Goal: Information Seeking & Learning: Learn about a topic

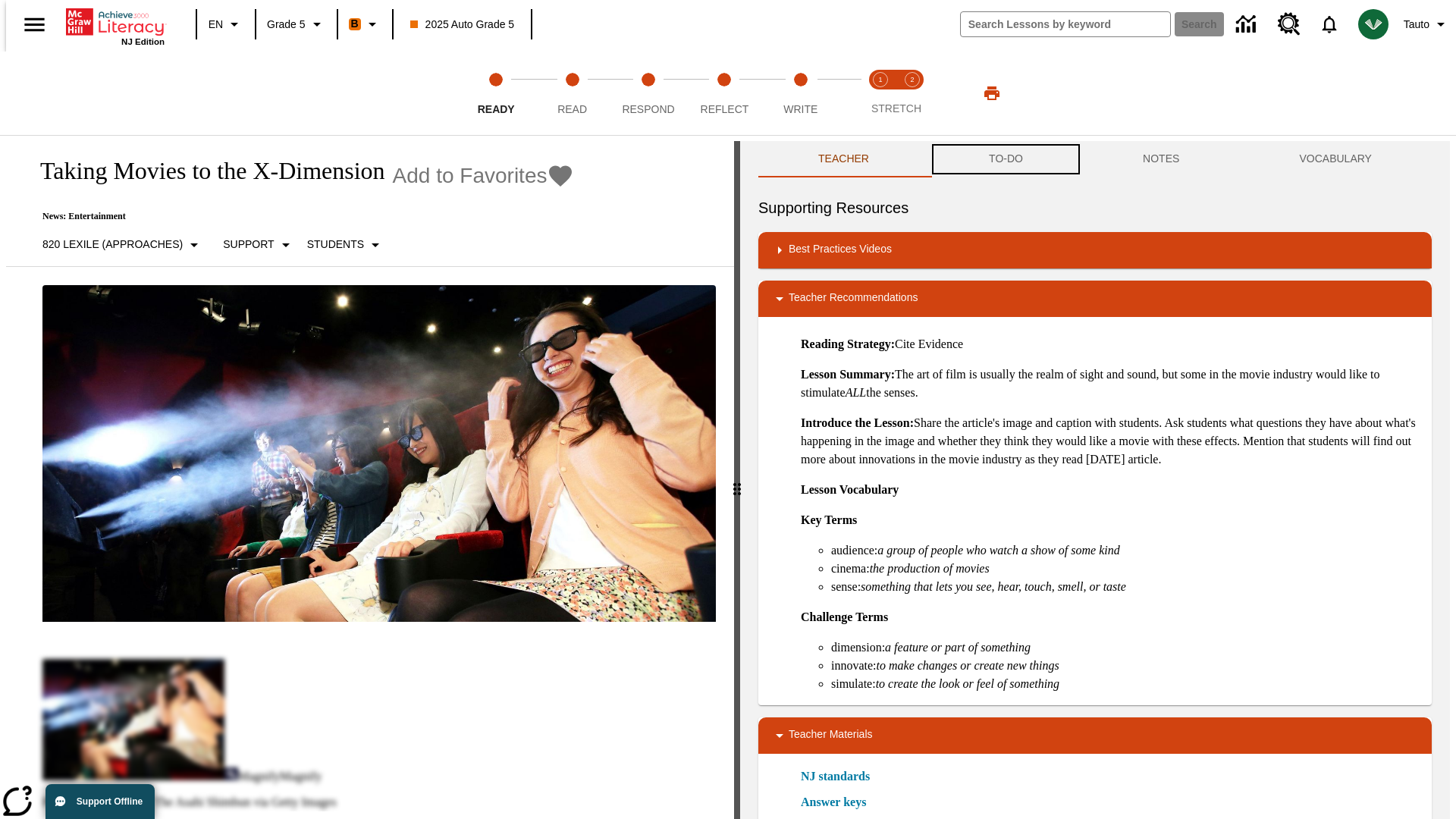
click at [1005, 159] on button "TO-DO" at bounding box center [1006, 160] width 154 height 37
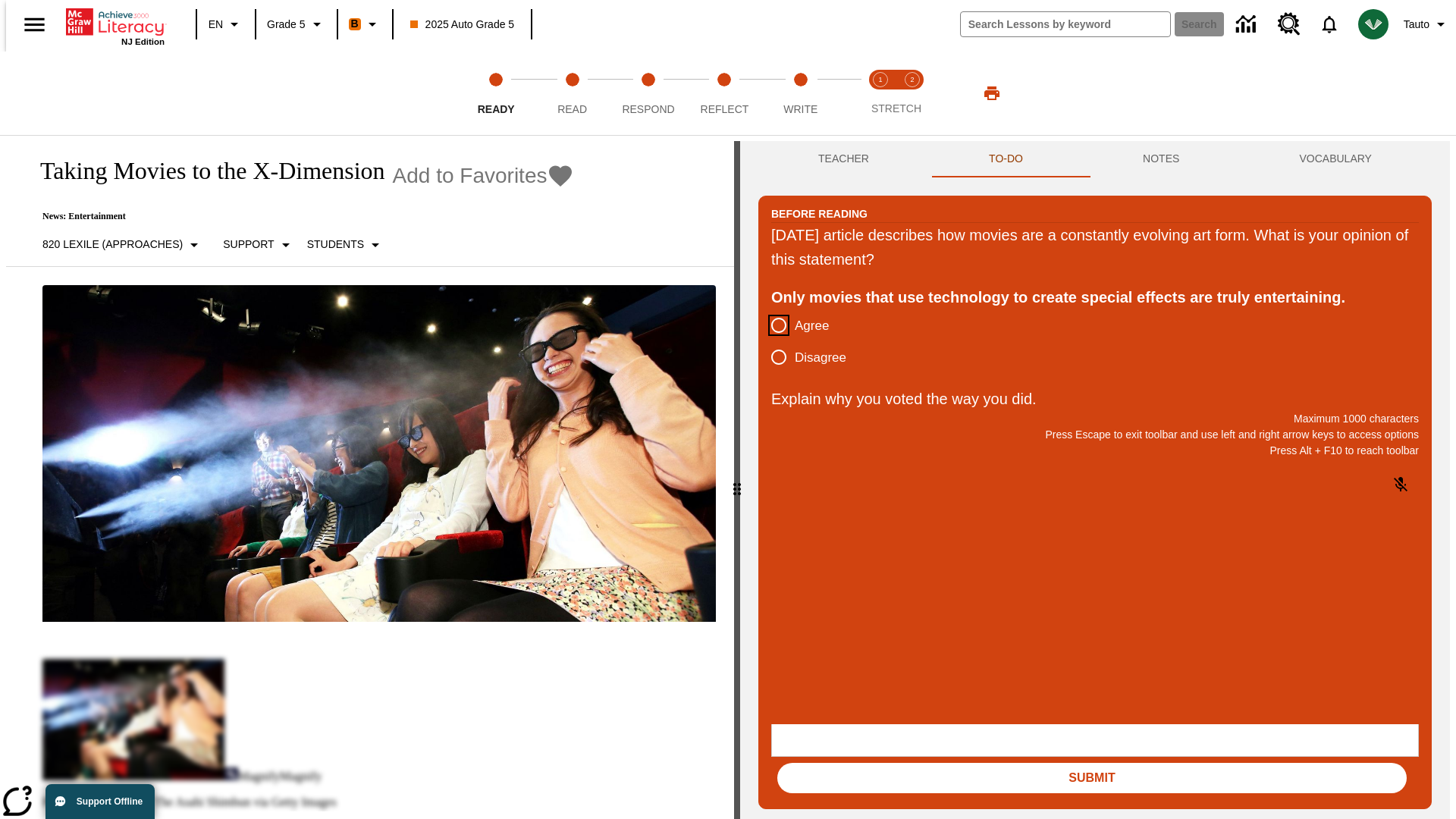
click at [772, 326] on input "Agree" at bounding box center [779, 325] width 32 height 32
radio input "true"
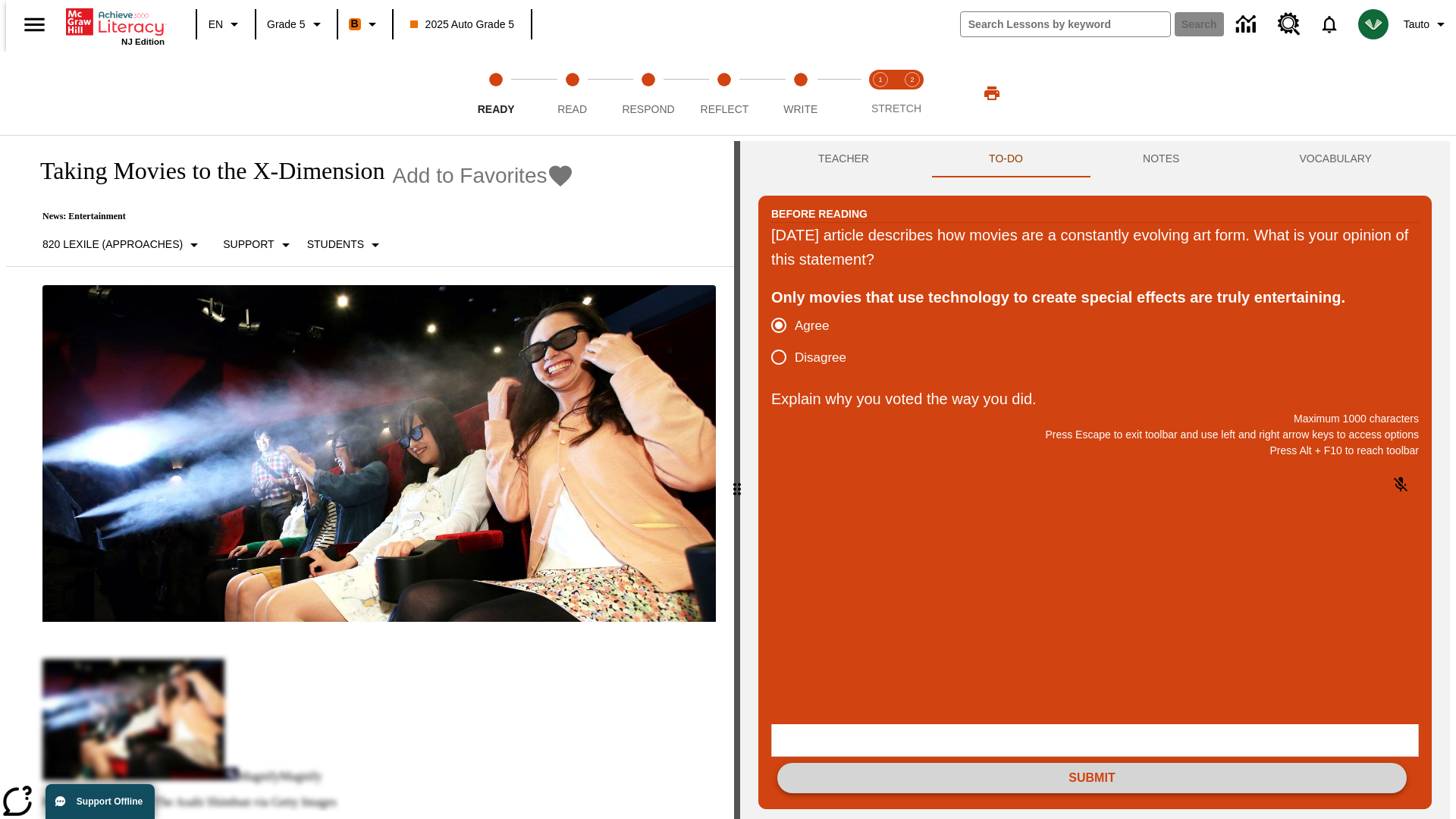
click at [1092, 763] on button "Submit" at bounding box center [1092, 778] width 630 height 30
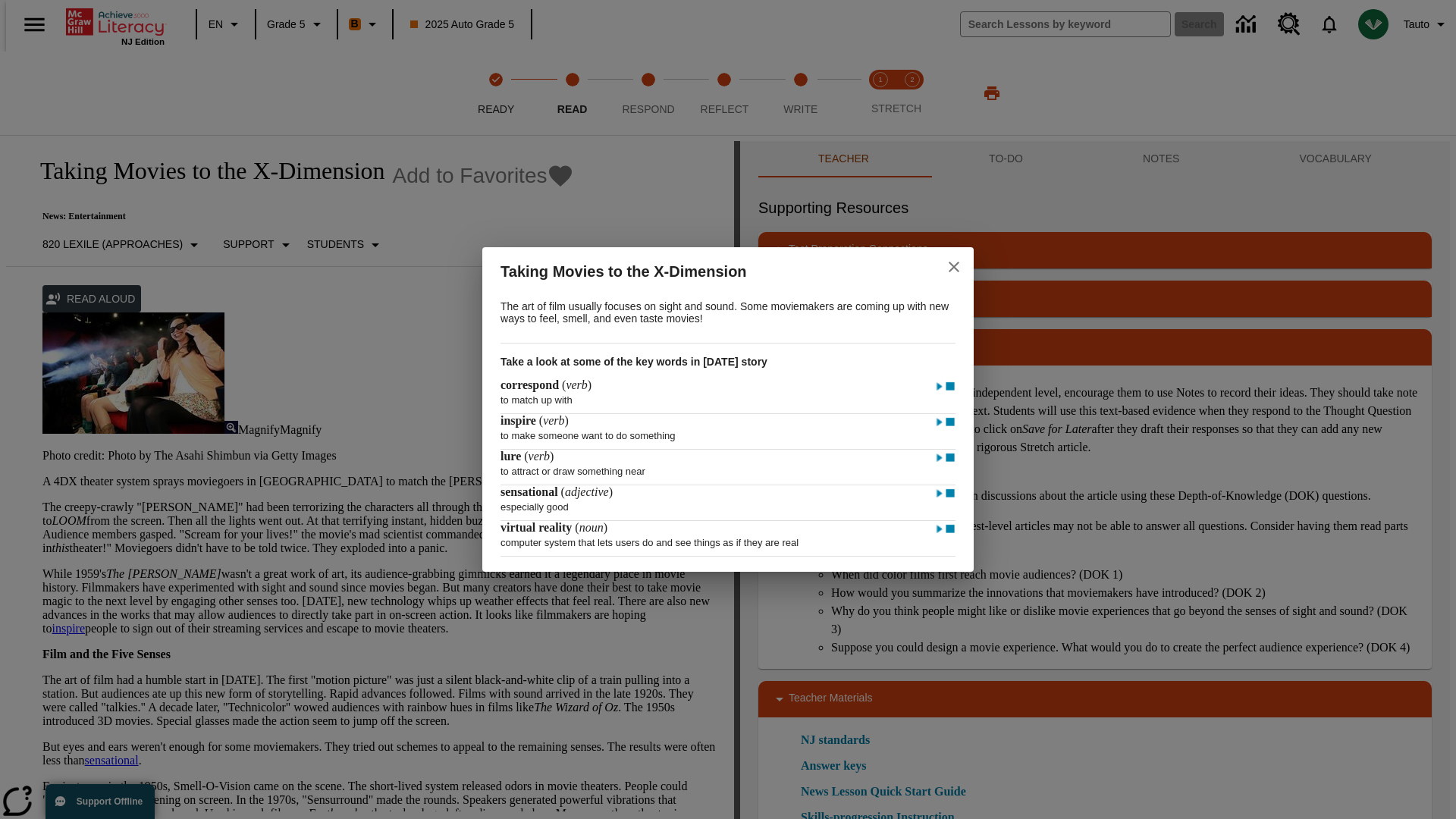
click at [954, 265] on icon "close" at bounding box center [954, 267] width 11 height 11
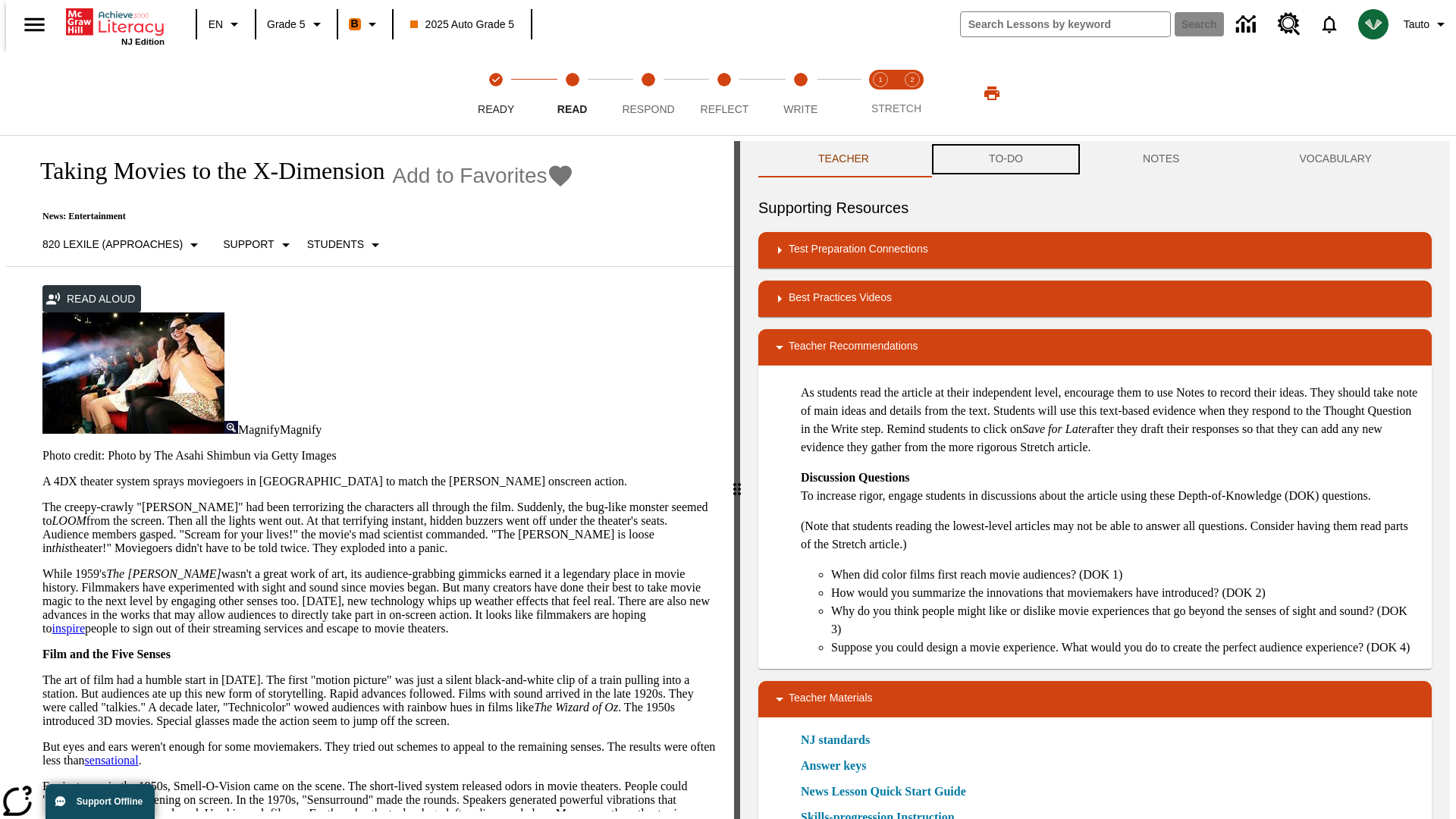
scroll to position [1, 0]
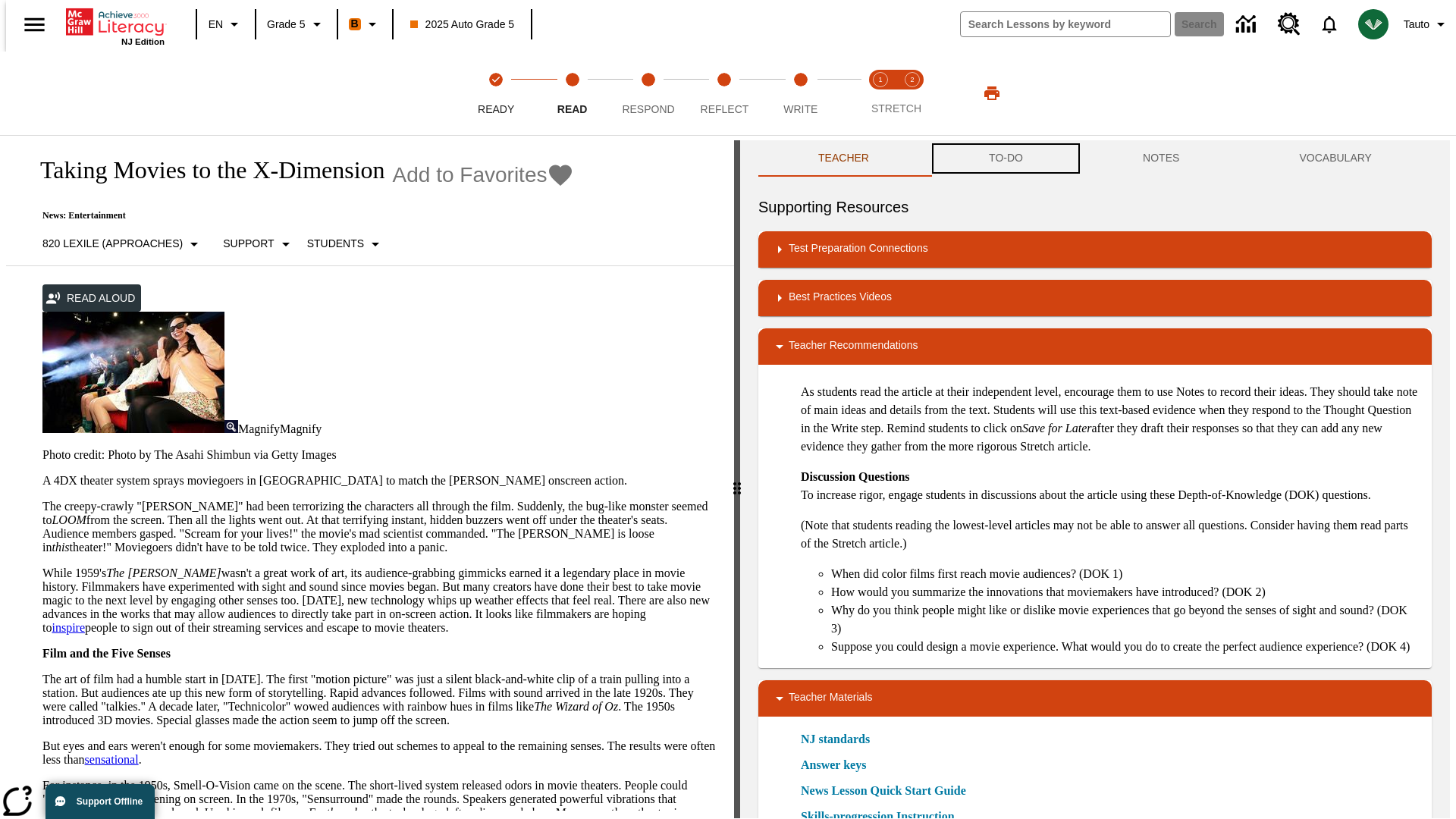
click at [1005, 159] on button "TO-DO" at bounding box center [1006, 159] width 154 height 37
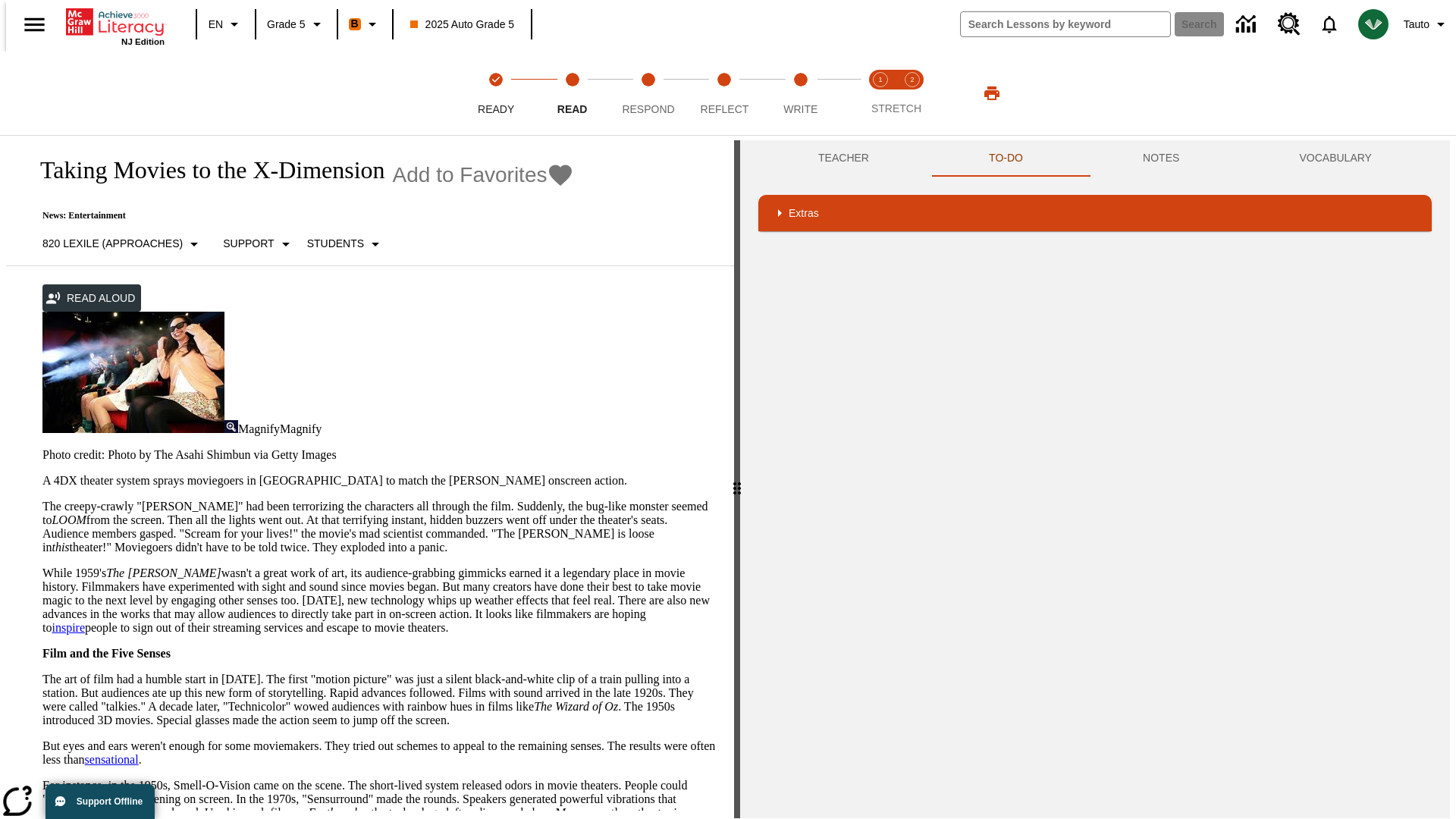
scroll to position [300, 0]
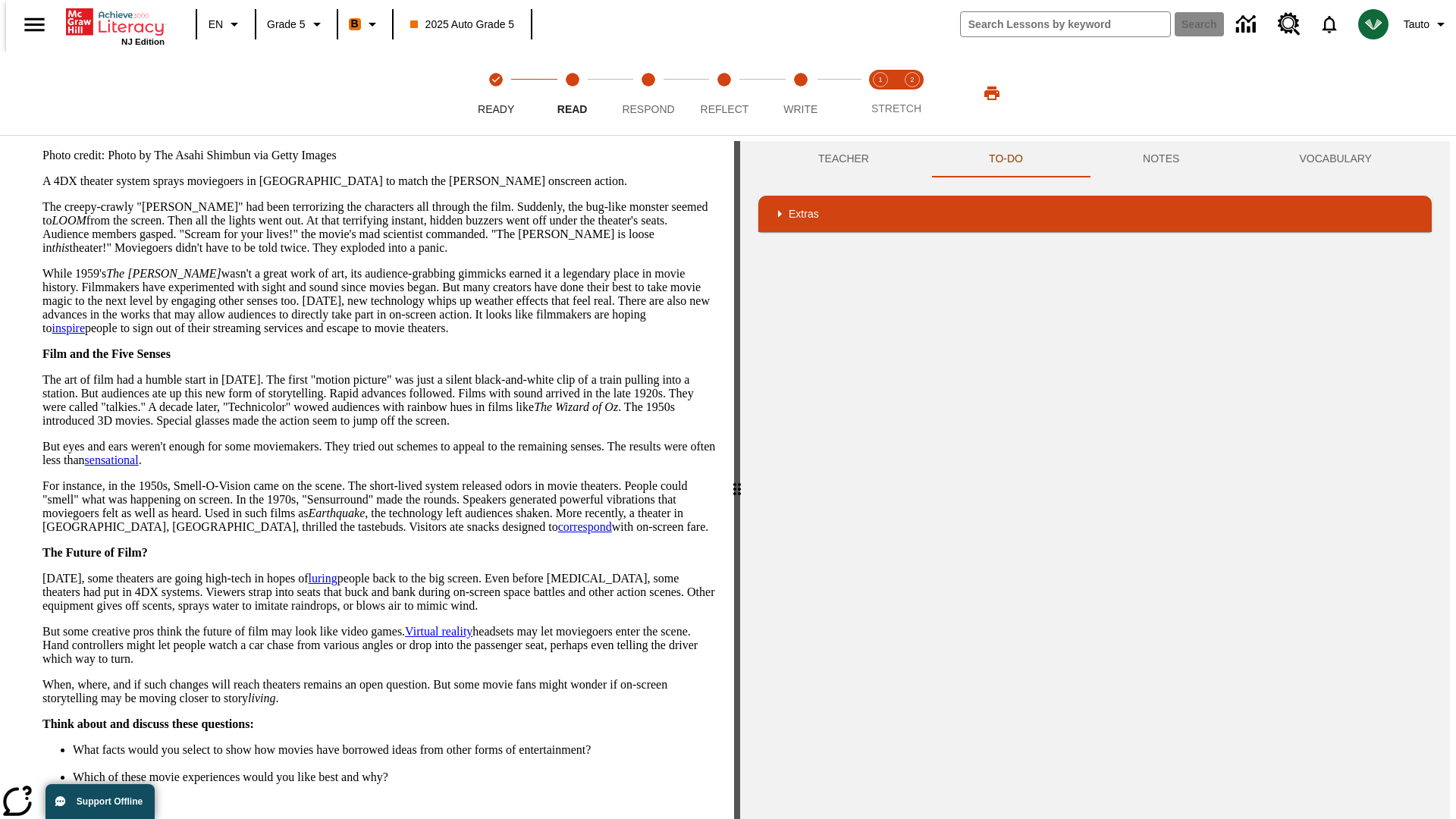
click at [684, 818] on button "Next" at bounding box center [690, 833] width 52 height 28
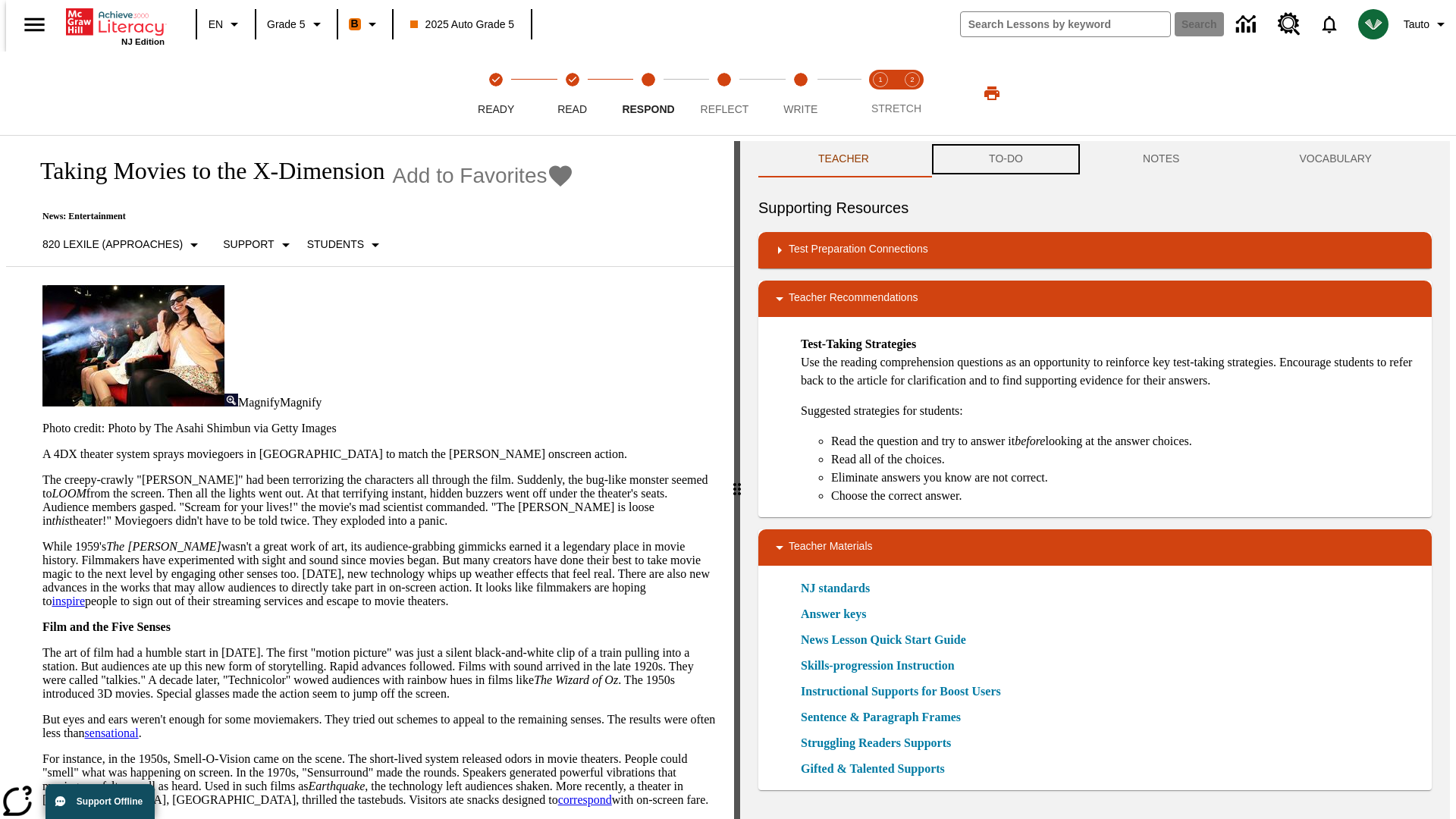
scroll to position [1, 0]
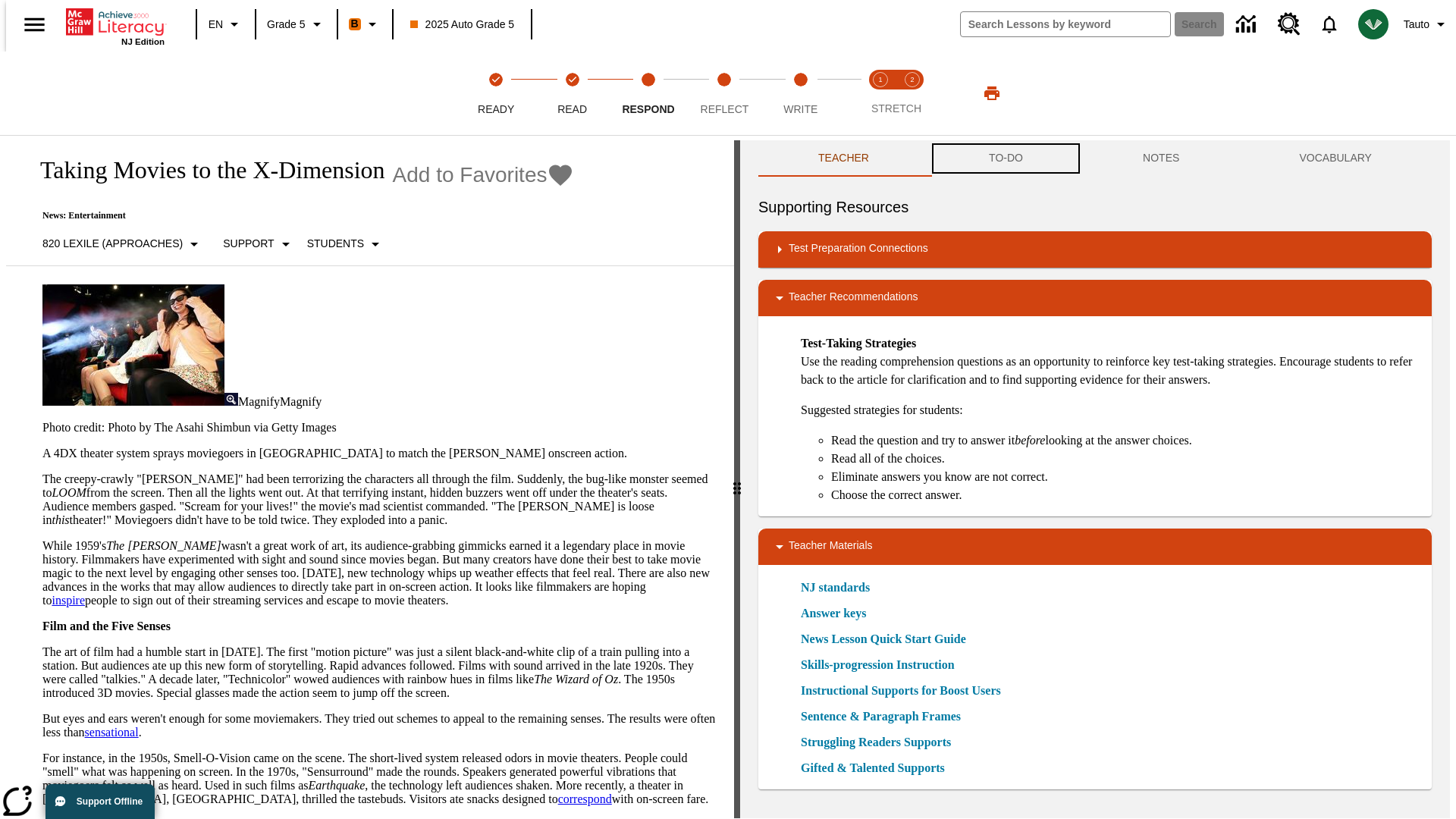
click at [1005, 159] on button "TO-DO" at bounding box center [1006, 159] width 154 height 37
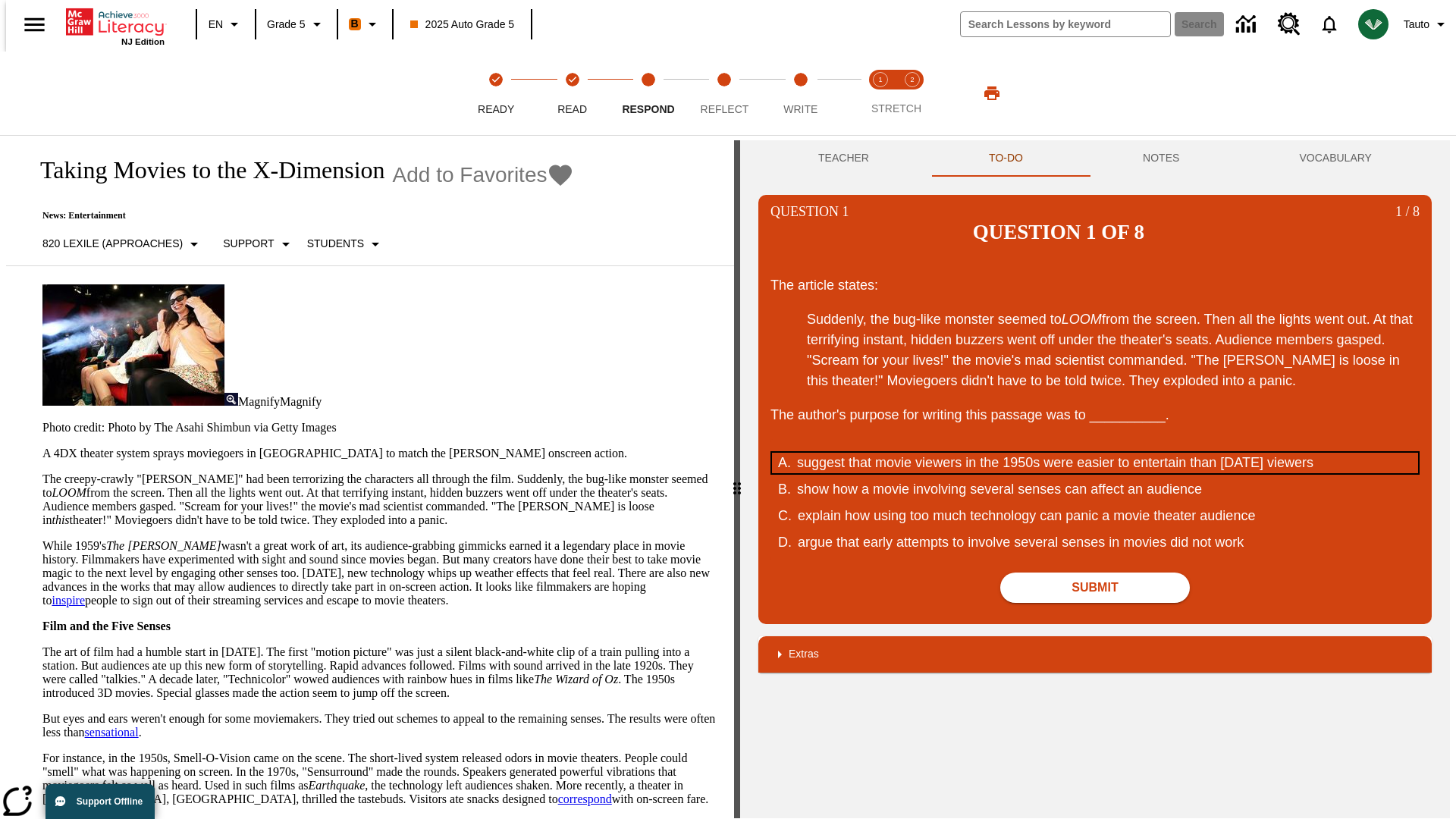
click at [1095, 452] on div "suggest that movie viewers in the 1950s were easier to entertain than today's v…" at bounding box center [1085, 462] width 576 height 21
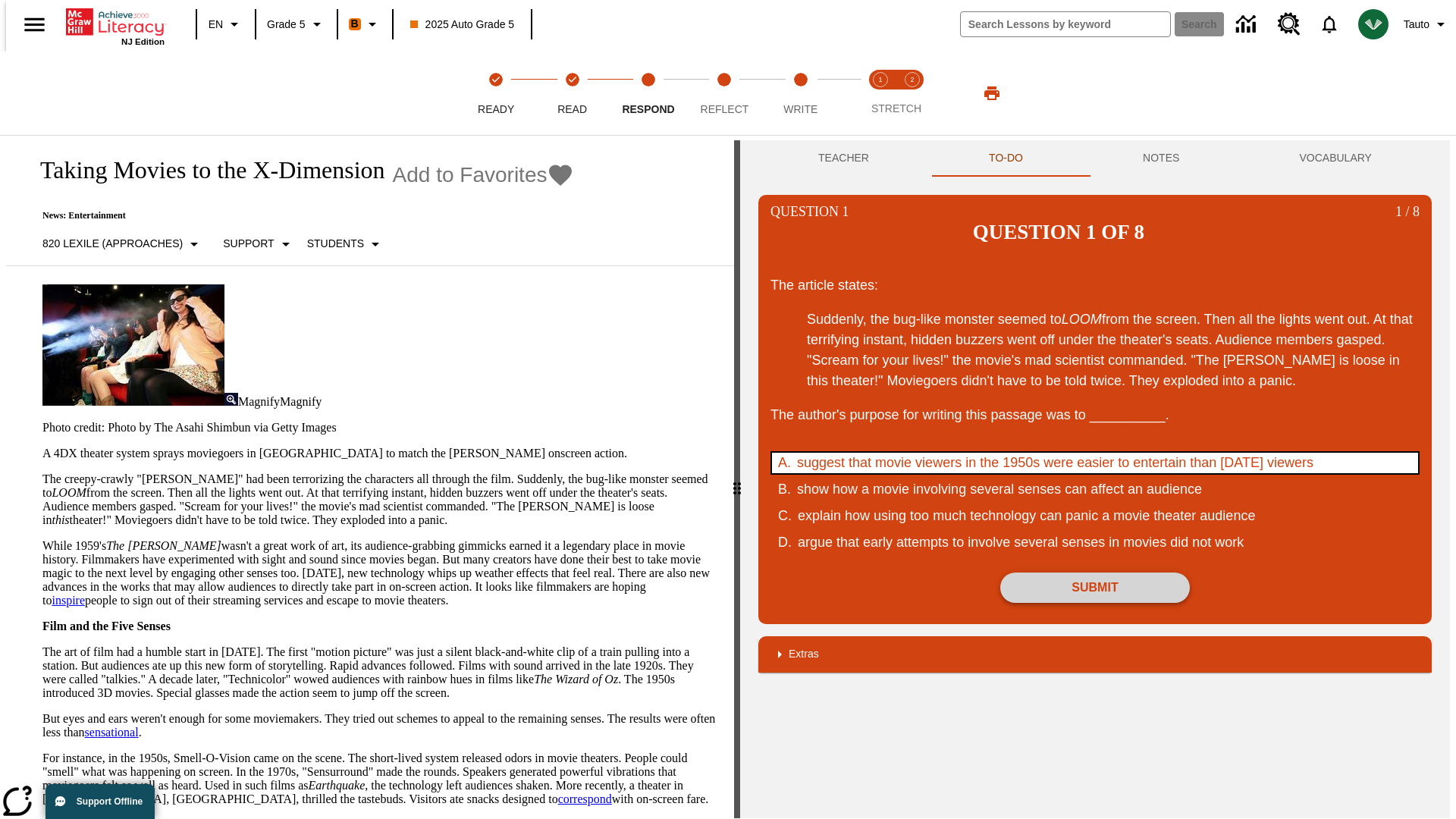
click at [1095, 573] on button "Submit" at bounding box center [1095, 588] width 189 height 30
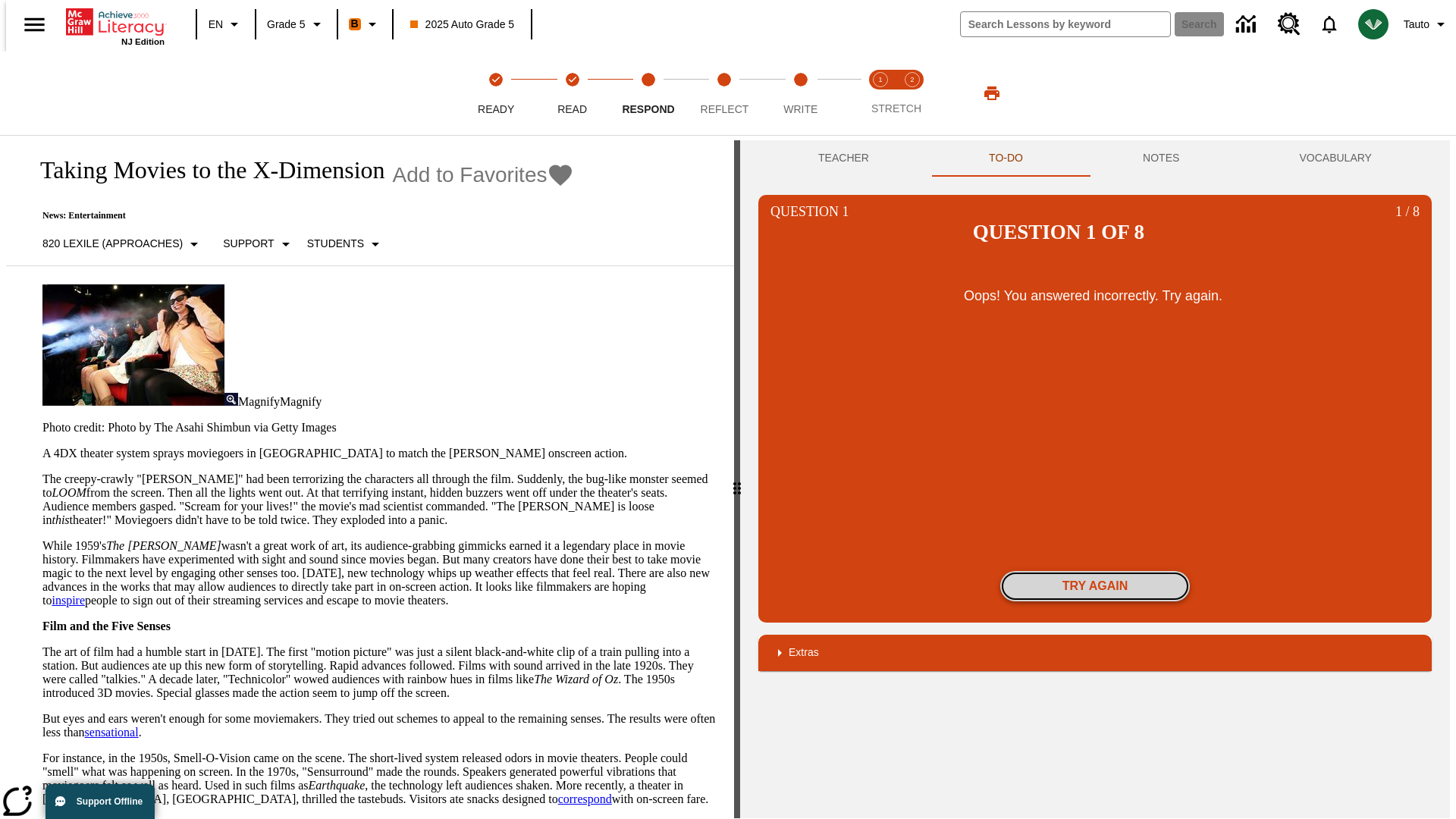
click at [1095, 571] on button "Try again" at bounding box center [1095, 586] width 189 height 30
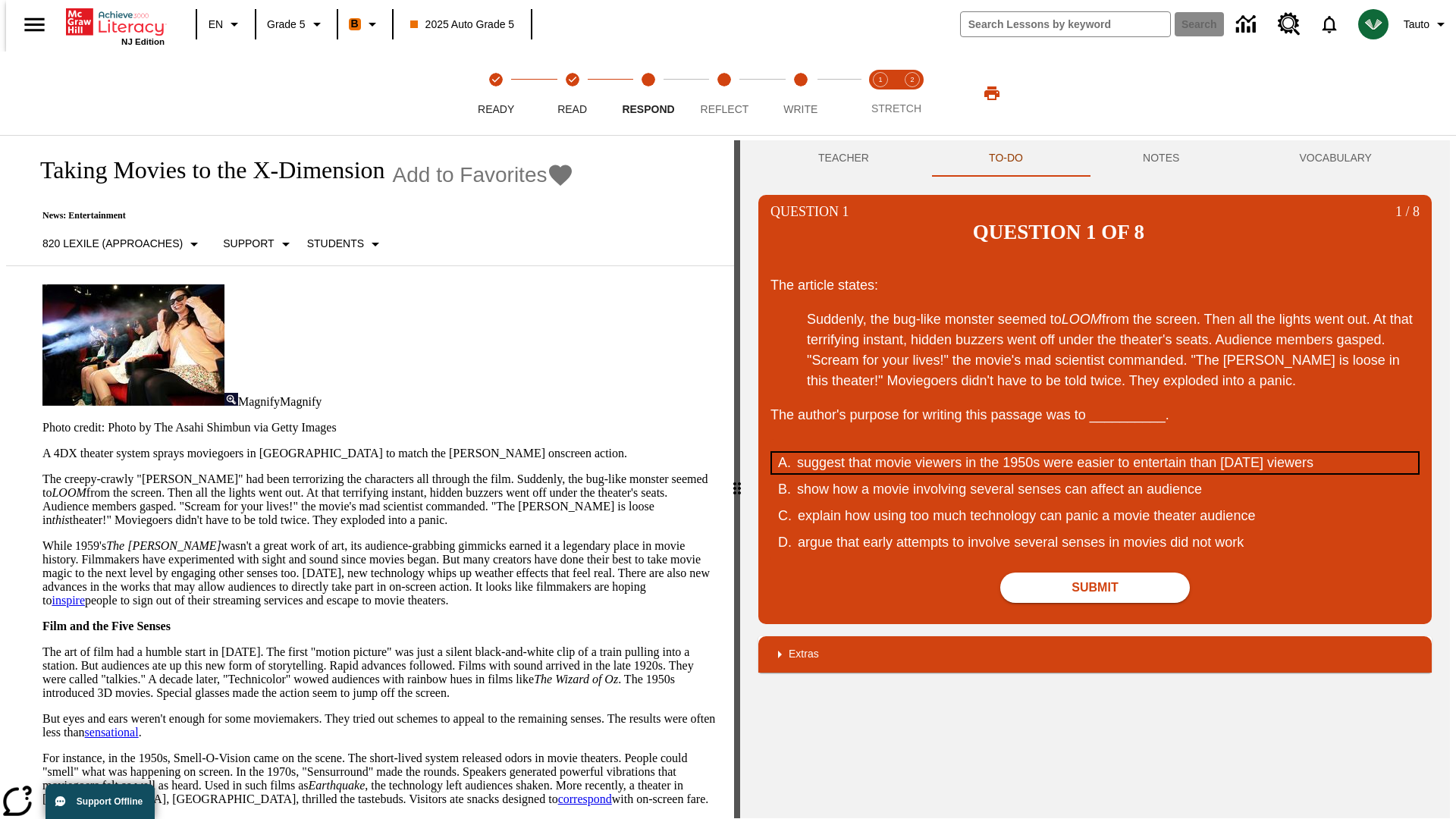
click at [1095, 452] on div "suggest that movie viewers in the 1950s were easier to entertain than today's v…" at bounding box center [1085, 462] width 576 height 21
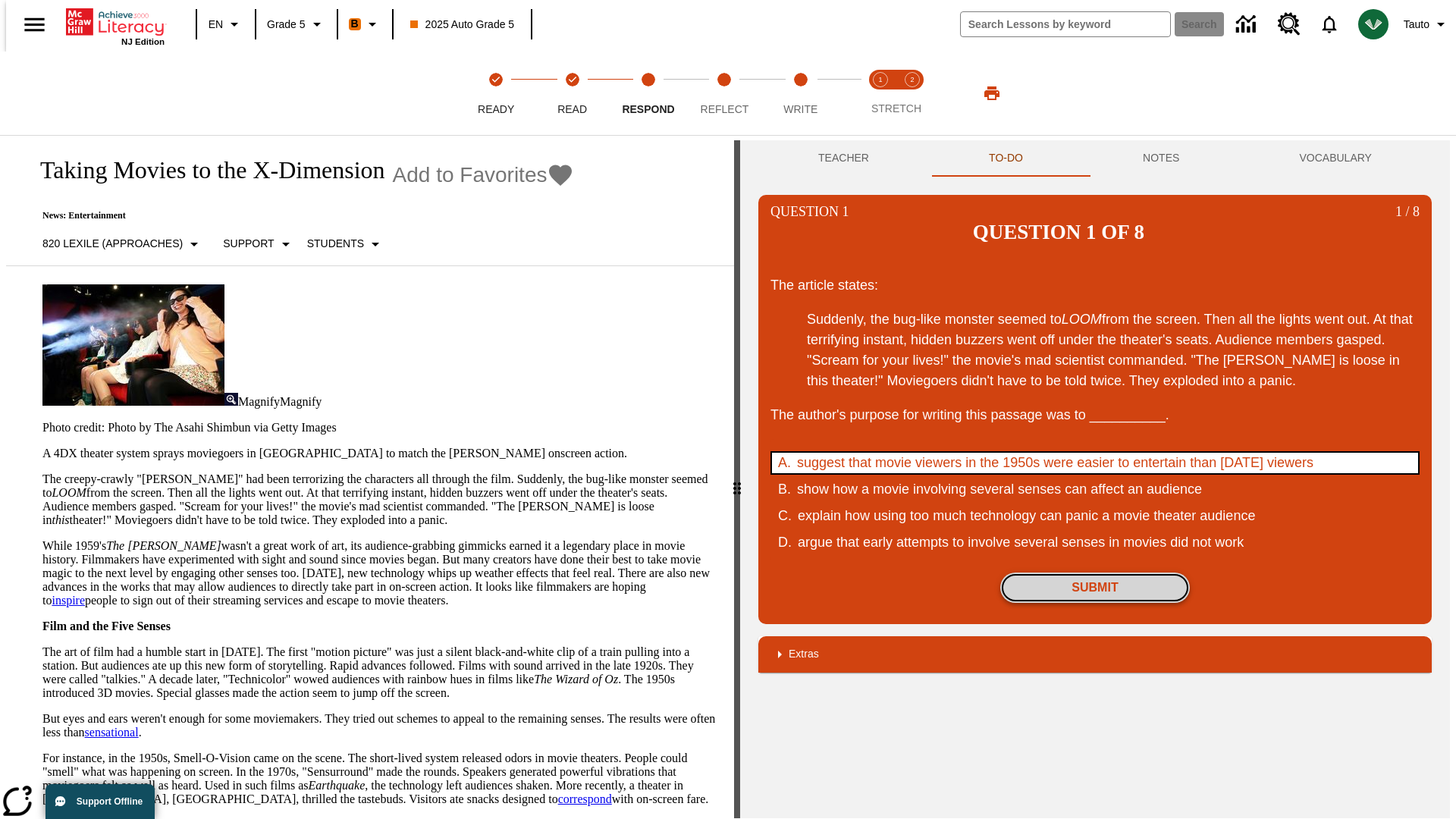
click at [1095, 573] on button "Submit" at bounding box center [1095, 588] width 189 height 30
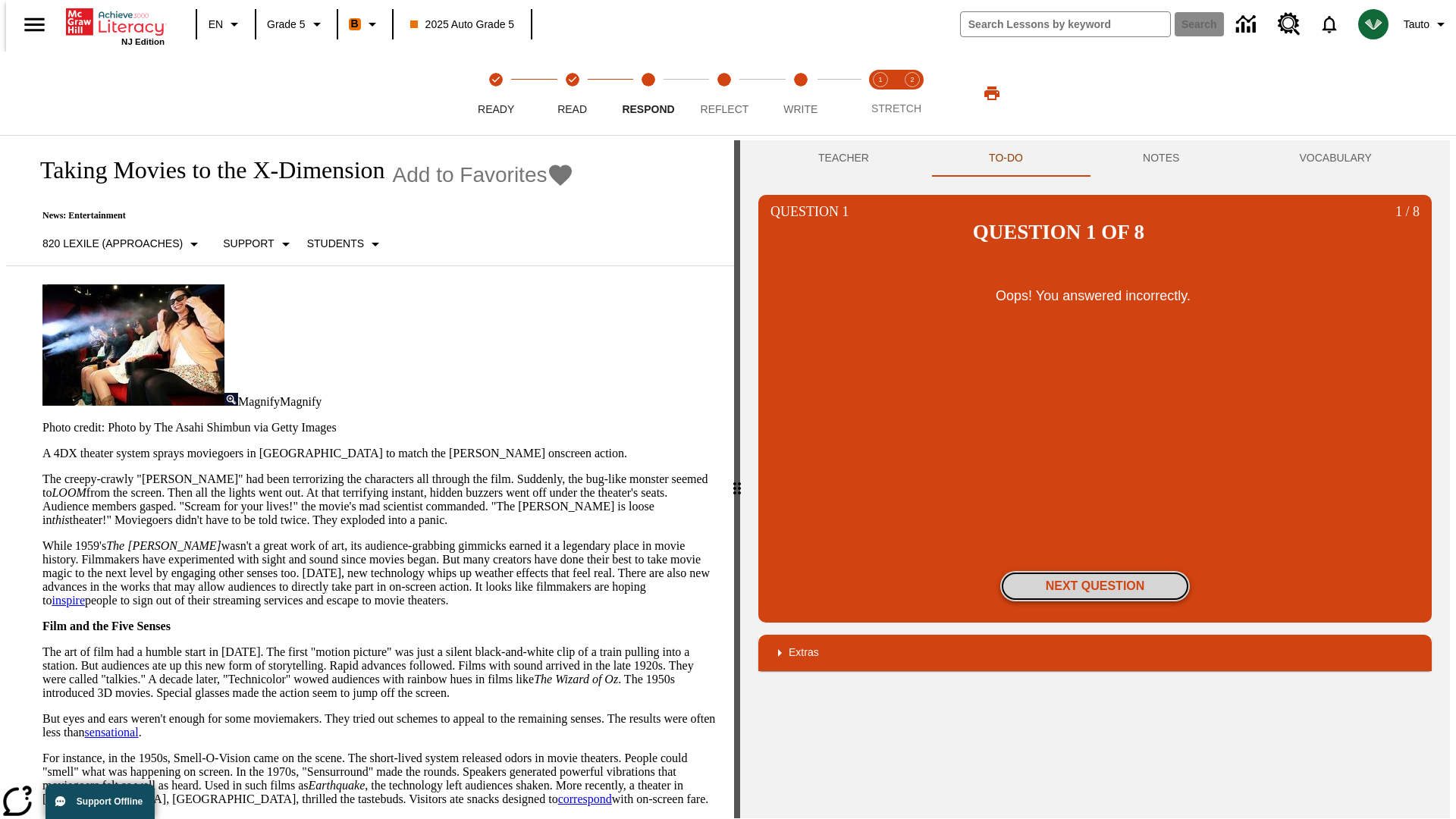
click at [1095, 571] on button "Next Question" at bounding box center [1095, 586] width 189 height 30
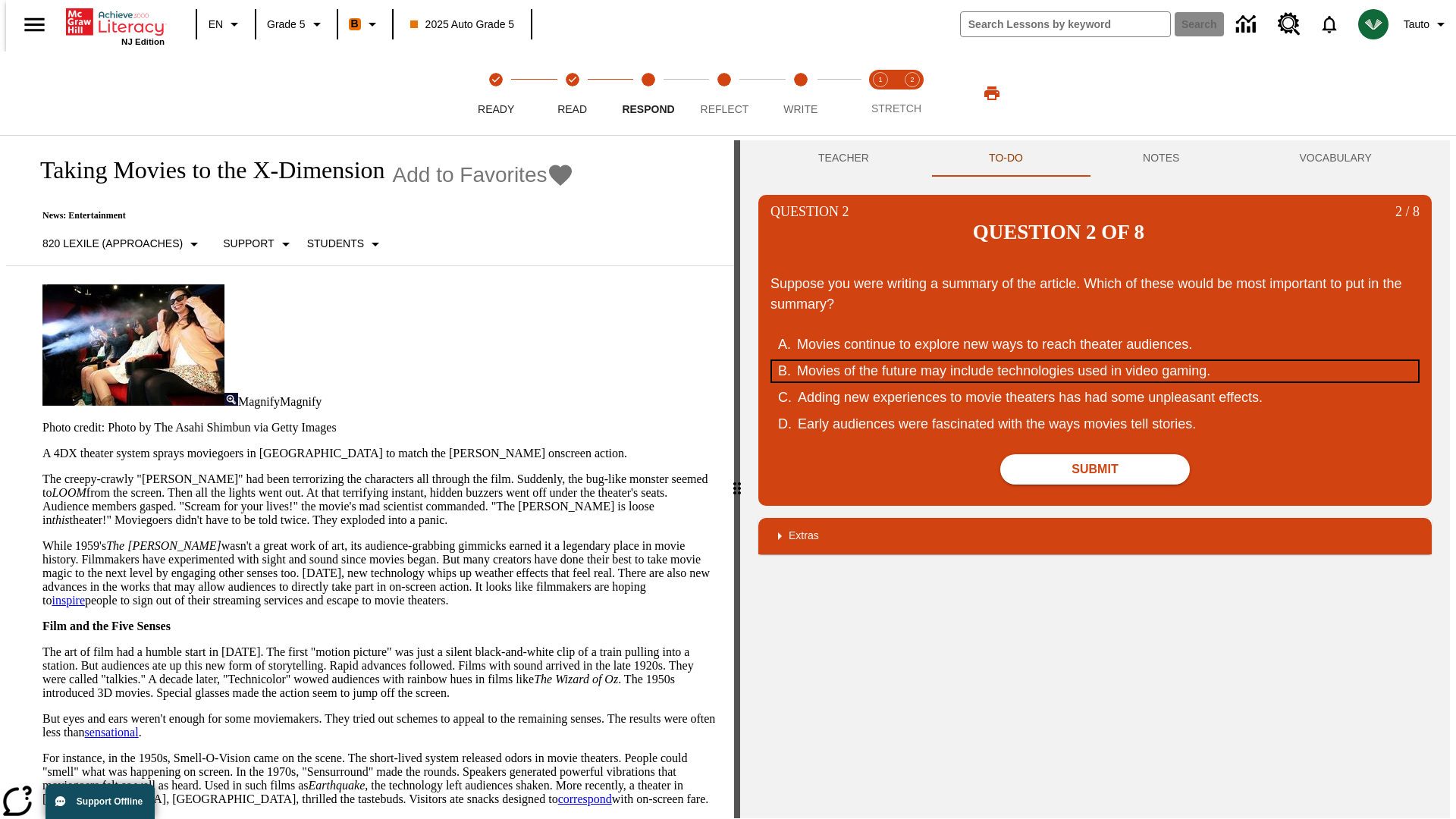
click at [1095, 361] on div "Movies of the future may include technologies used in video gaming." at bounding box center [1085, 371] width 576 height 21
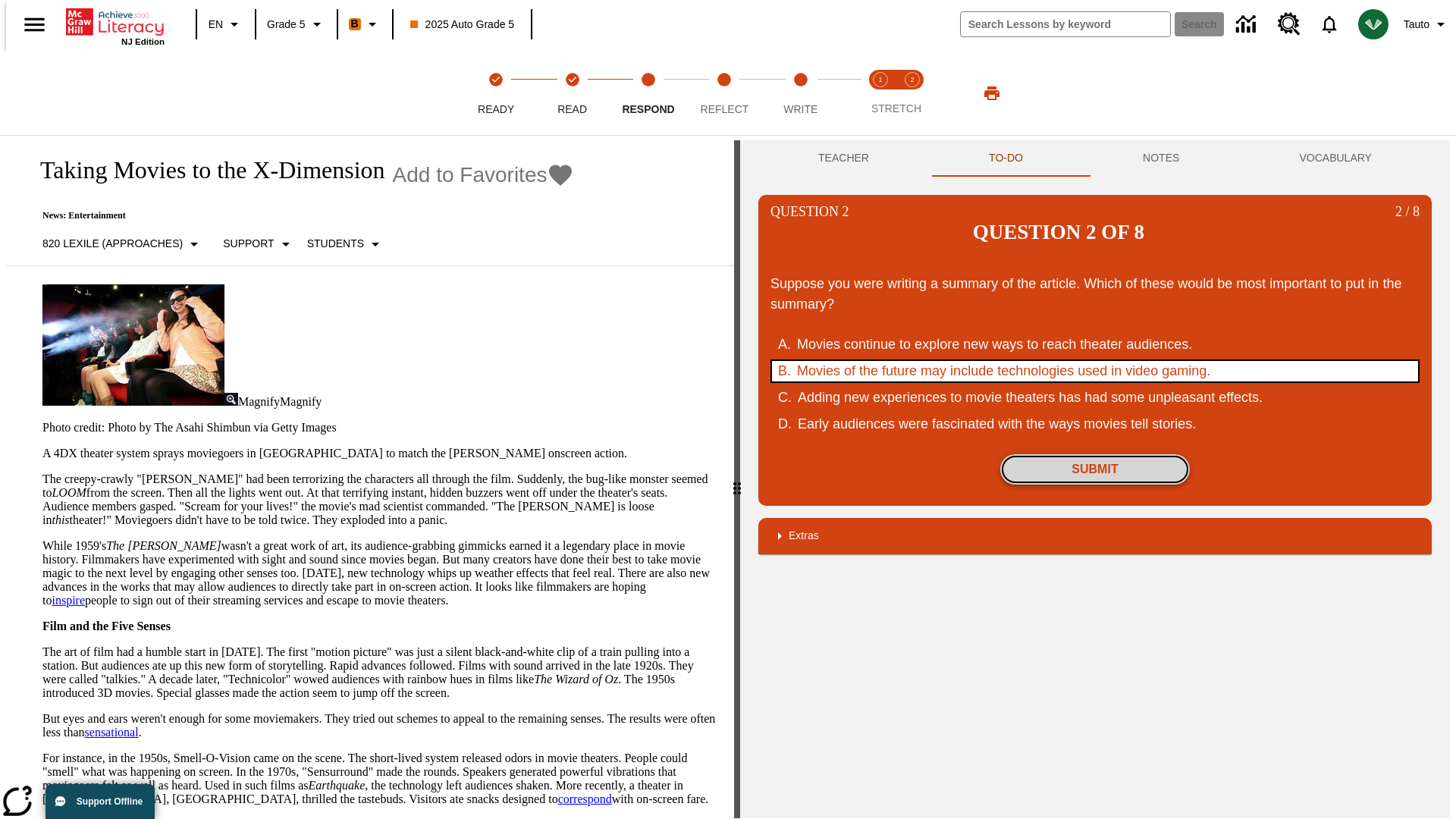
click at [1095, 454] on button "Submit" at bounding box center [1095, 469] width 189 height 30
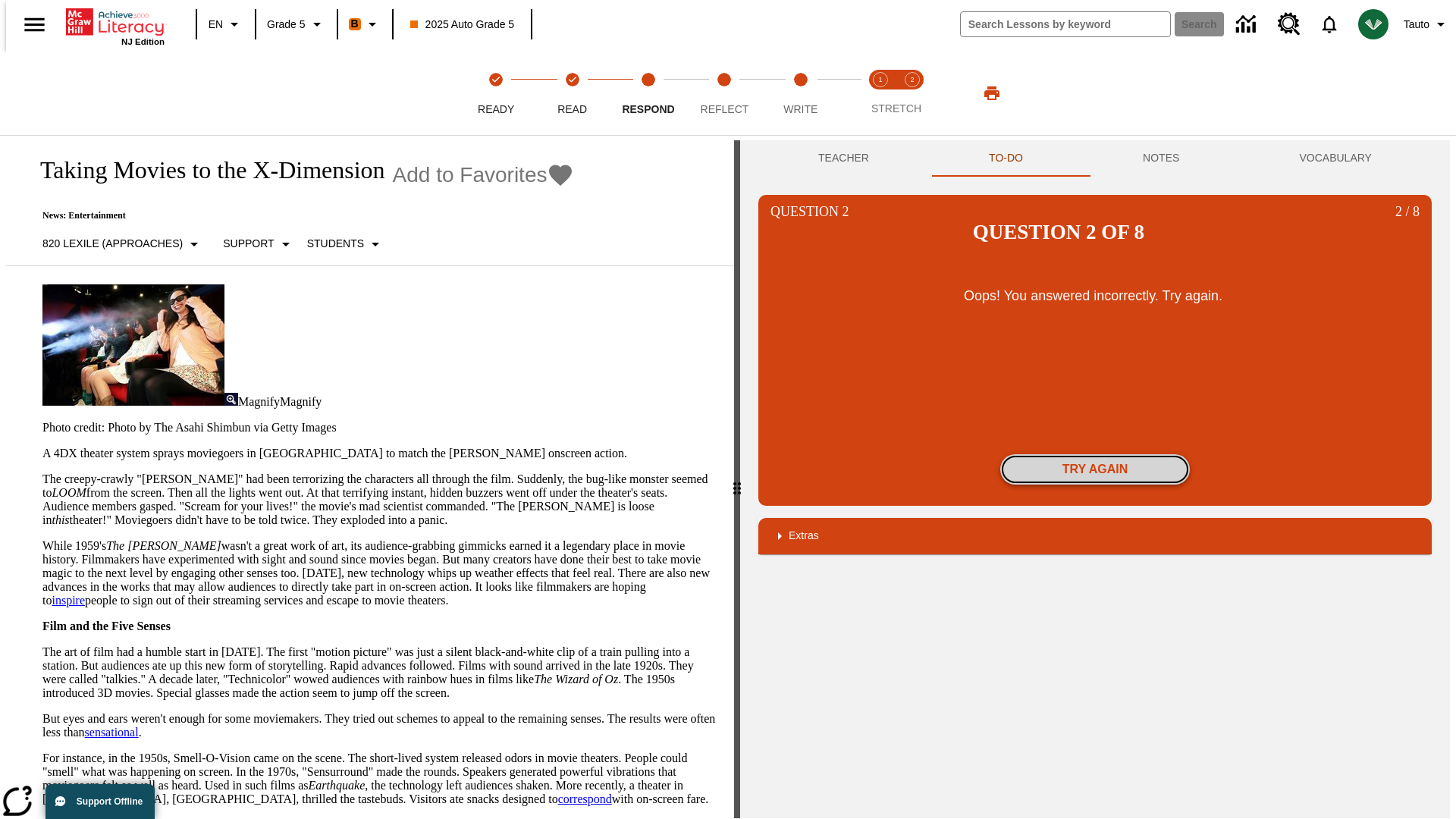
click at [1095, 454] on button "Try again" at bounding box center [1095, 469] width 189 height 30
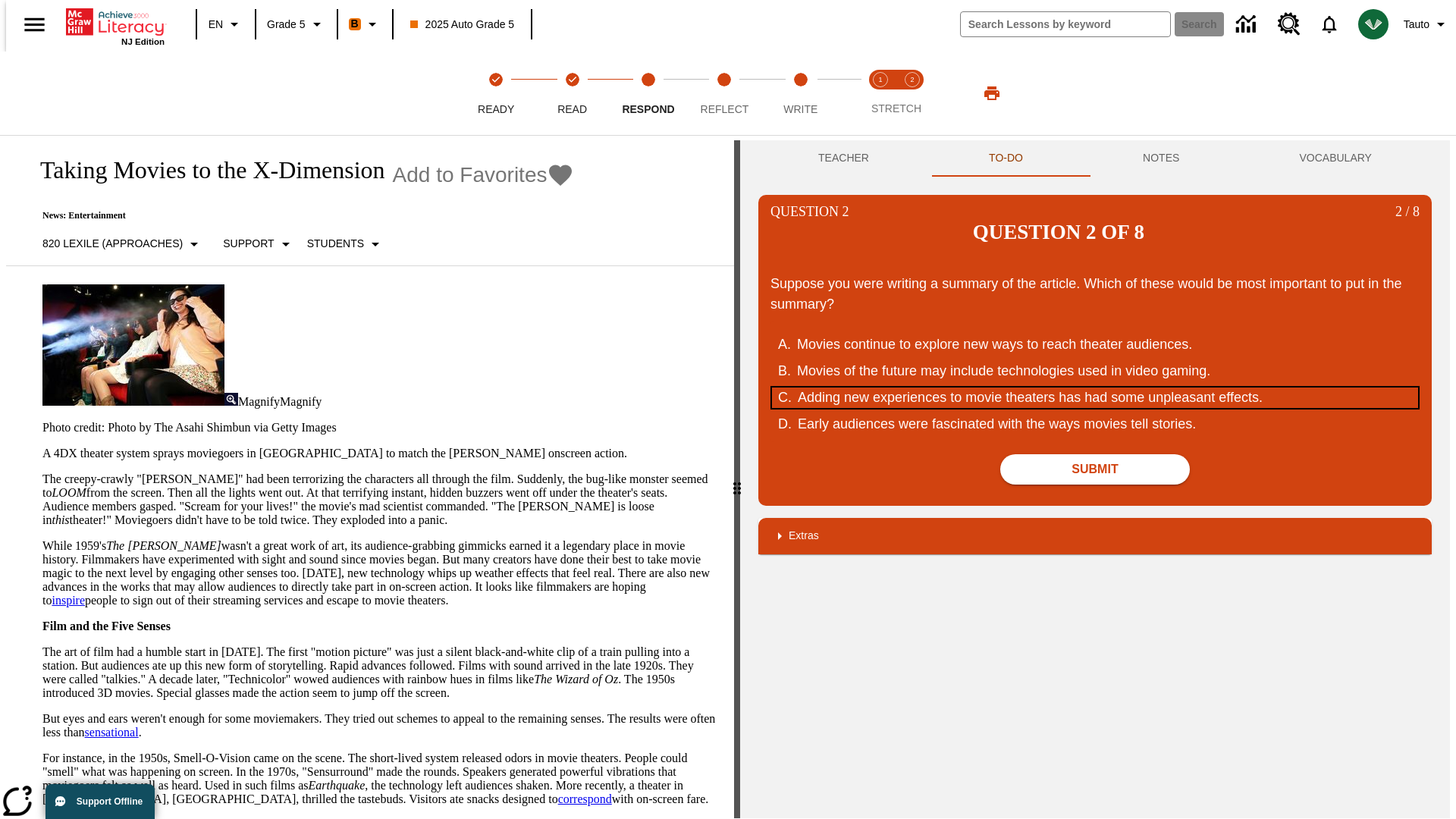
click at [1095, 388] on div "Adding new experiences to movie theaters has had some unpleasant effects." at bounding box center [1086, 398] width 576 height 21
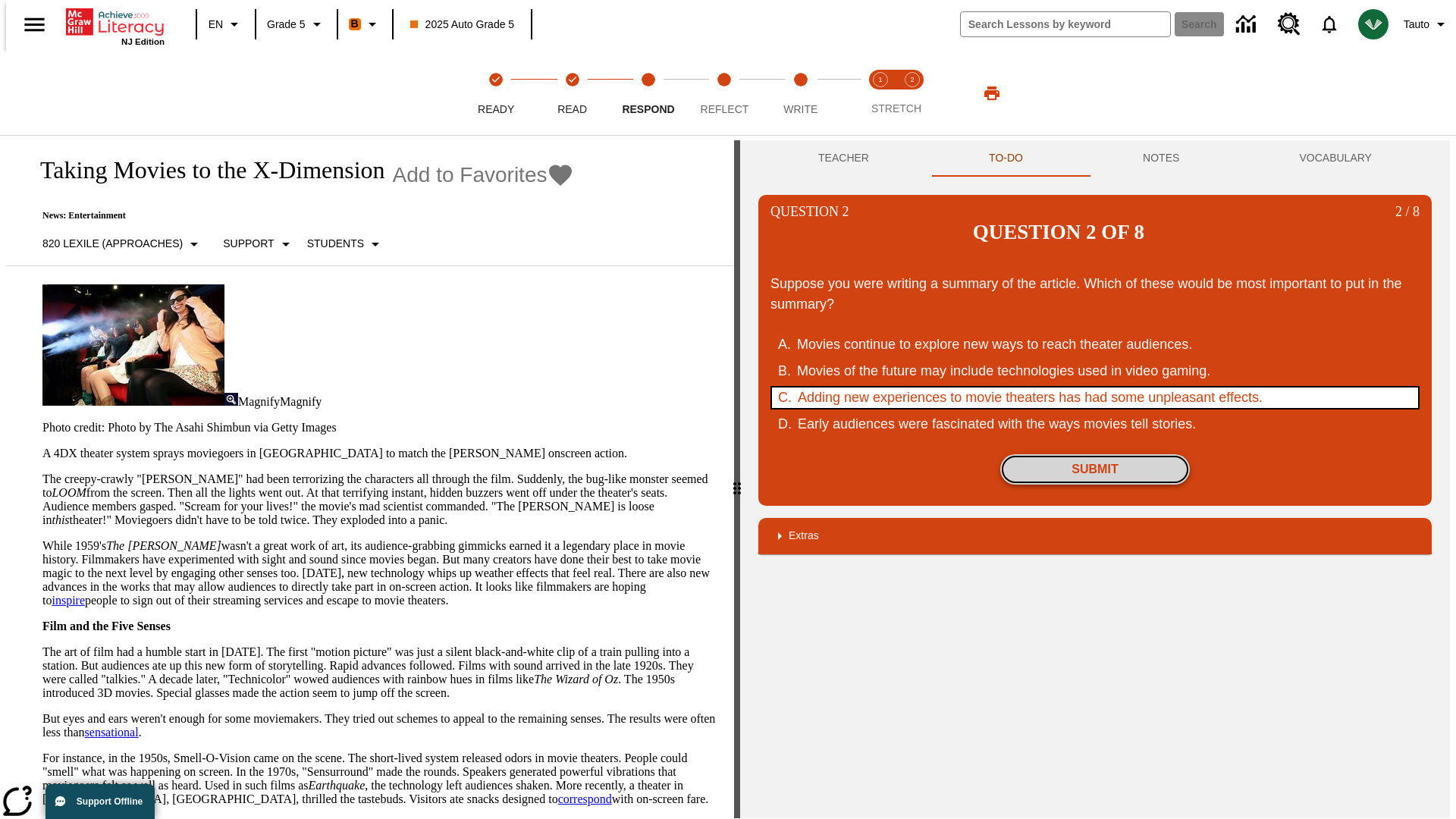
click at [1095, 454] on button "Submit" at bounding box center [1095, 469] width 189 height 30
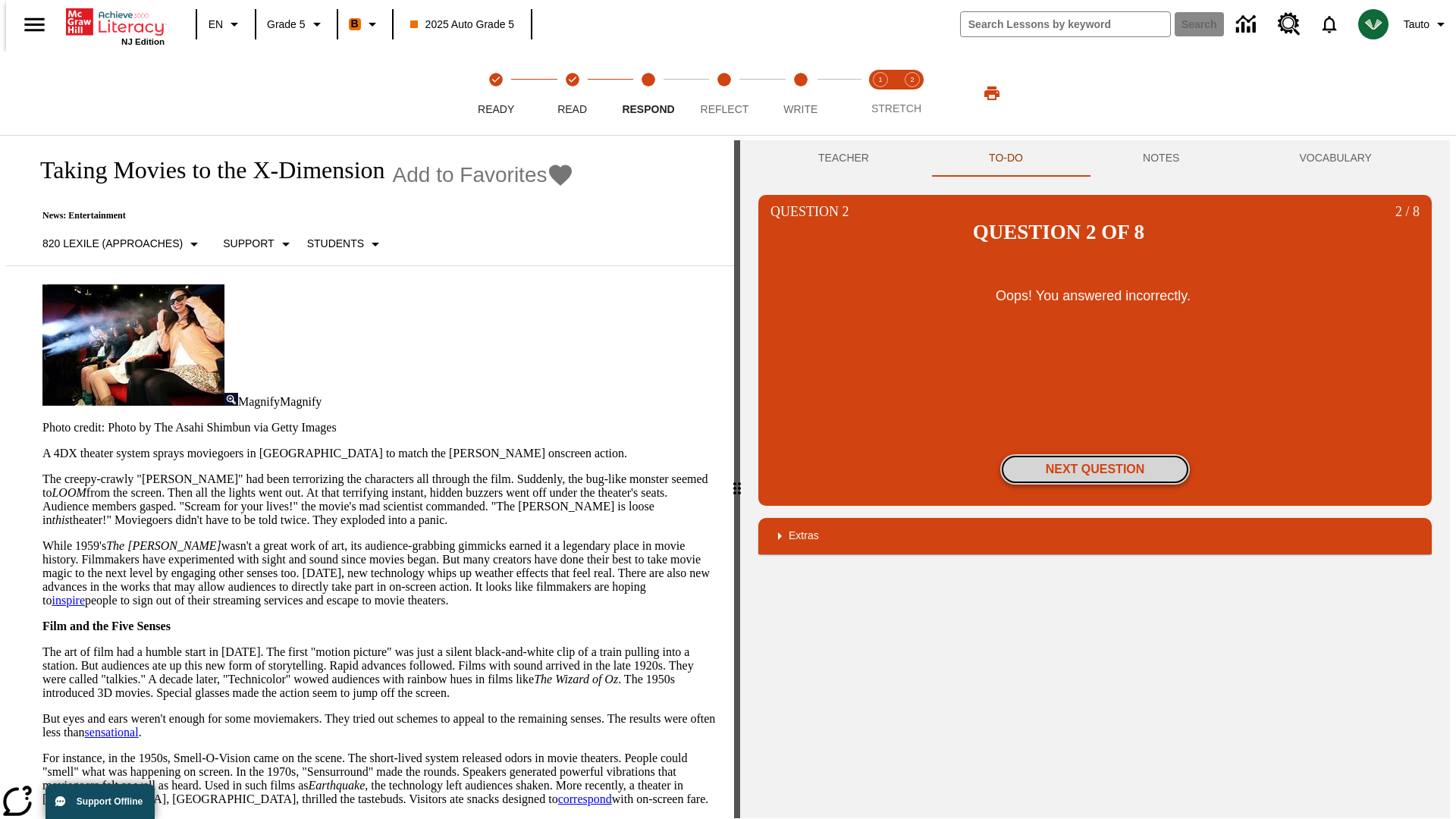
click at [1095, 454] on button "Next Question" at bounding box center [1095, 469] width 189 height 30
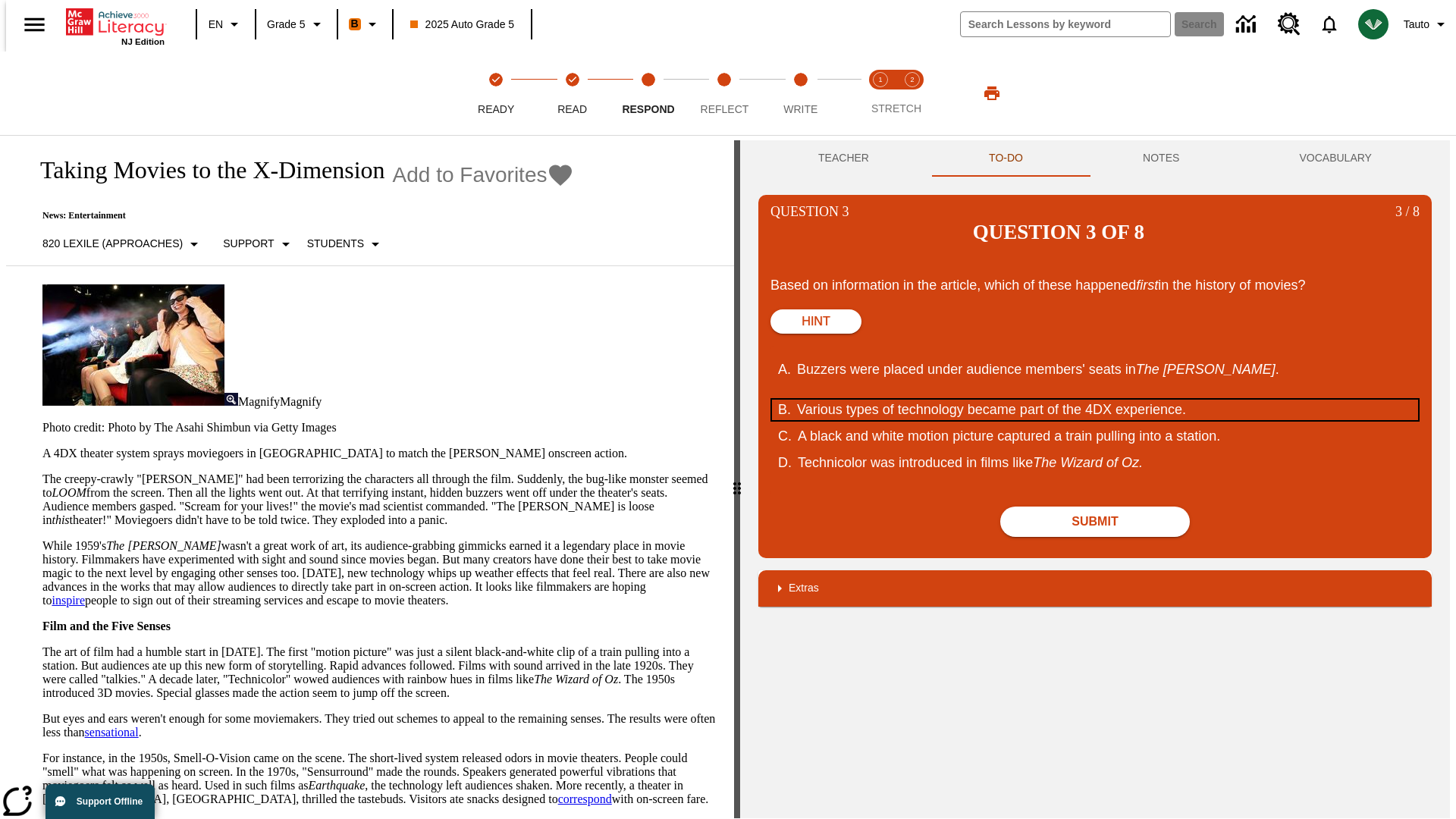
click at [1095, 400] on div "Various types of technology became part of the 4DX experience." at bounding box center [1085, 410] width 576 height 21
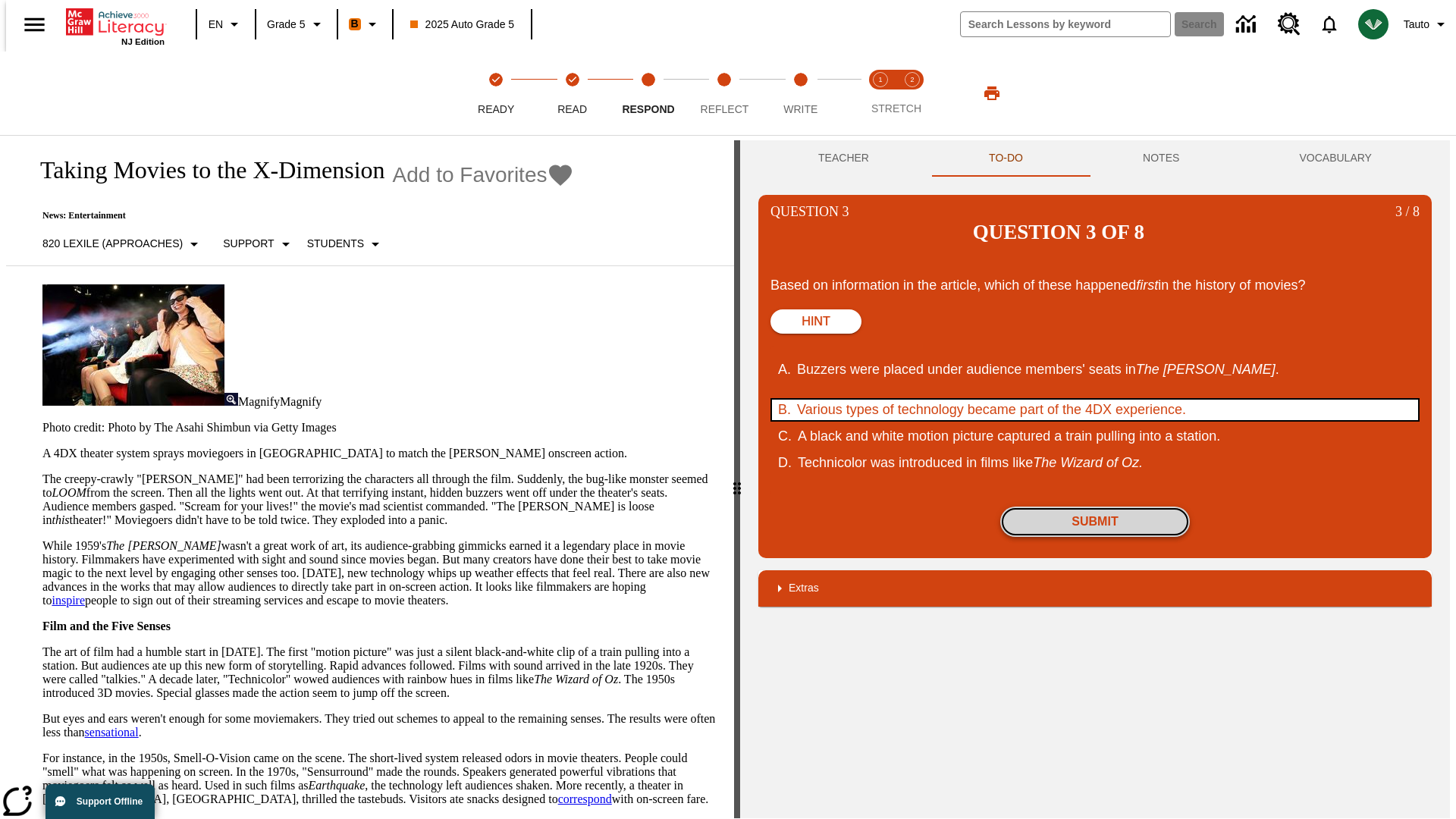
click at [1095, 506] on button "Submit" at bounding box center [1095, 522] width 189 height 30
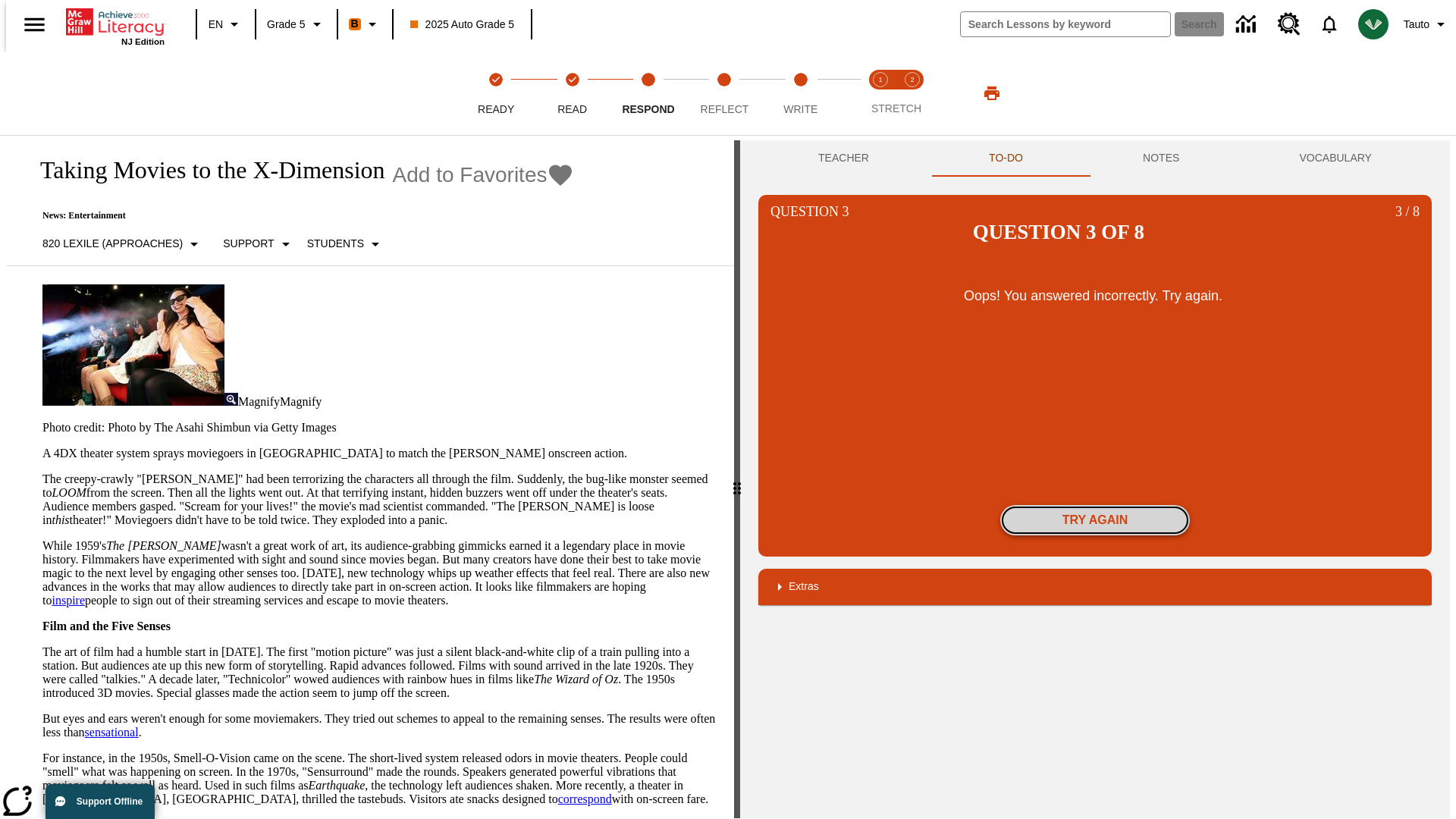
click at [1095, 505] on button "Try again" at bounding box center [1095, 520] width 189 height 30
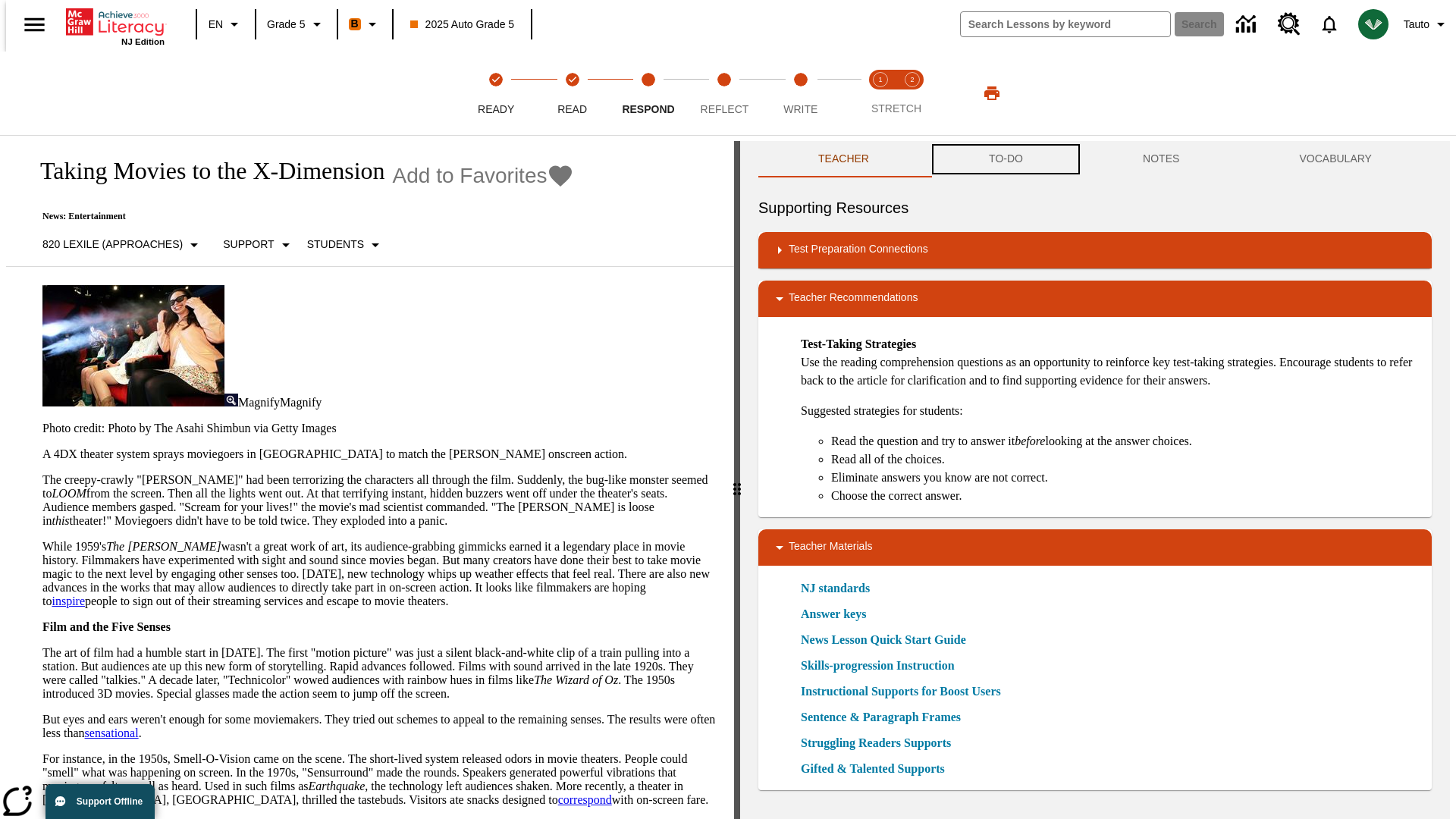
click at [1005, 159] on button "TO-DO" at bounding box center [1006, 160] width 154 height 37
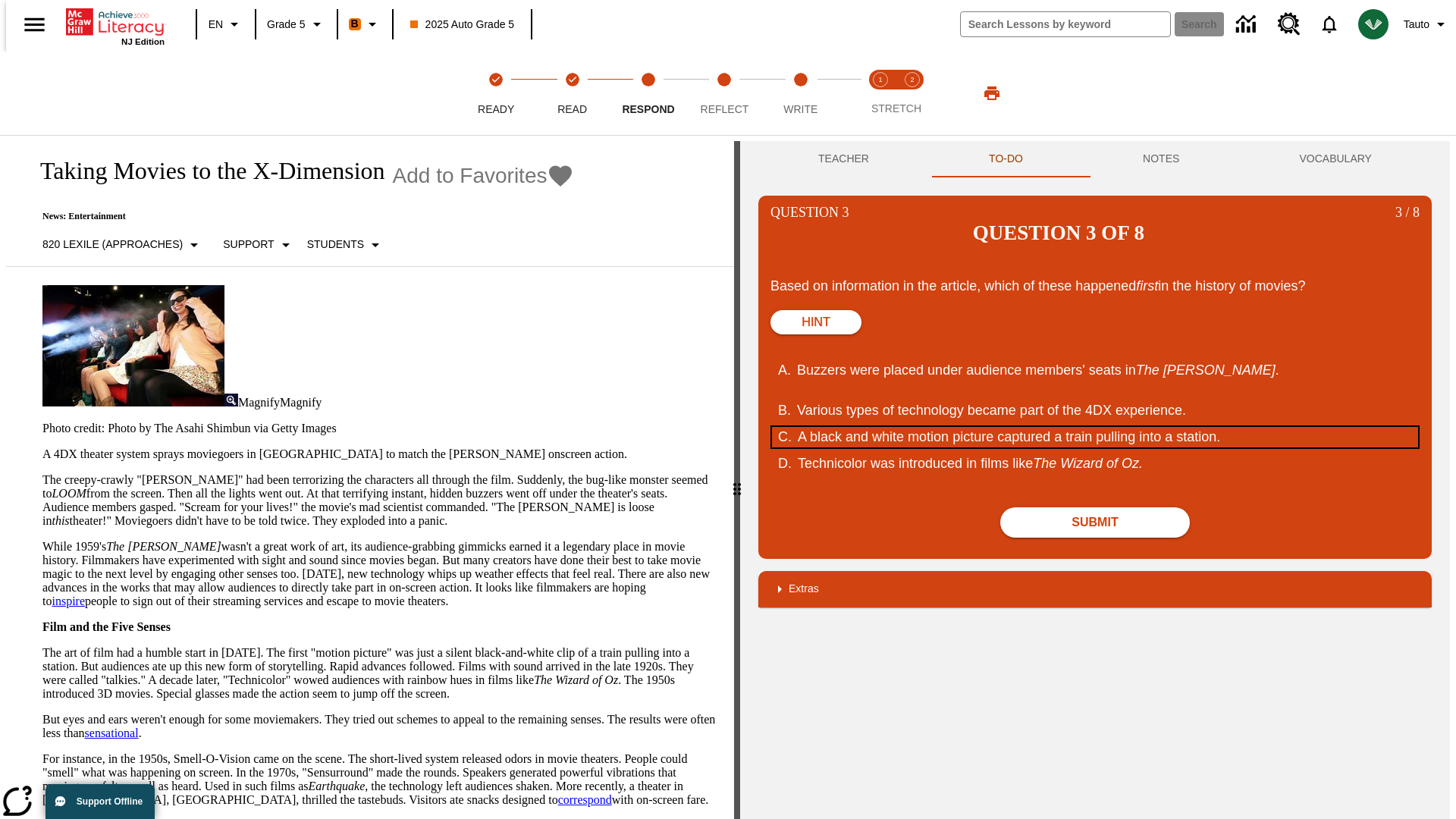
click at [1095, 427] on div "A black and white motion picture captured a train pulling into a station." at bounding box center [1086, 437] width 576 height 21
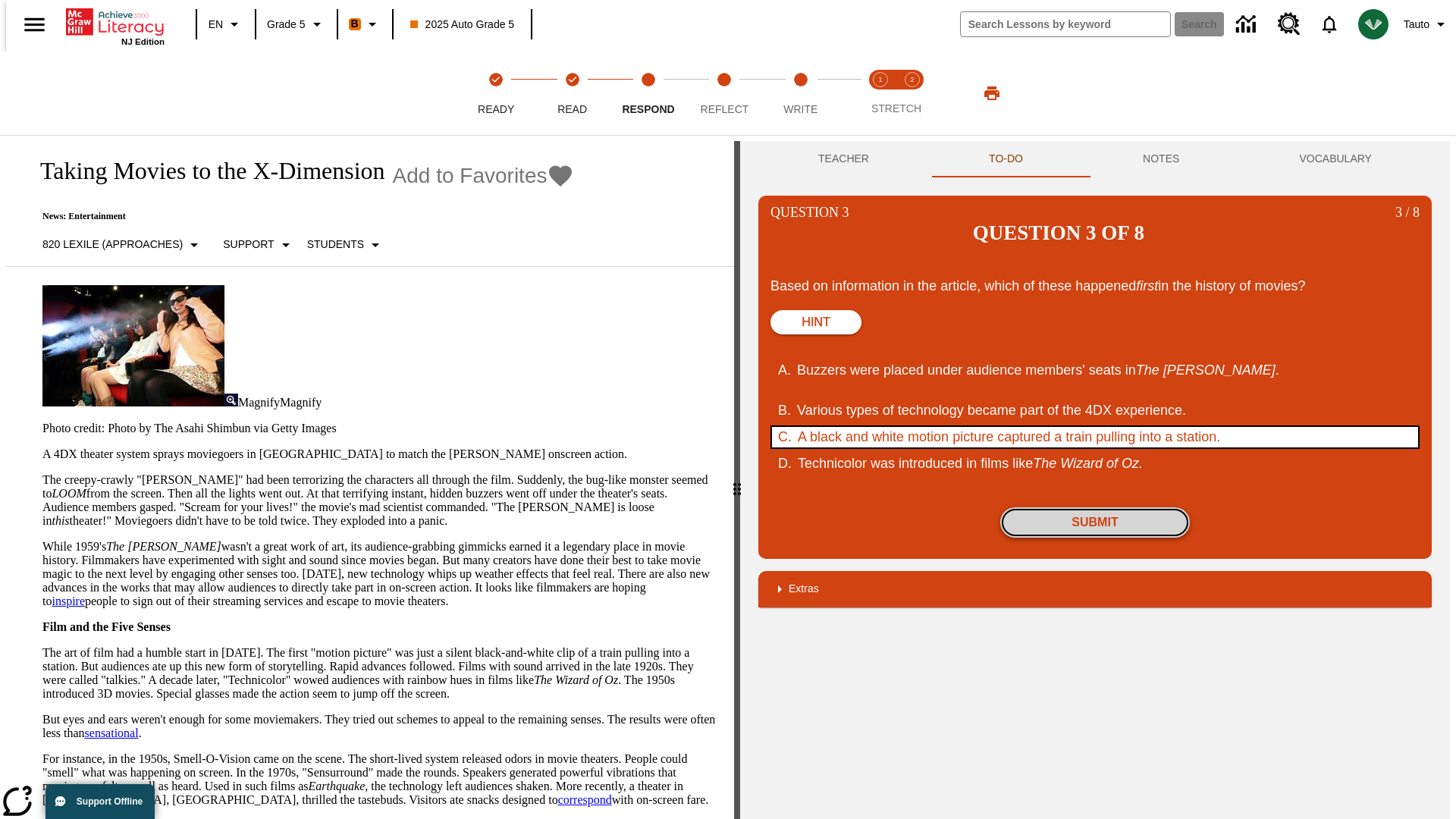
click at [1095, 507] on button "Submit" at bounding box center [1095, 522] width 189 height 30
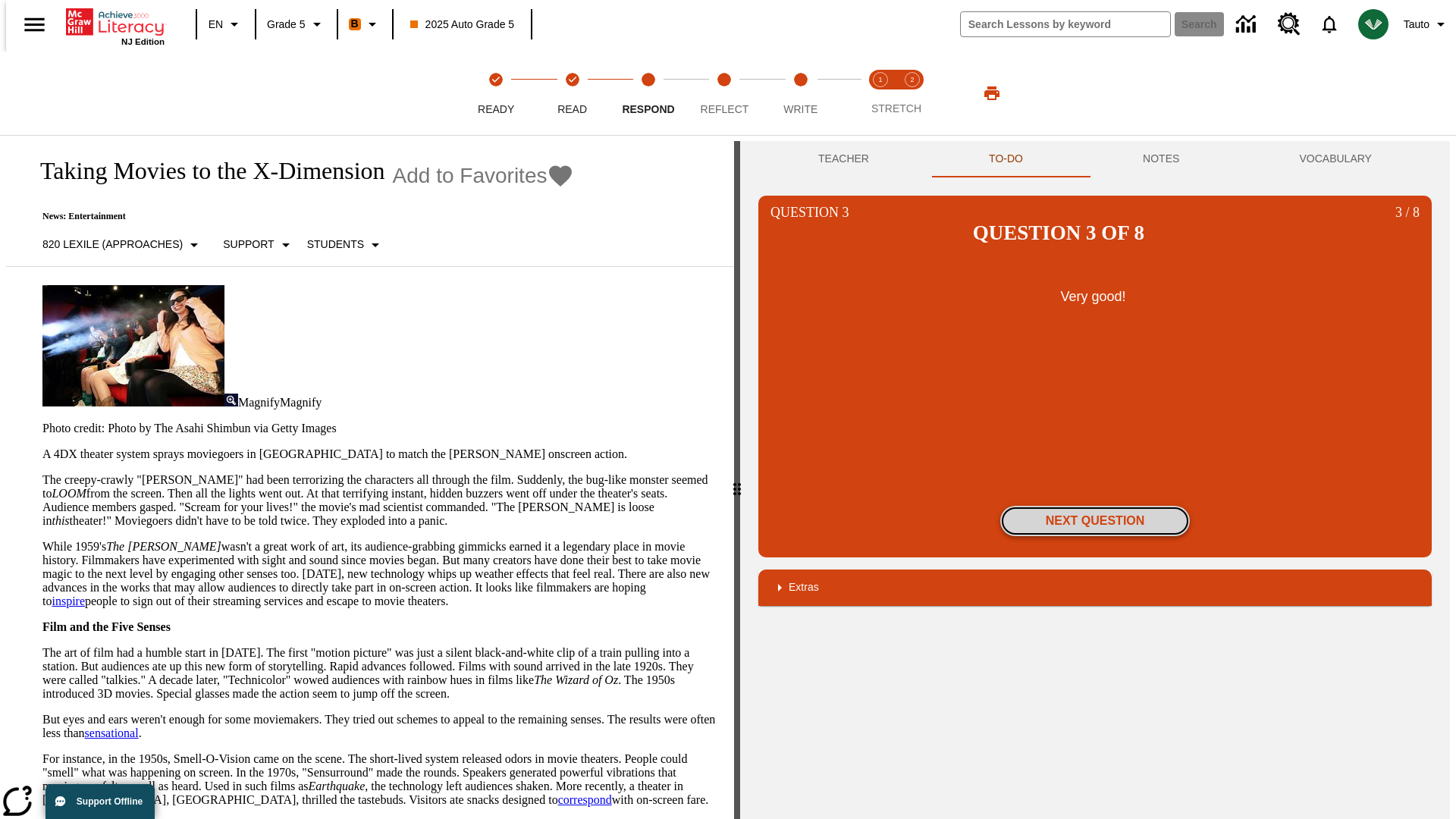
click at [1095, 506] on button "Next Question" at bounding box center [1095, 521] width 189 height 30
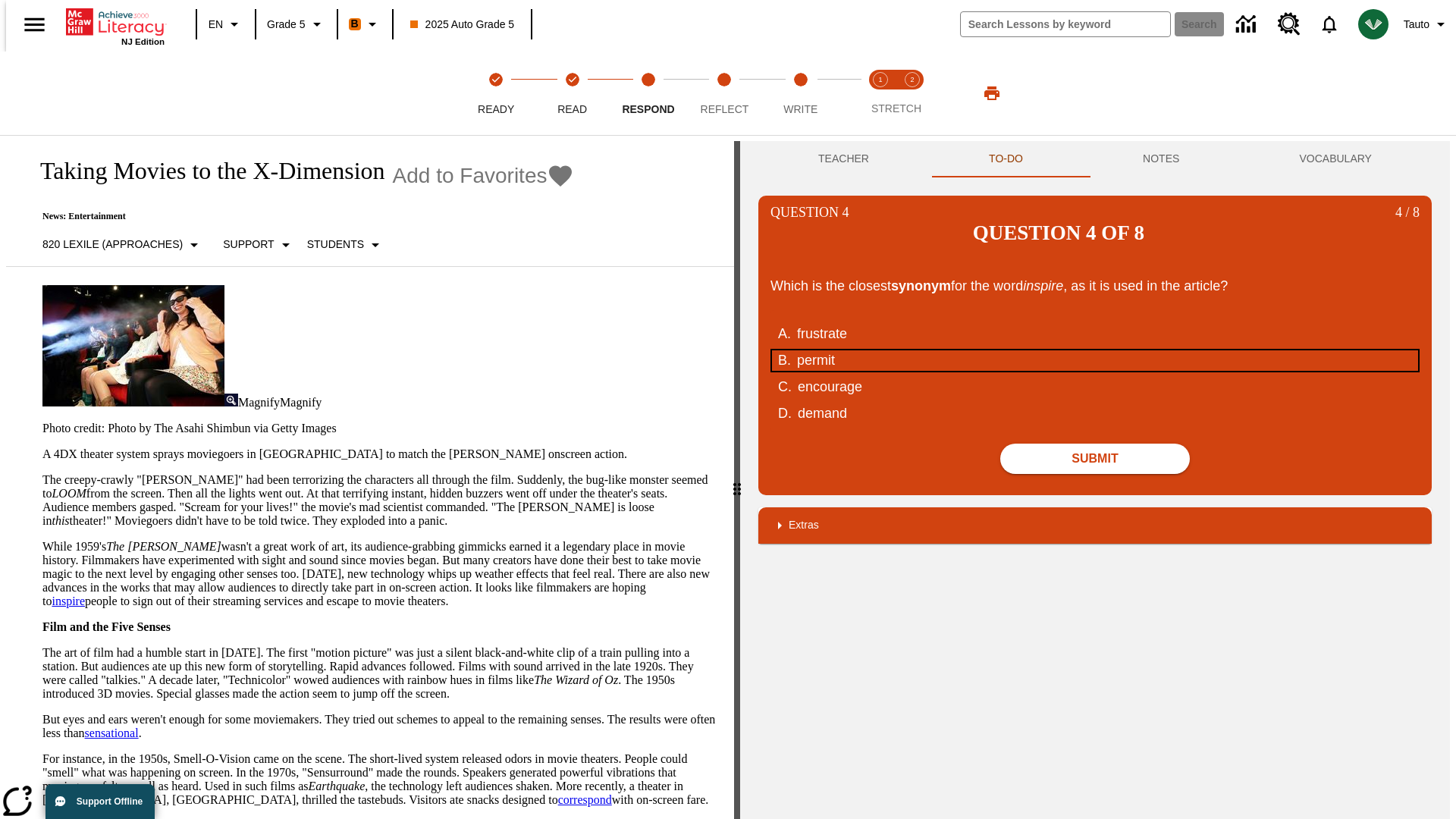
click at [1095, 351] on div "permit" at bounding box center [1085, 360] width 576 height 21
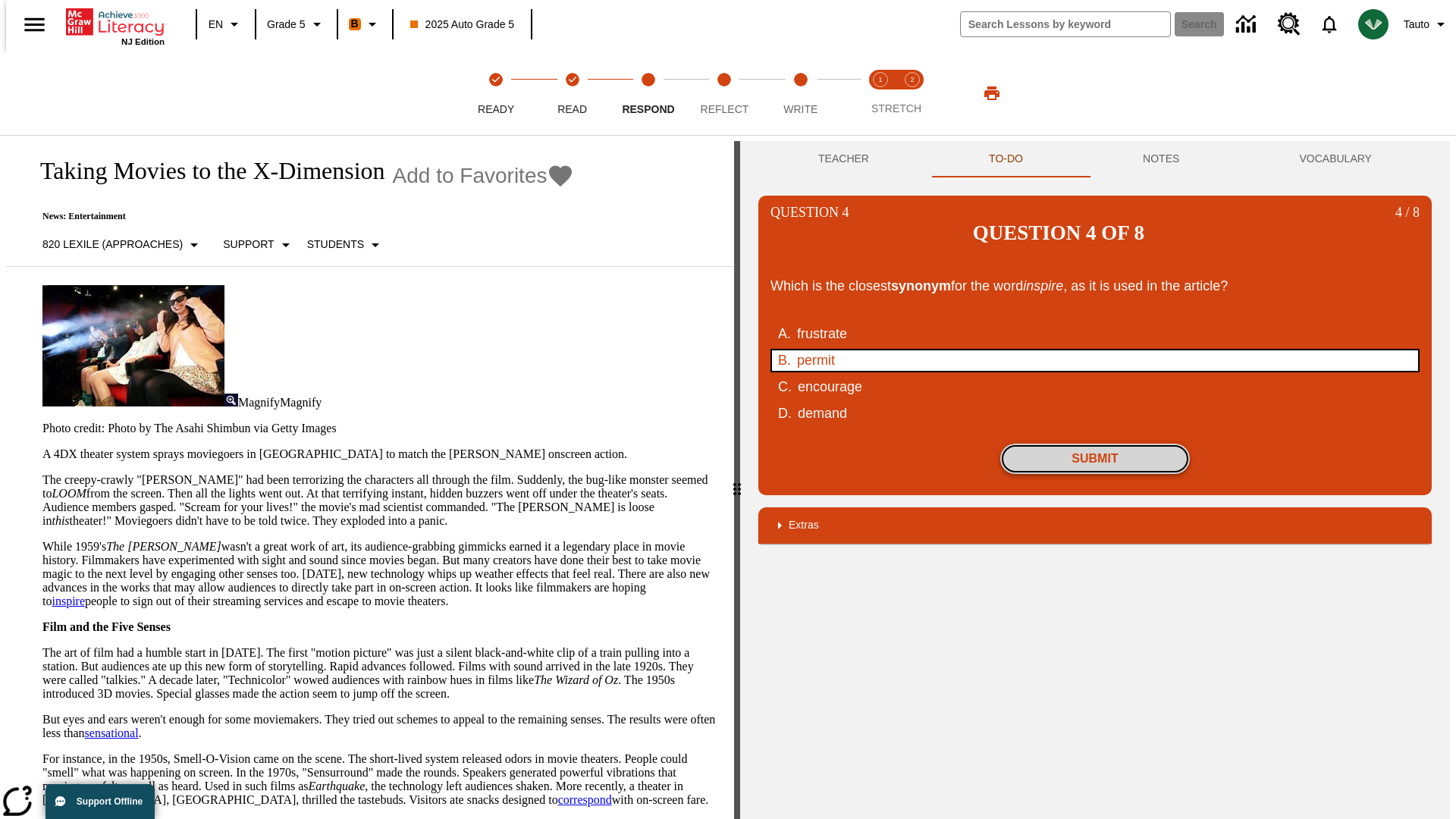
click at [1095, 444] on button "Submit" at bounding box center [1095, 459] width 189 height 30
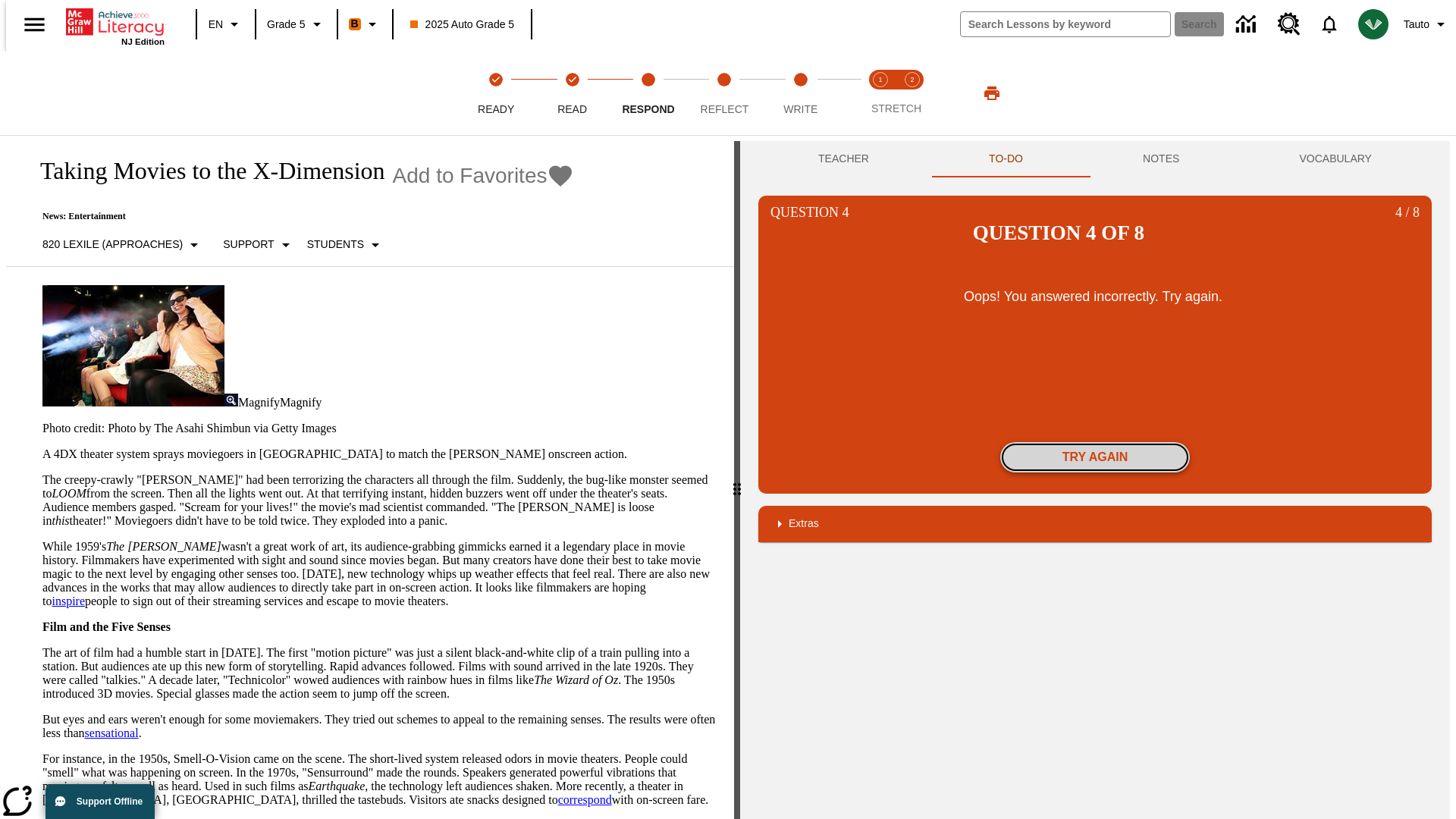
click at [1095, 443] on button "Try again" at bounding box center [1095, 458] width 189 height 30
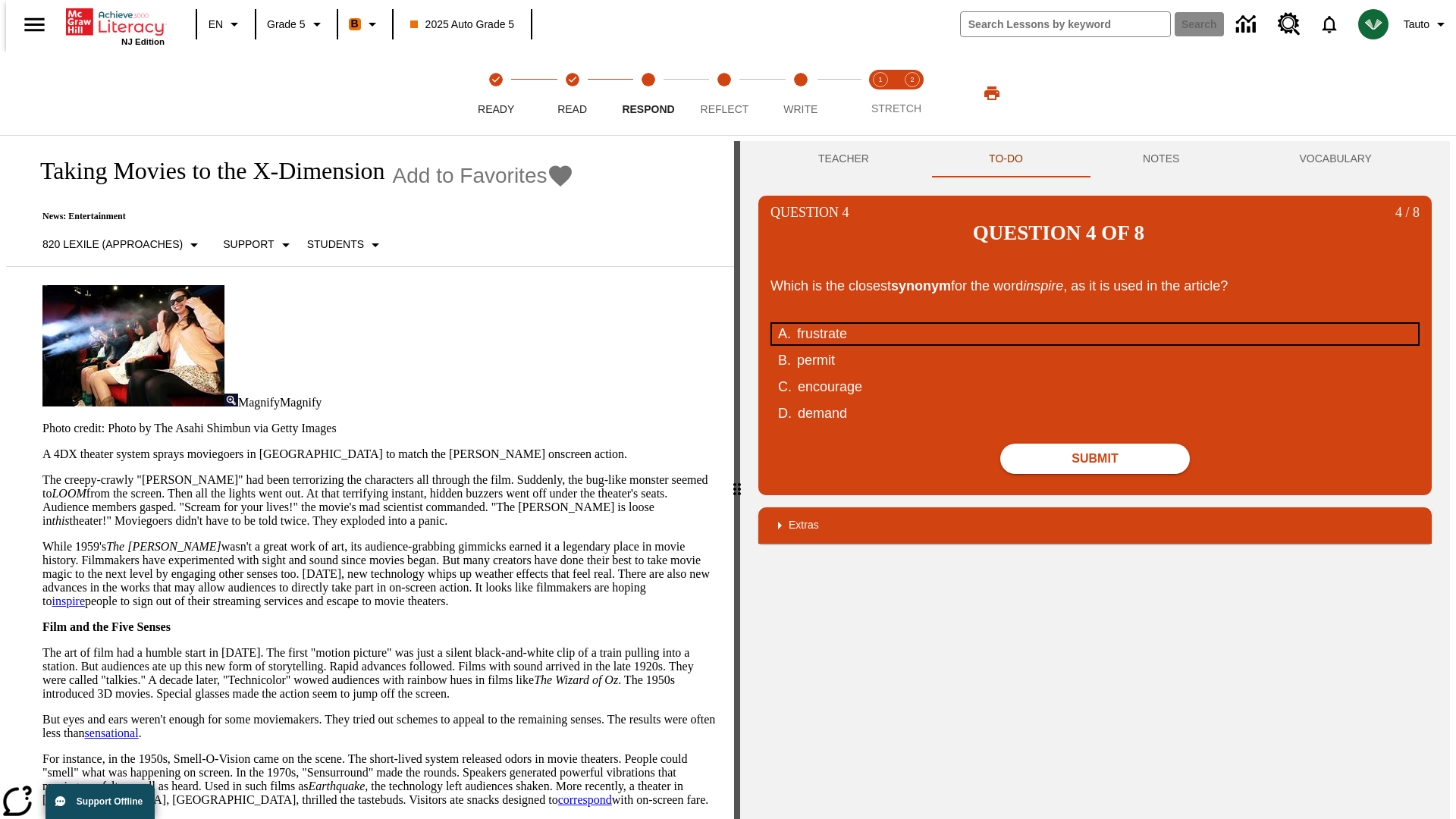
click at [1095, 324] on div "frustrate" at bounding box center [1085, 334] width 576 height 21
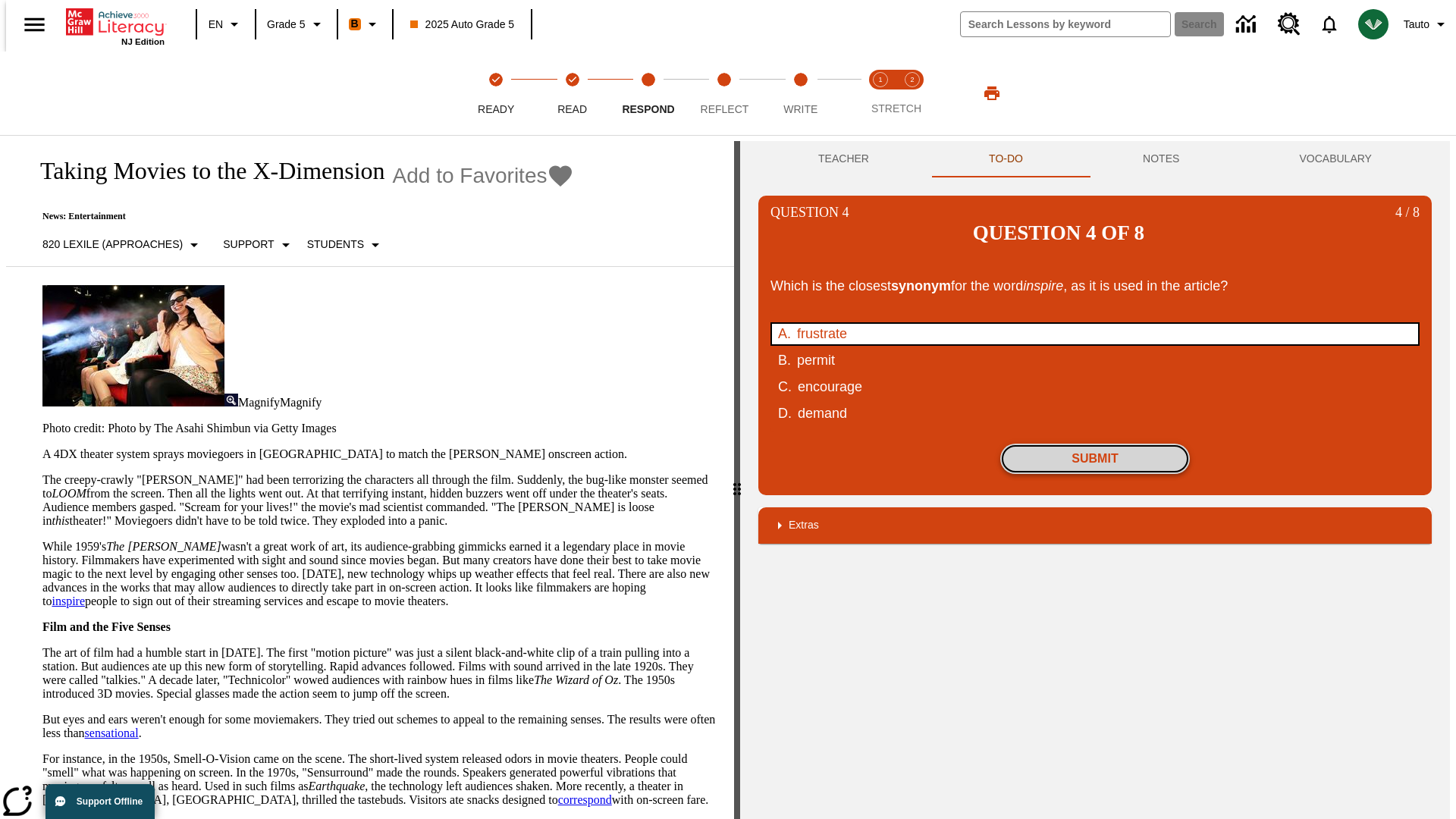
click at [1095, 444] on button "Submit" at bounding box center [1095, 459] width 189 height 30
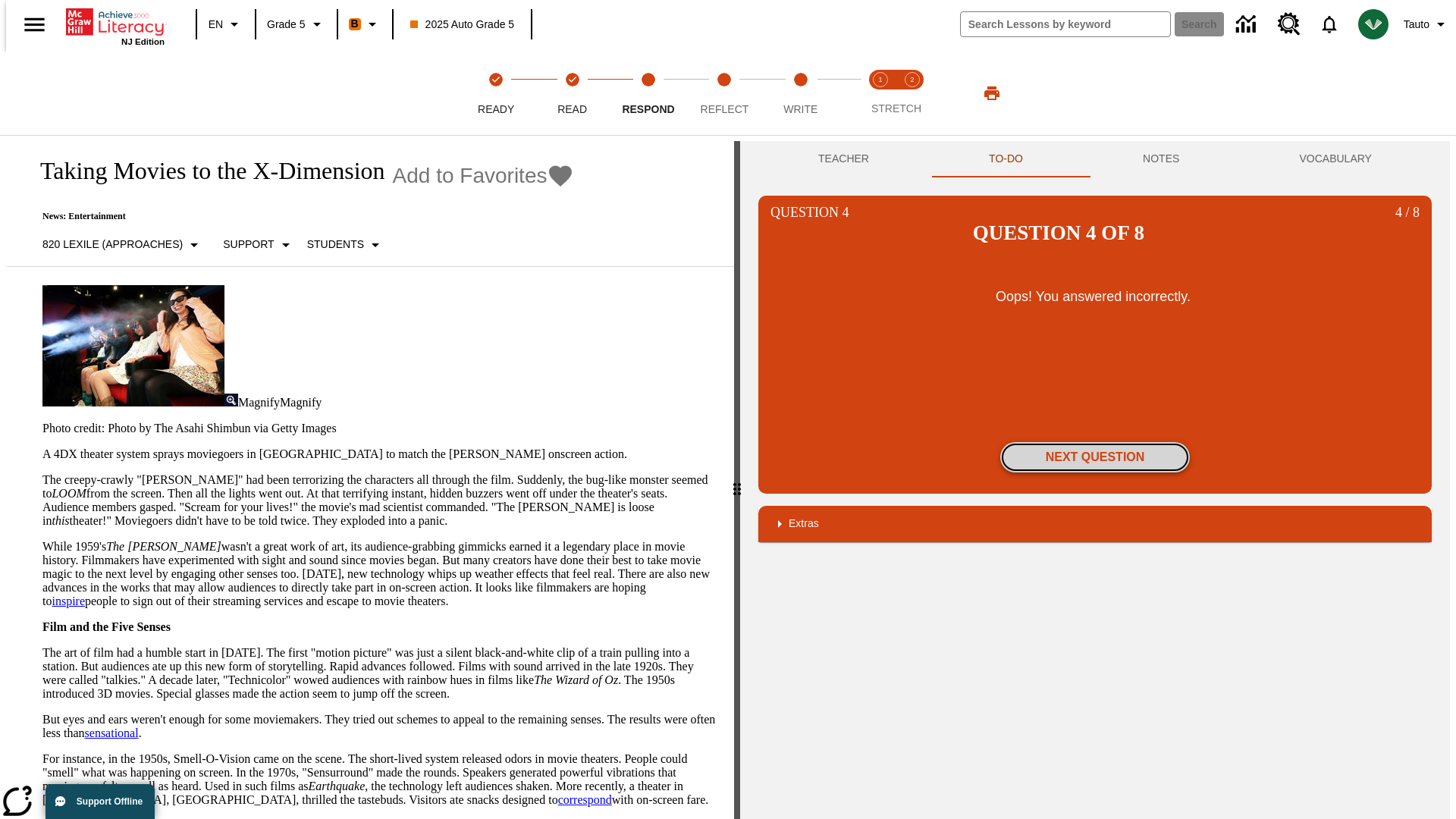
click at [1095, 443] on button "Next Question" at bounding box center [1095, 458] width 189 height 30
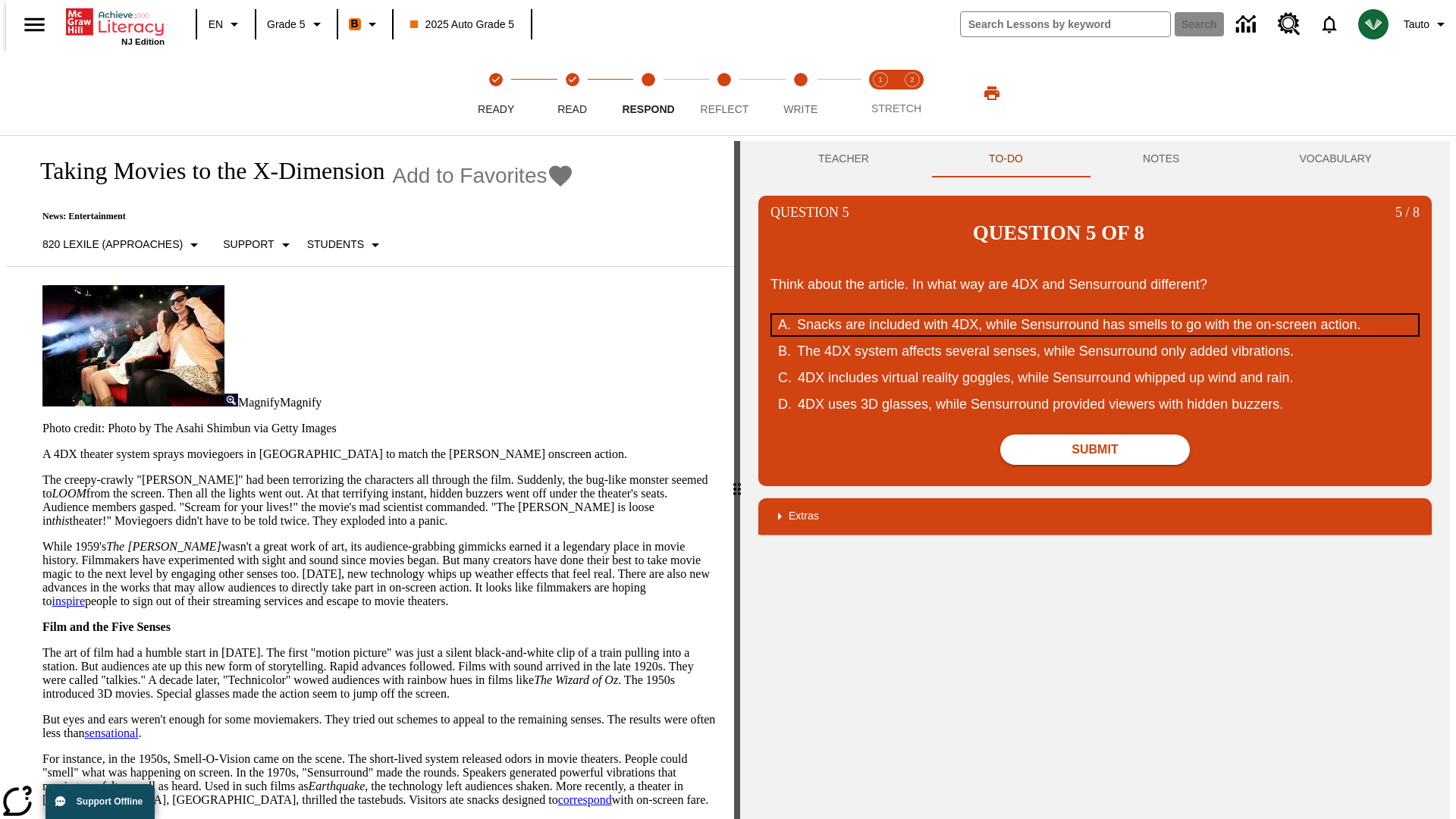
click at [1095, 315] on div "Snacks are included with 4DX, while Sensurround has smells to go with the on-sc…" at bounding box center [1085, 325] width 576 height 21
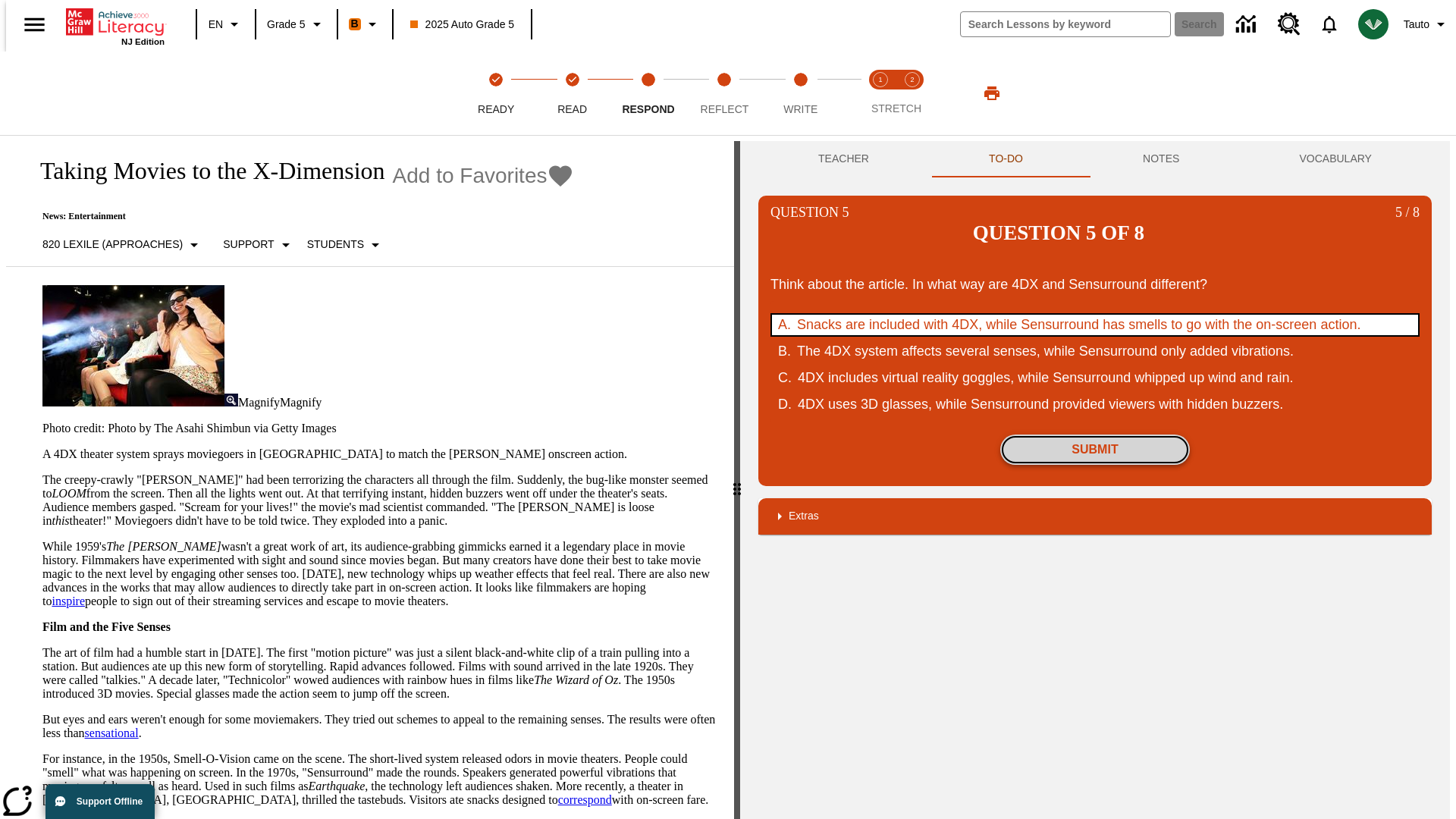
click at [1095, 435] on button "Submit" at bounding box center [1095, 450] width 189 height 30
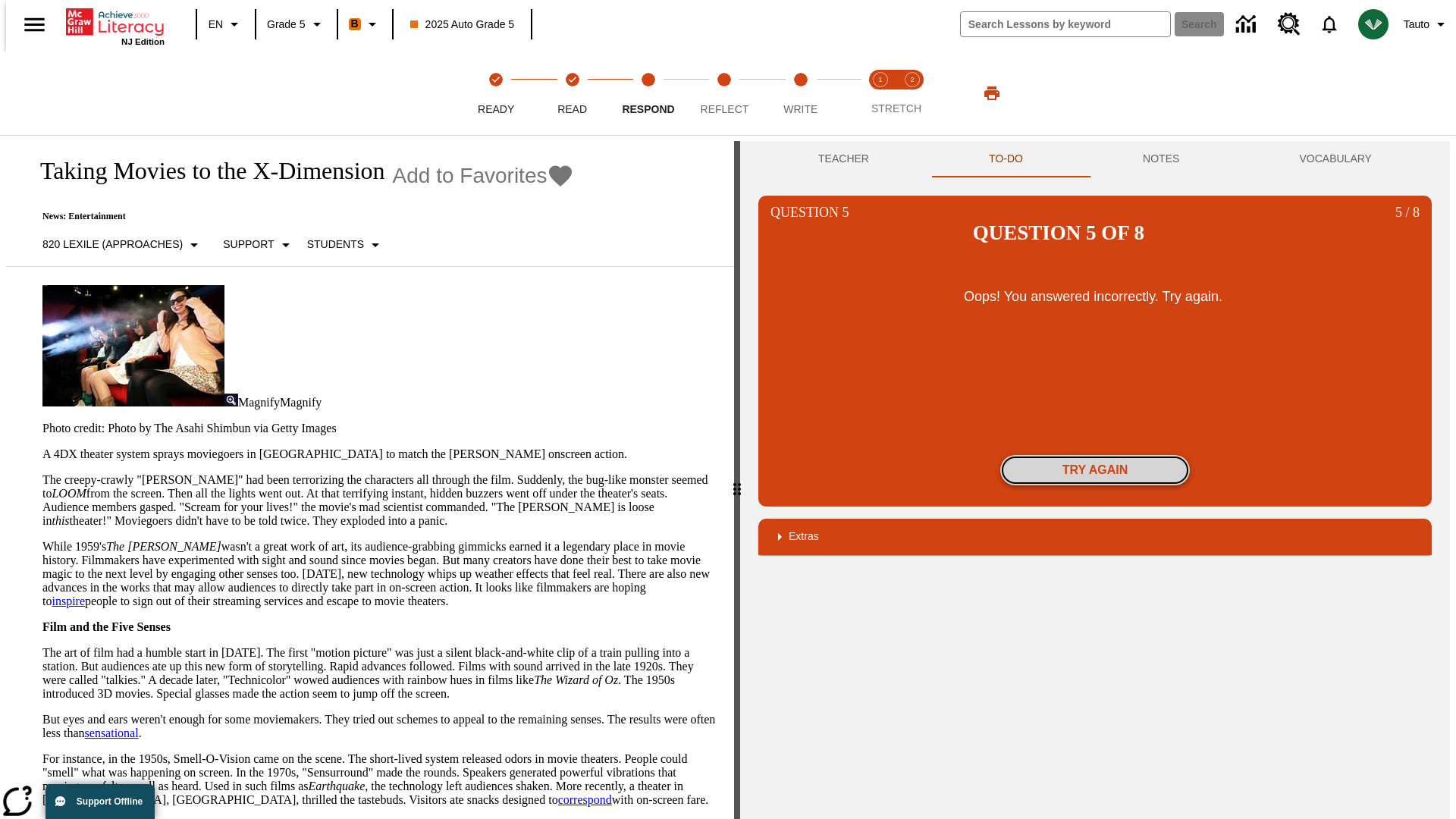
click at [1095, 455] on button "Try again" at bounding box center [1095, 470] width 189 height 30
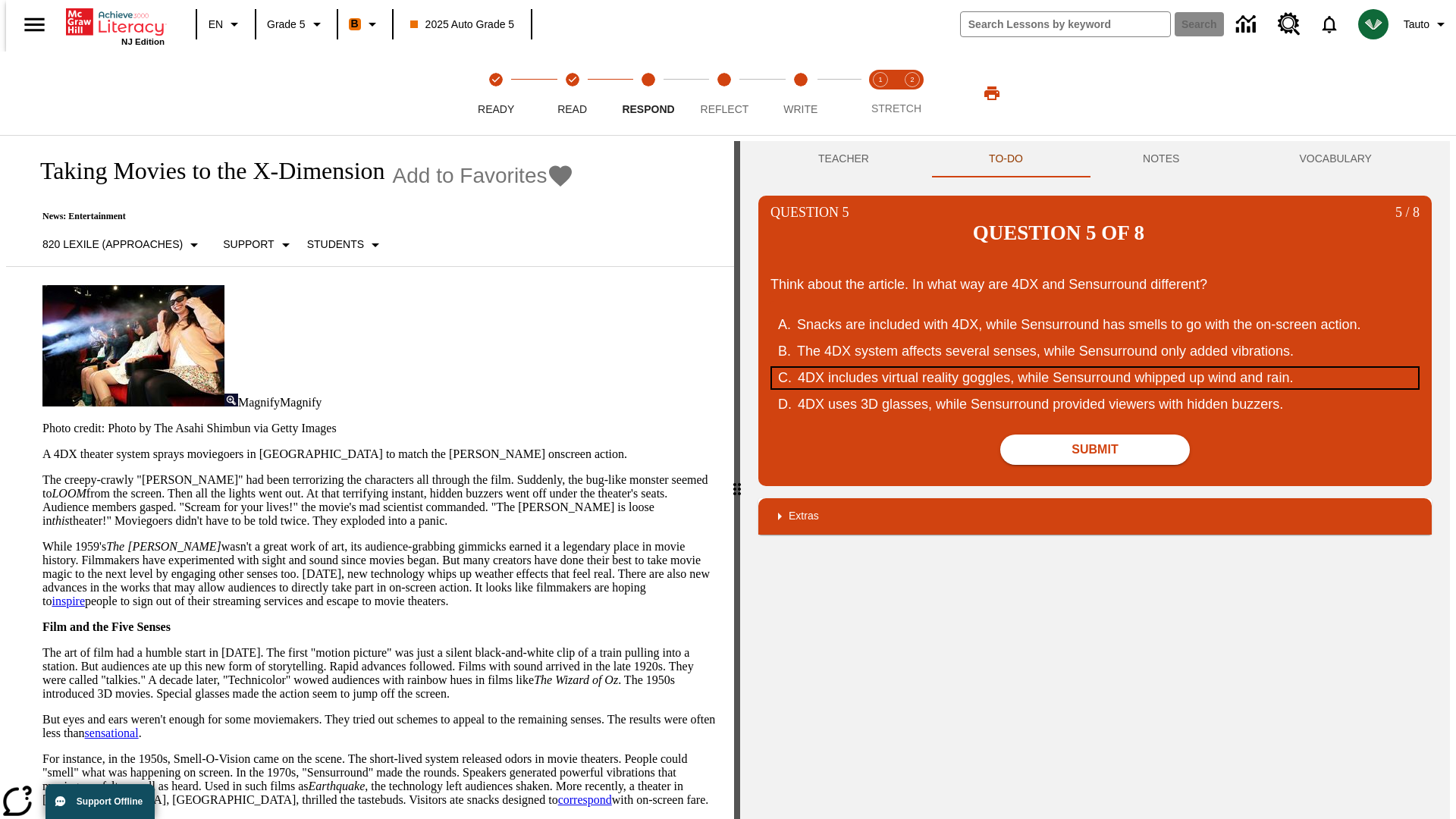
click at [1095, 368] on div "4DX includes virtual reality goggles, while Sensurround whipped up wind and rai…" at bounding box center [1086, 378] width 576 height 21
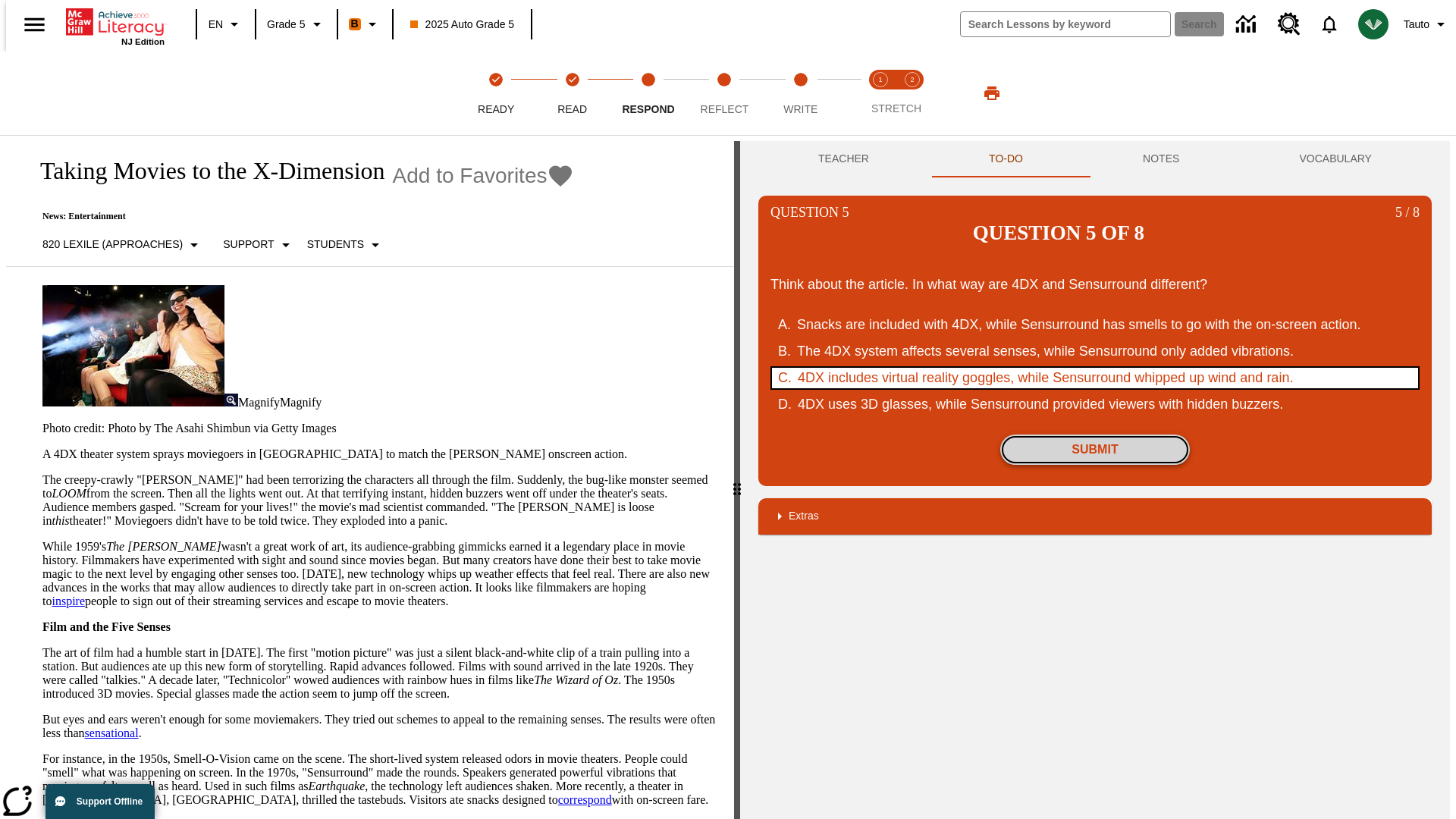
click at [1095, 435] on button "Submit" at bounding box center [1095, 450] width 189 height 30
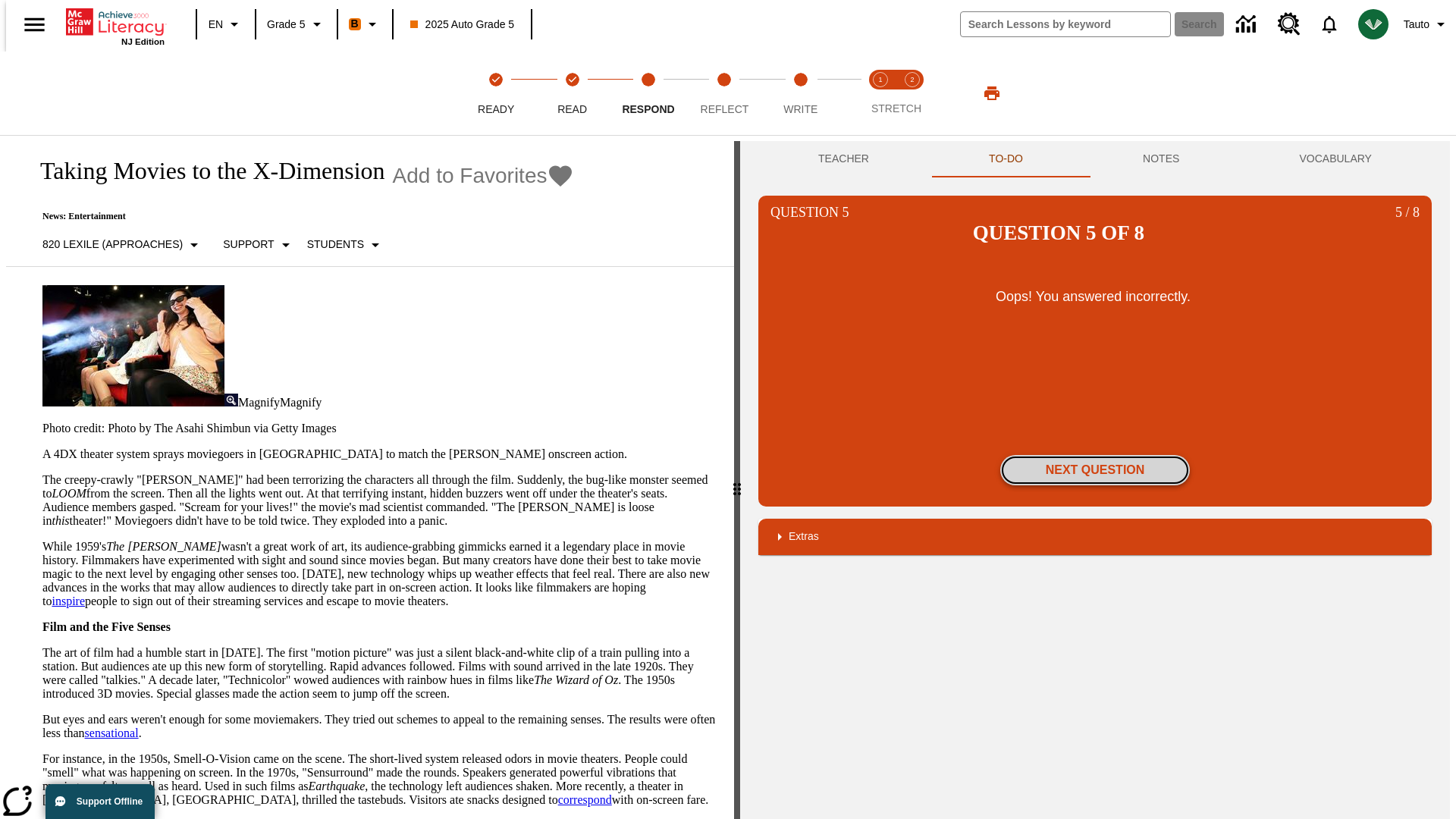
click at [1095, 455] on button "Next Question" at bounding box center [1095, 470] width 189 height 30
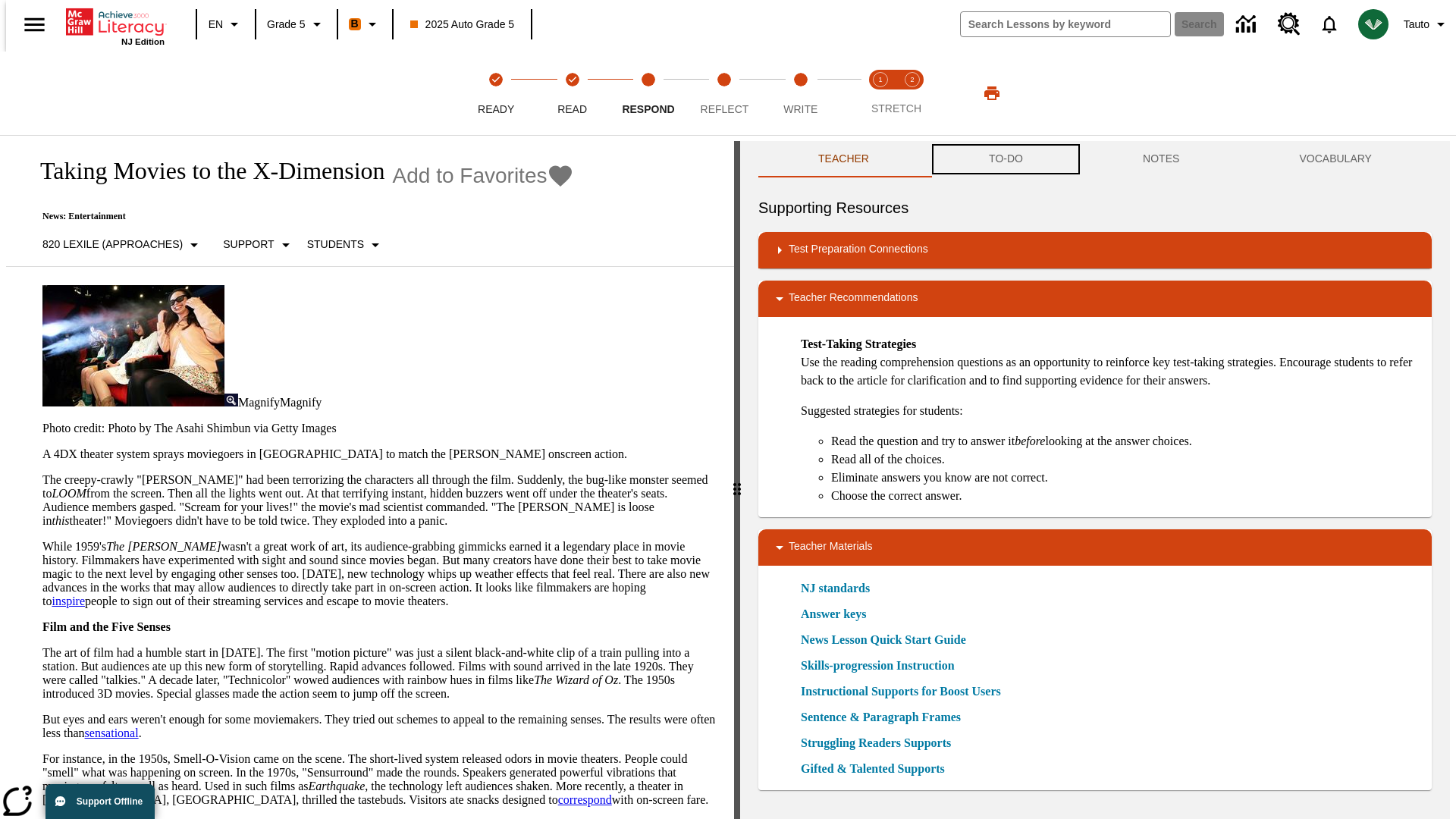
click at [1005, 159] on button "TO-DO" at bounding box center [1006, 160] width 154 height 37
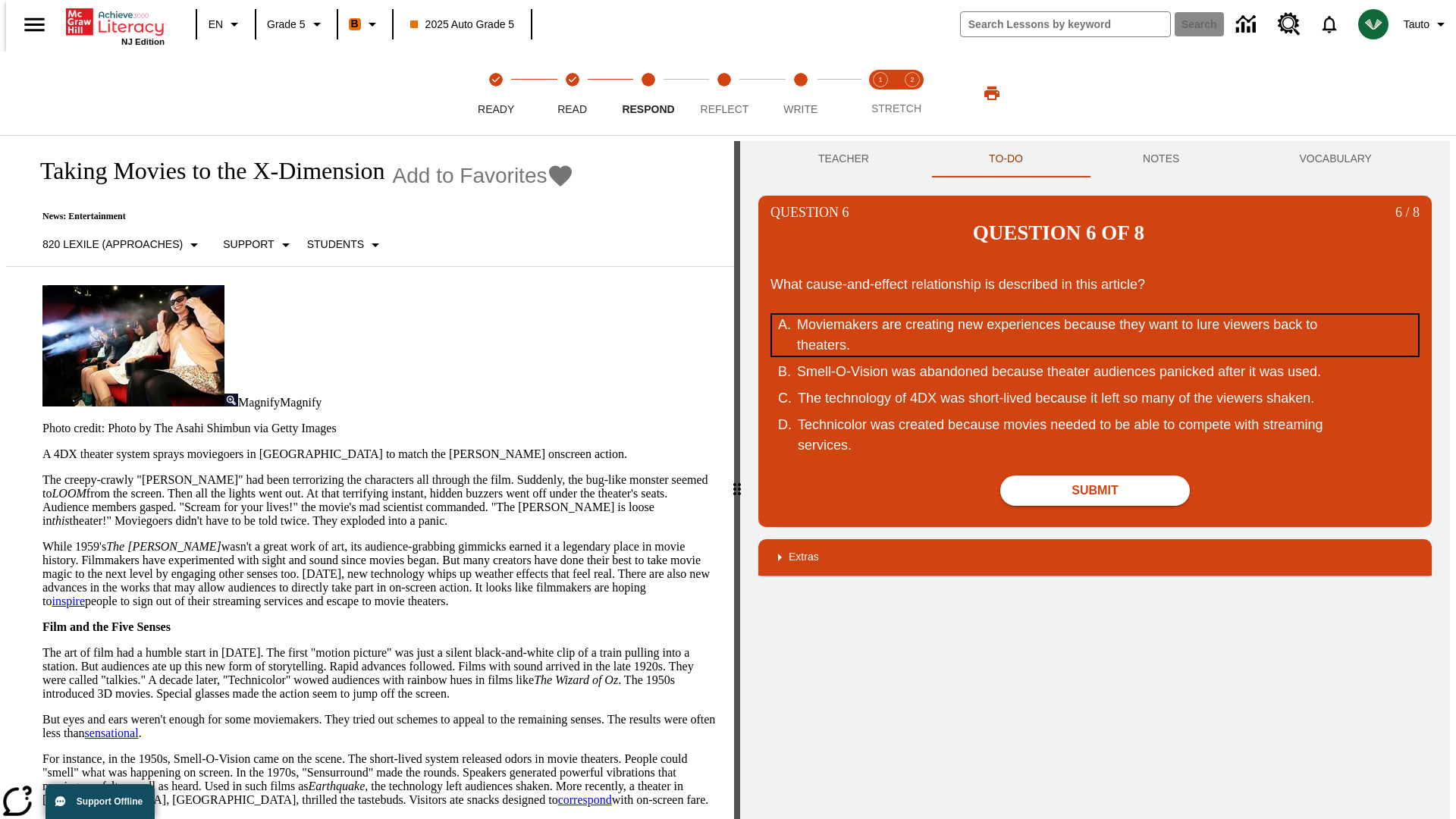
click at [1095, 315] on div "Moviemakers are creating new experiences because they want to lure viewers back…" at bounding box center [1085, 335] width 576 height 41
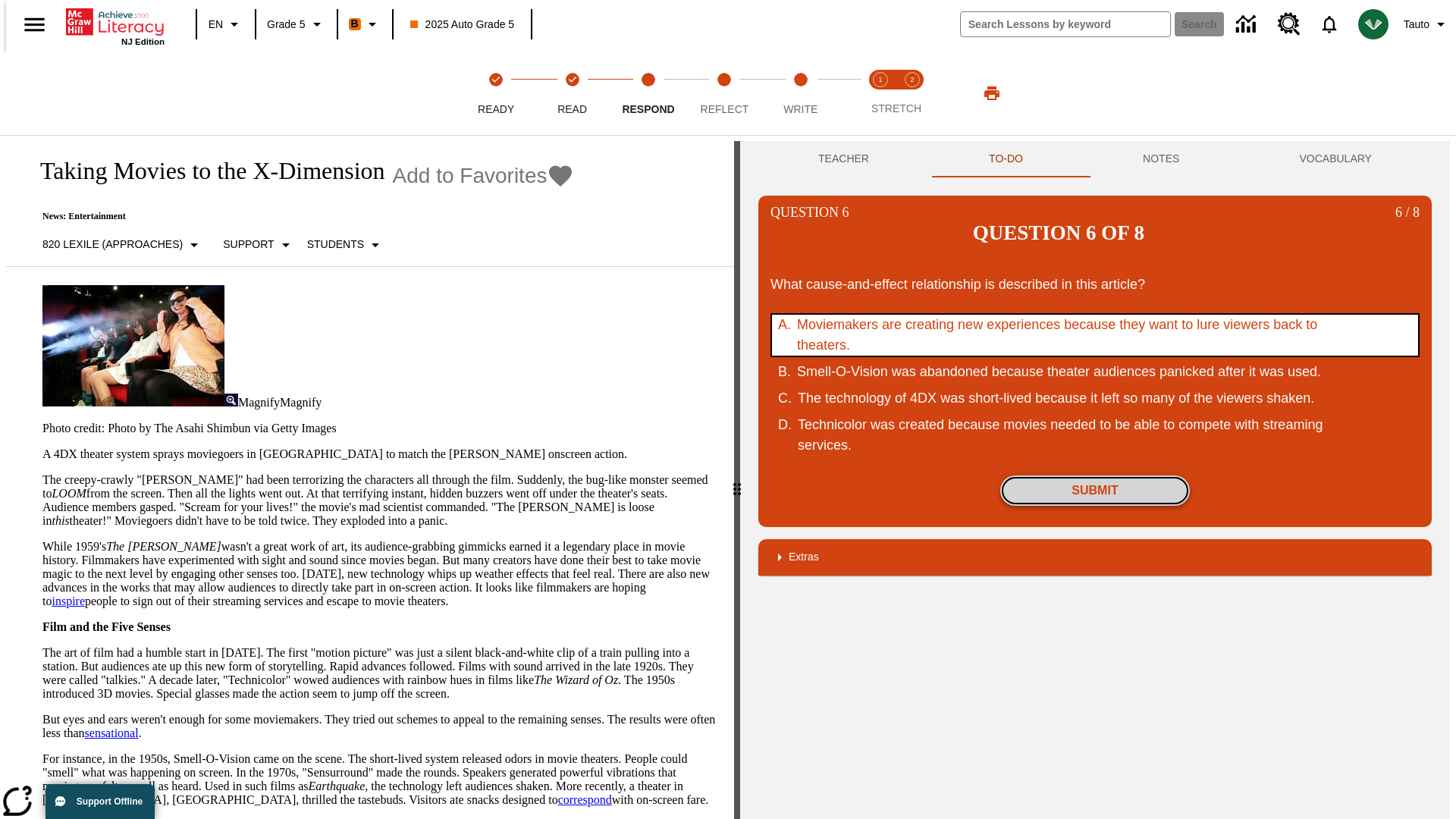
click at [1095, 475] on button "Submit" at bounding box center [1095, 490] width 189 height 30
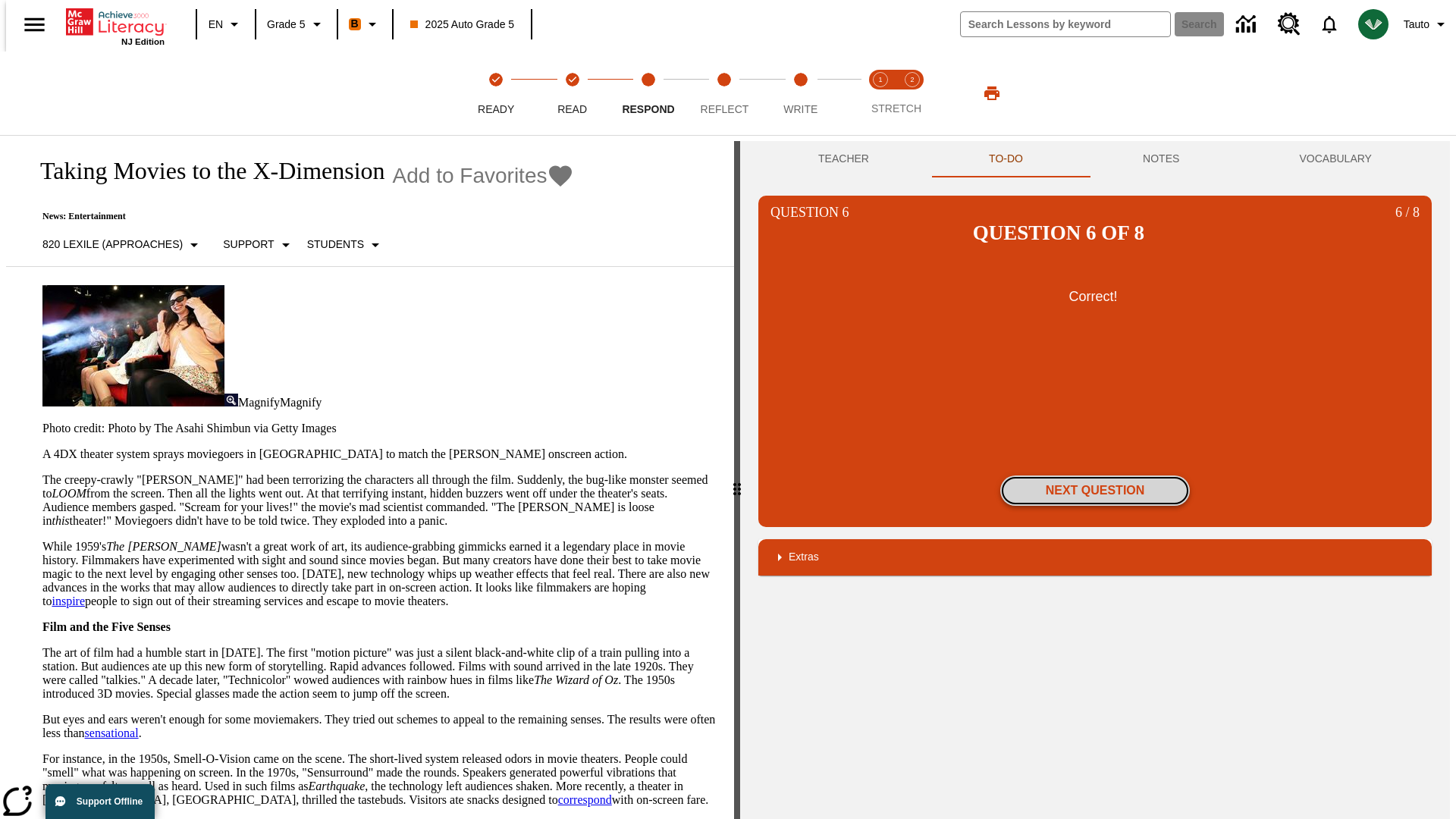
click at [1095, 475] on button "Next Question" at bounding box center [1095, 490] width 189 height 30
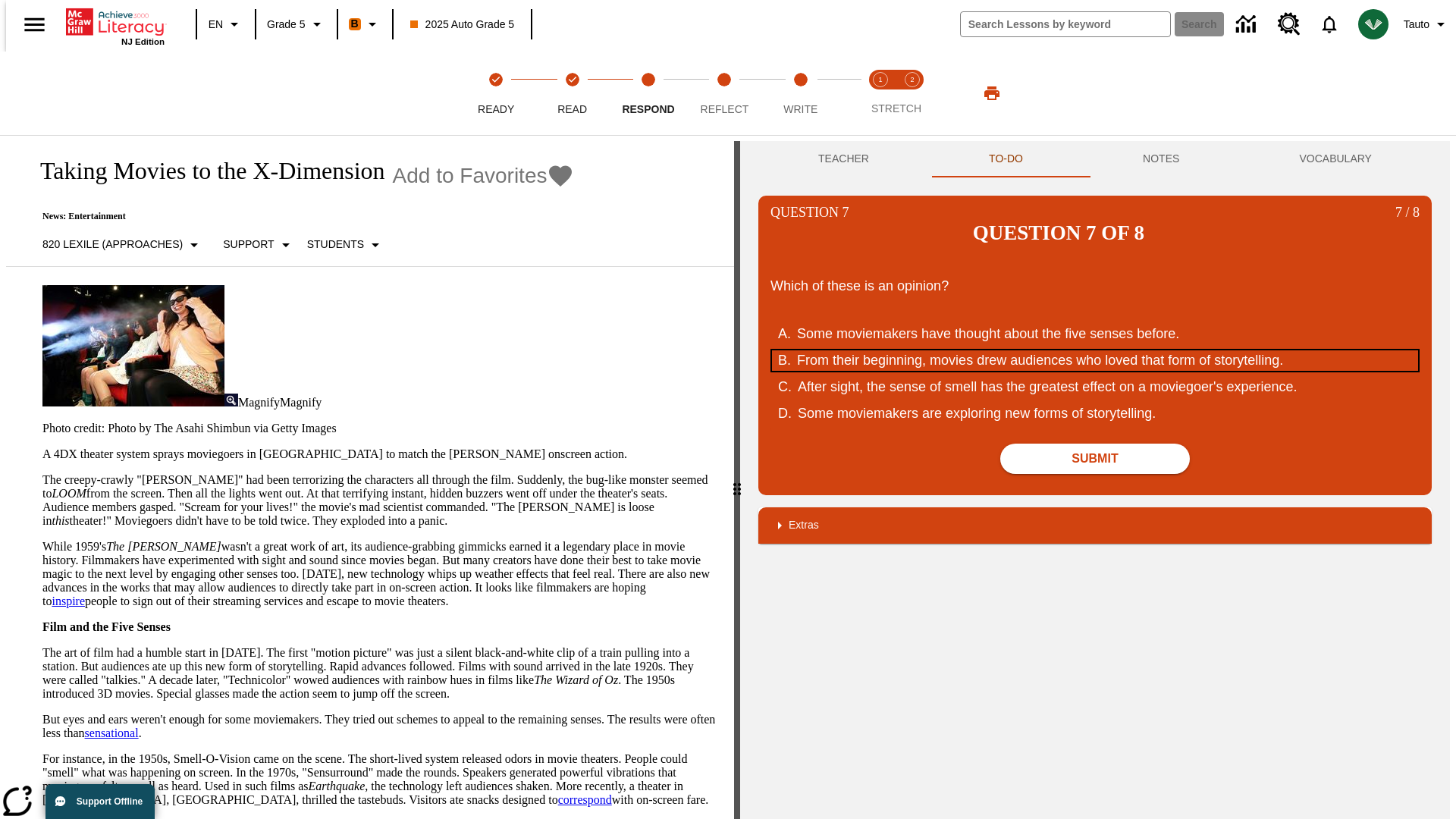
click at [1095, 351] on div "From their beginning, movies drew audiences who loved that form of storytelling." at bounding box center [1085, 360] width 576 height 21
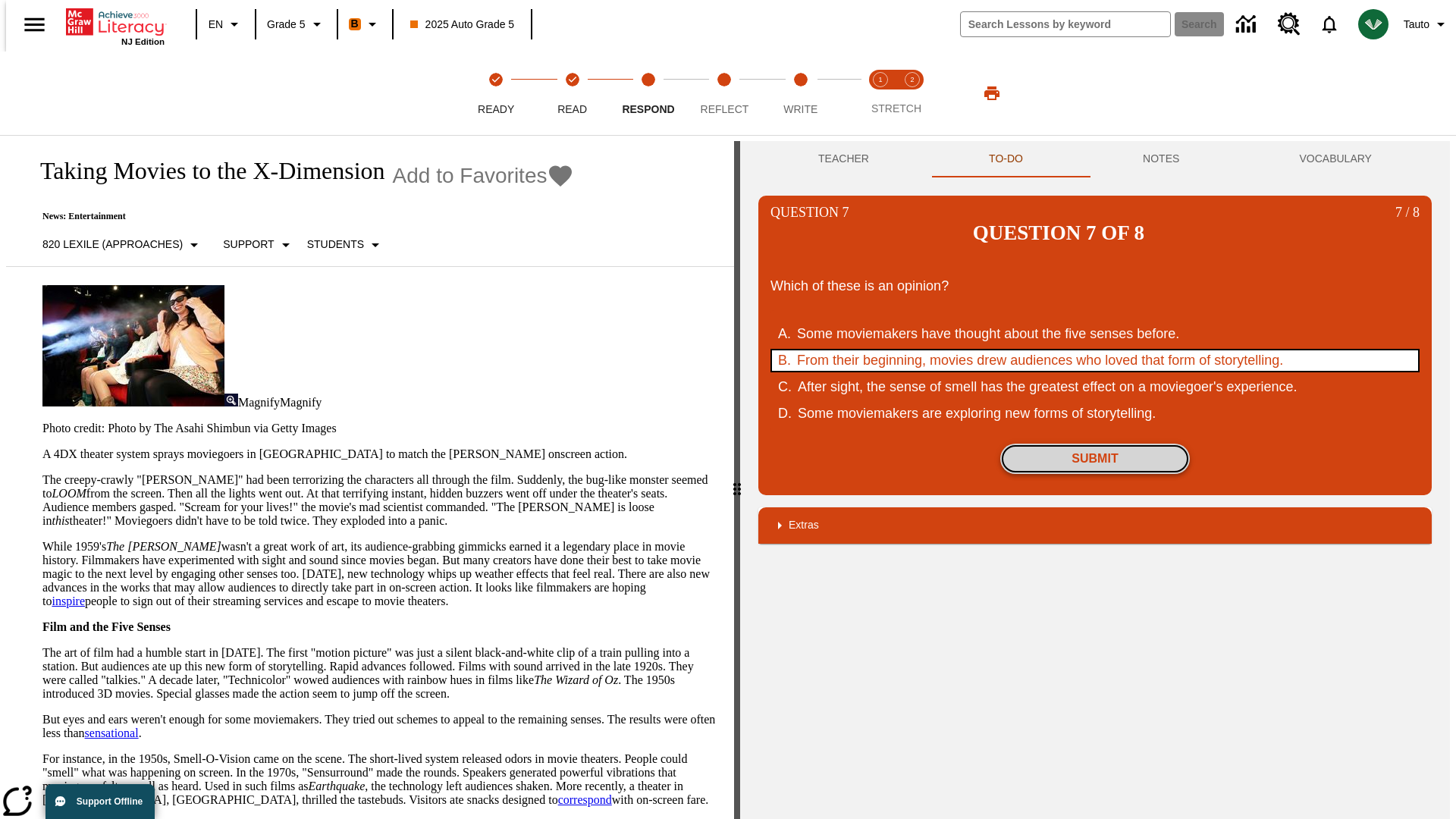
click at [1095, 444] on button "Submit" at bounding box center [1095, 459] width 189 height 30
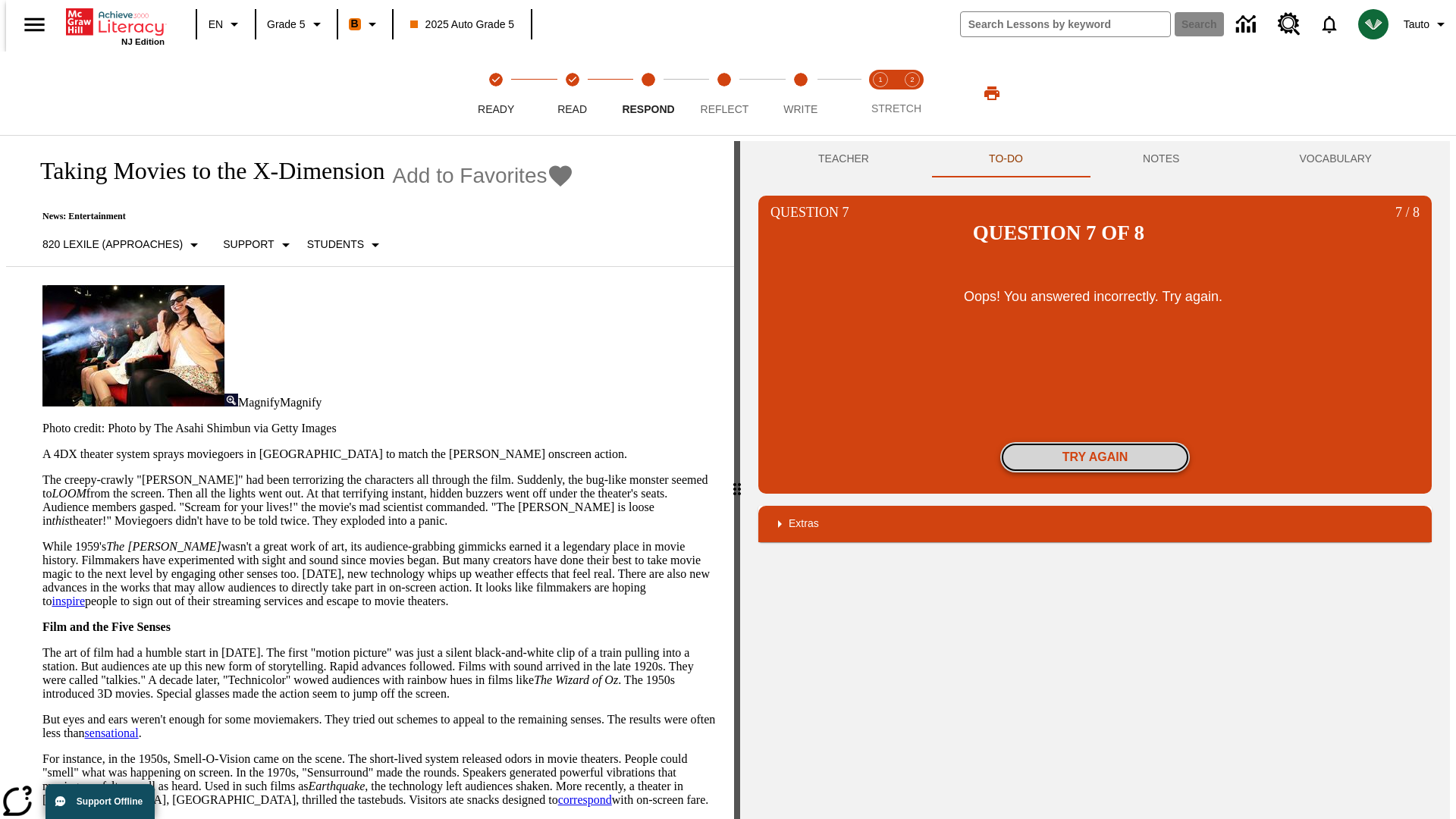
click at [1095, 443] on button "Try again" at bounding box center [1095, 458] width 189 height 30
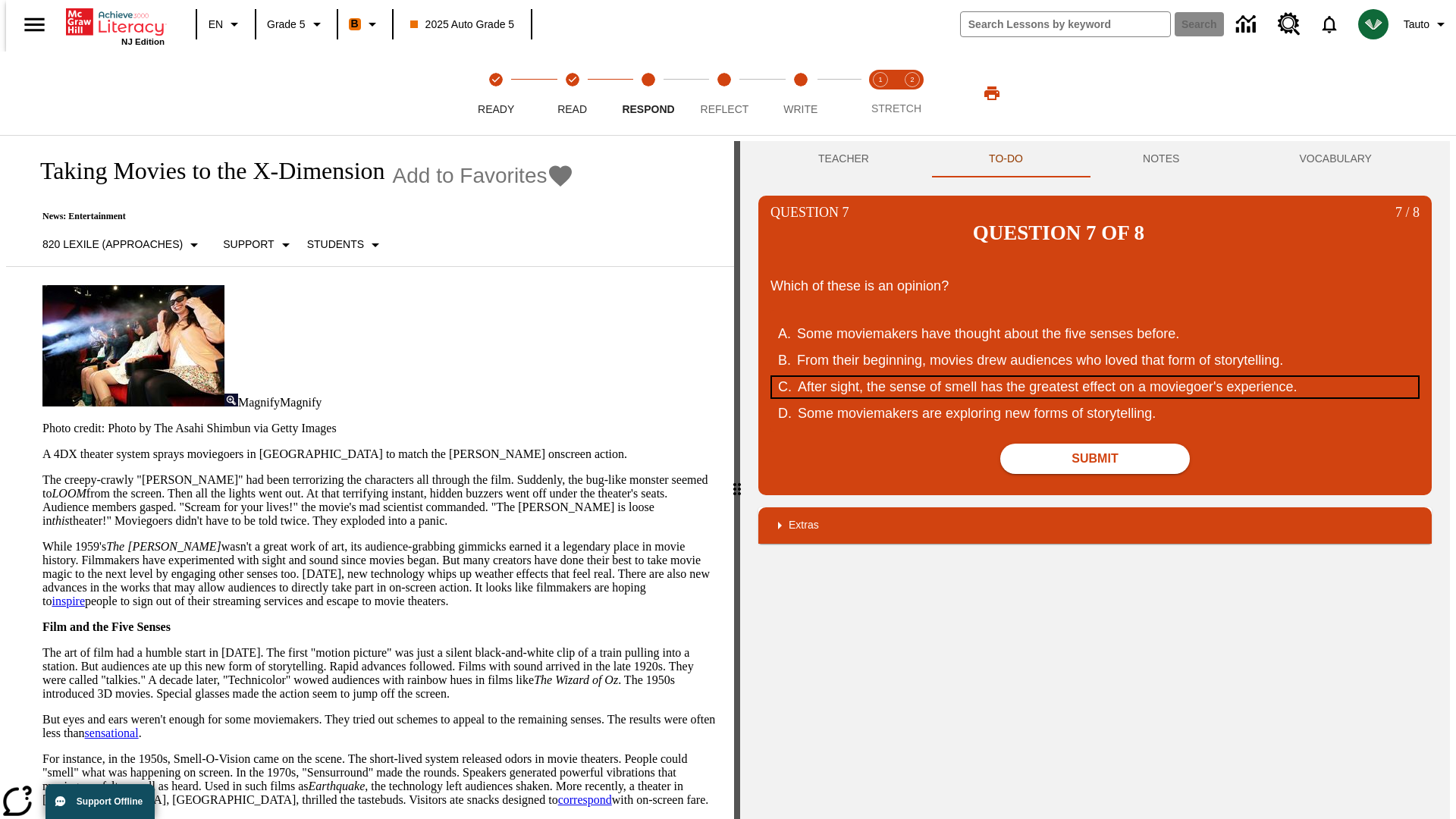
click at [1095, 377] on div "After sight, the sense of smell has the greatest effect on a moviegoer's experi…" at bounding box center [1086, 387] width 576 height 21
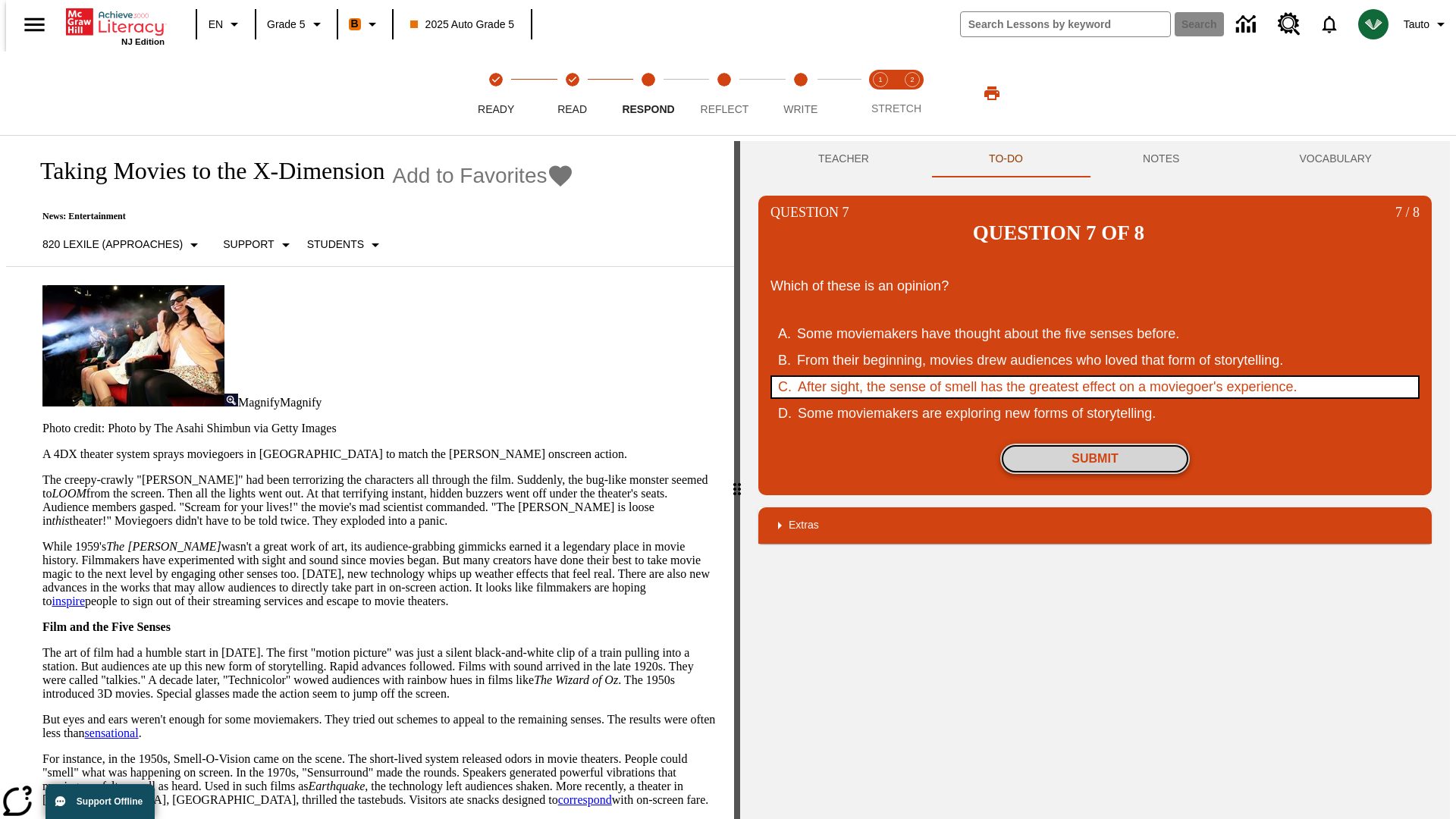
click at [1095, 444] on button "Submit" at bounding box center [1095, 459] width 189 height 30
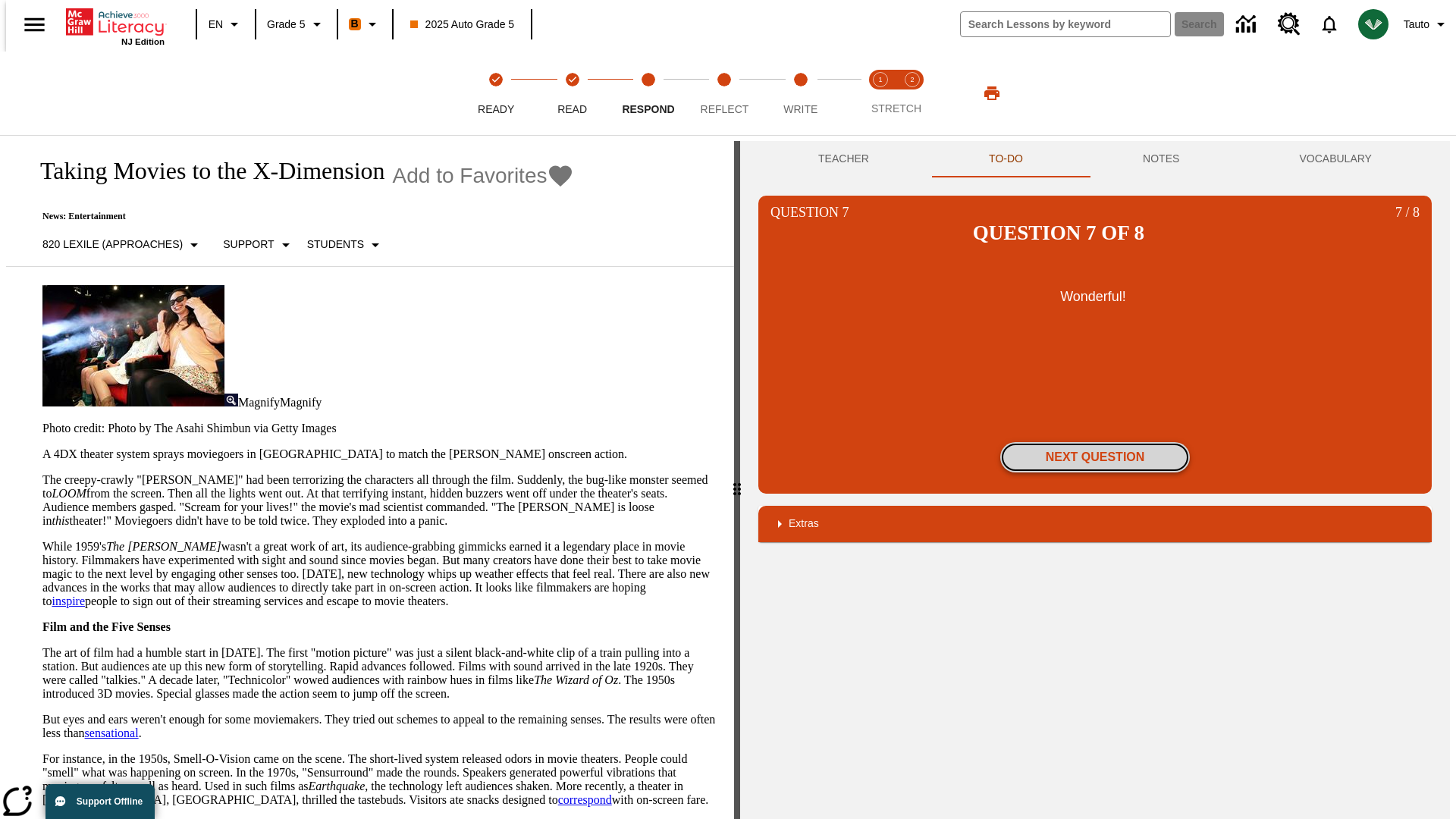
click at [1095, 443] on button "Next Question" at bounding box center [1095, 458] width 189 height 30
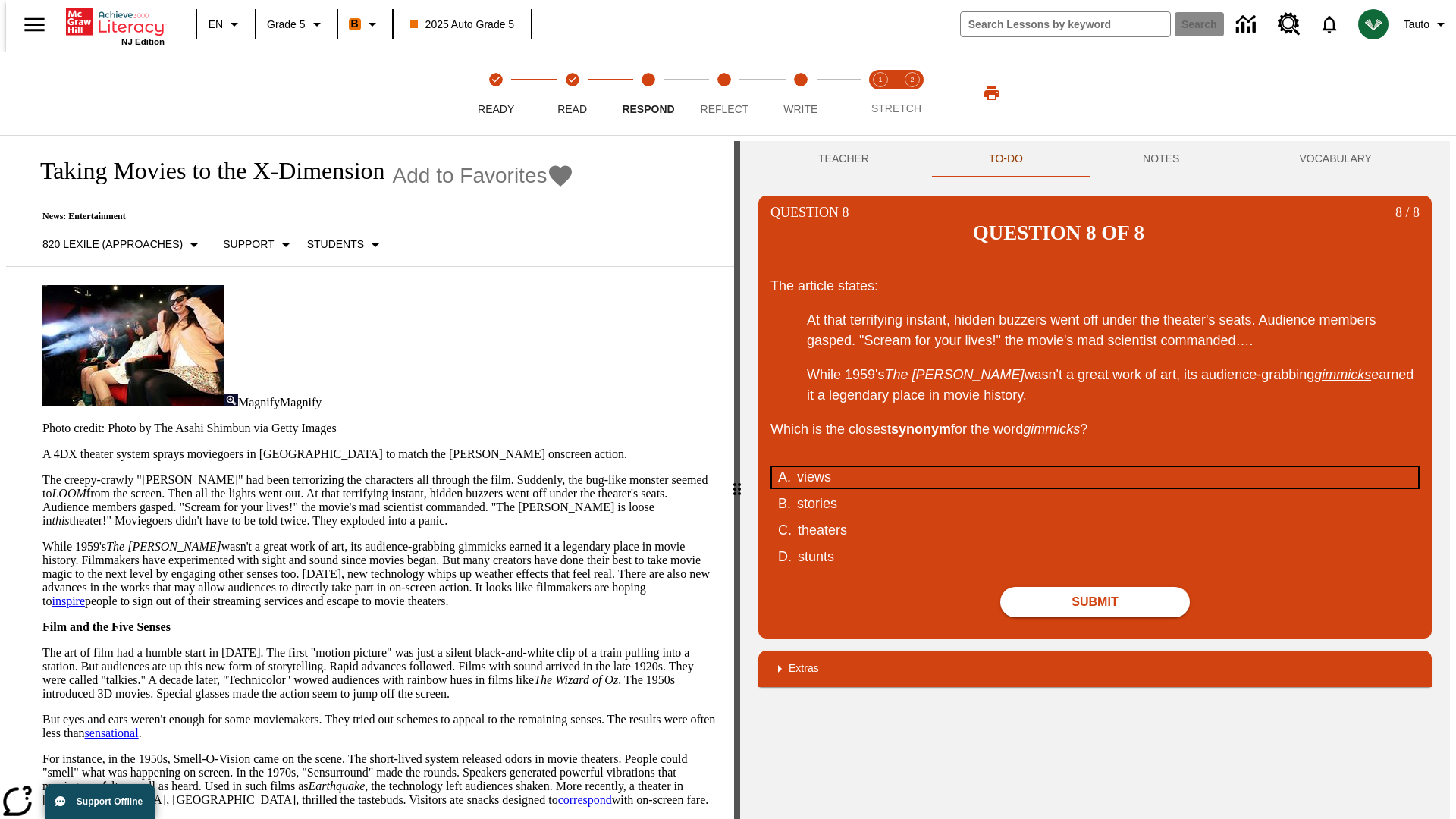
click at [1095, 467] on div "views" at bounding box center [1085, 477] width 576 height 21
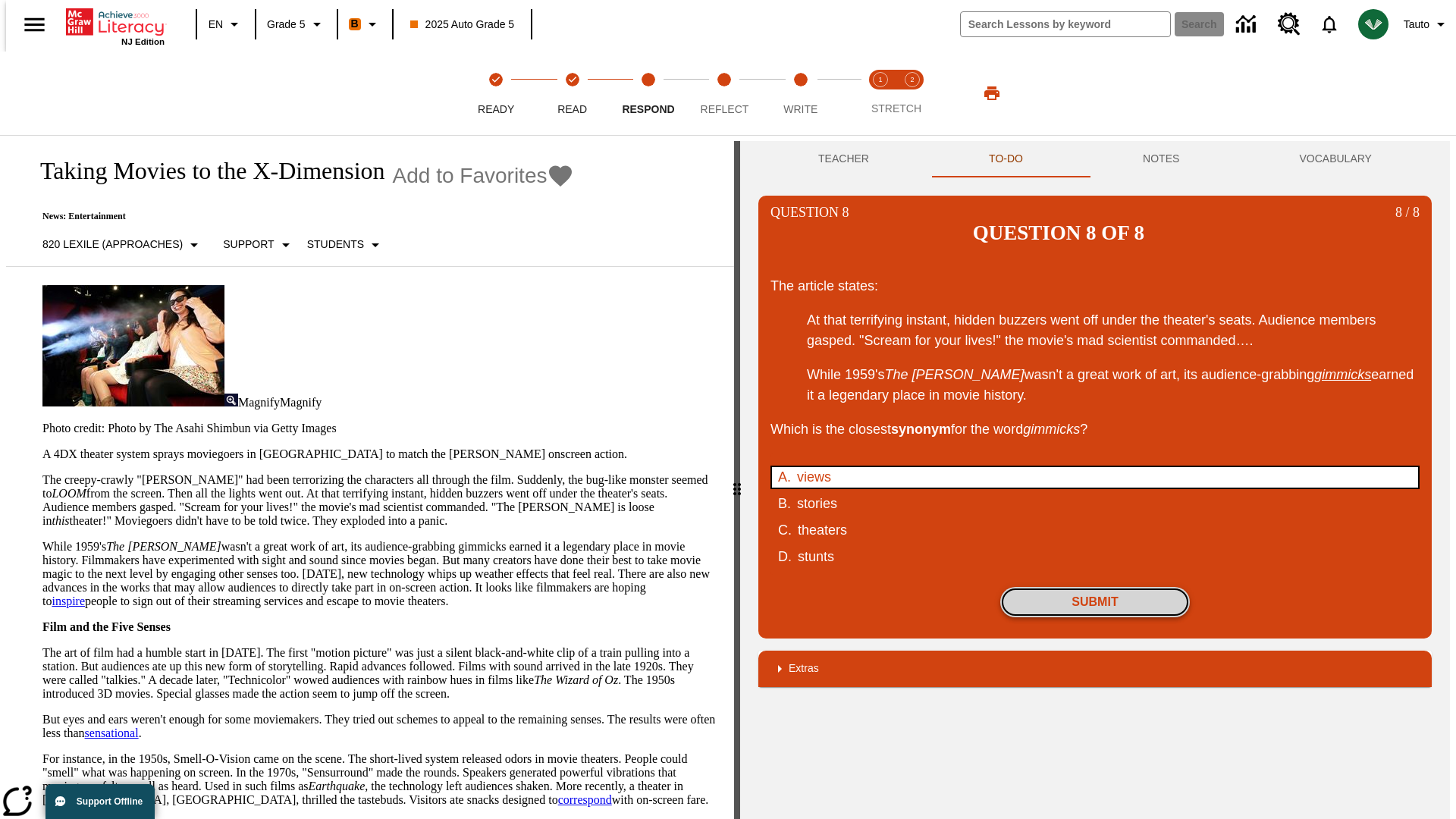
click at [1095, 587] on button "Submit" at bounding box center [1095, 602] width 189 height 30
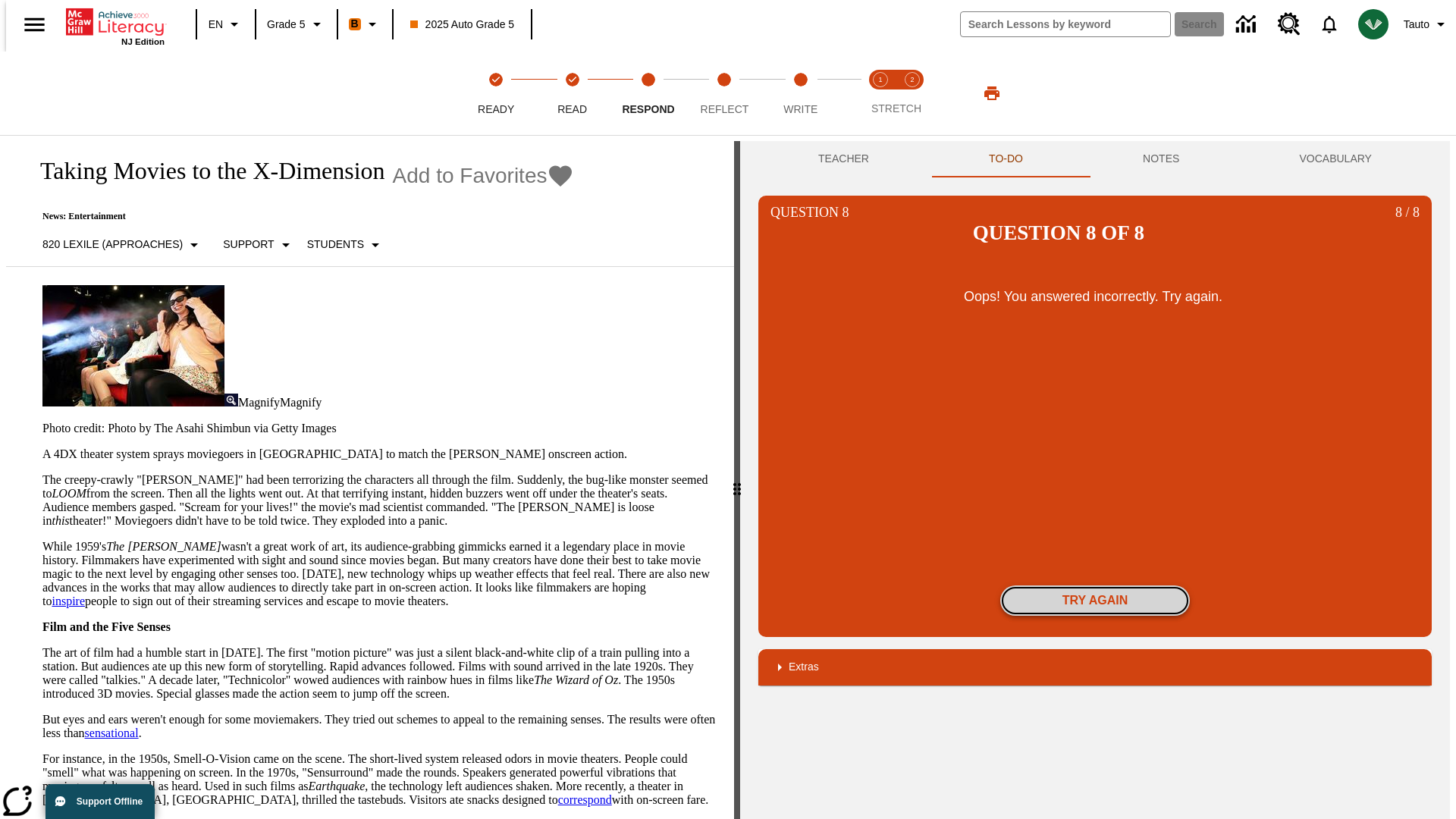
click at [1095, 586] on button "Try again" at bounding box center [1095, 601] width 189 height 30
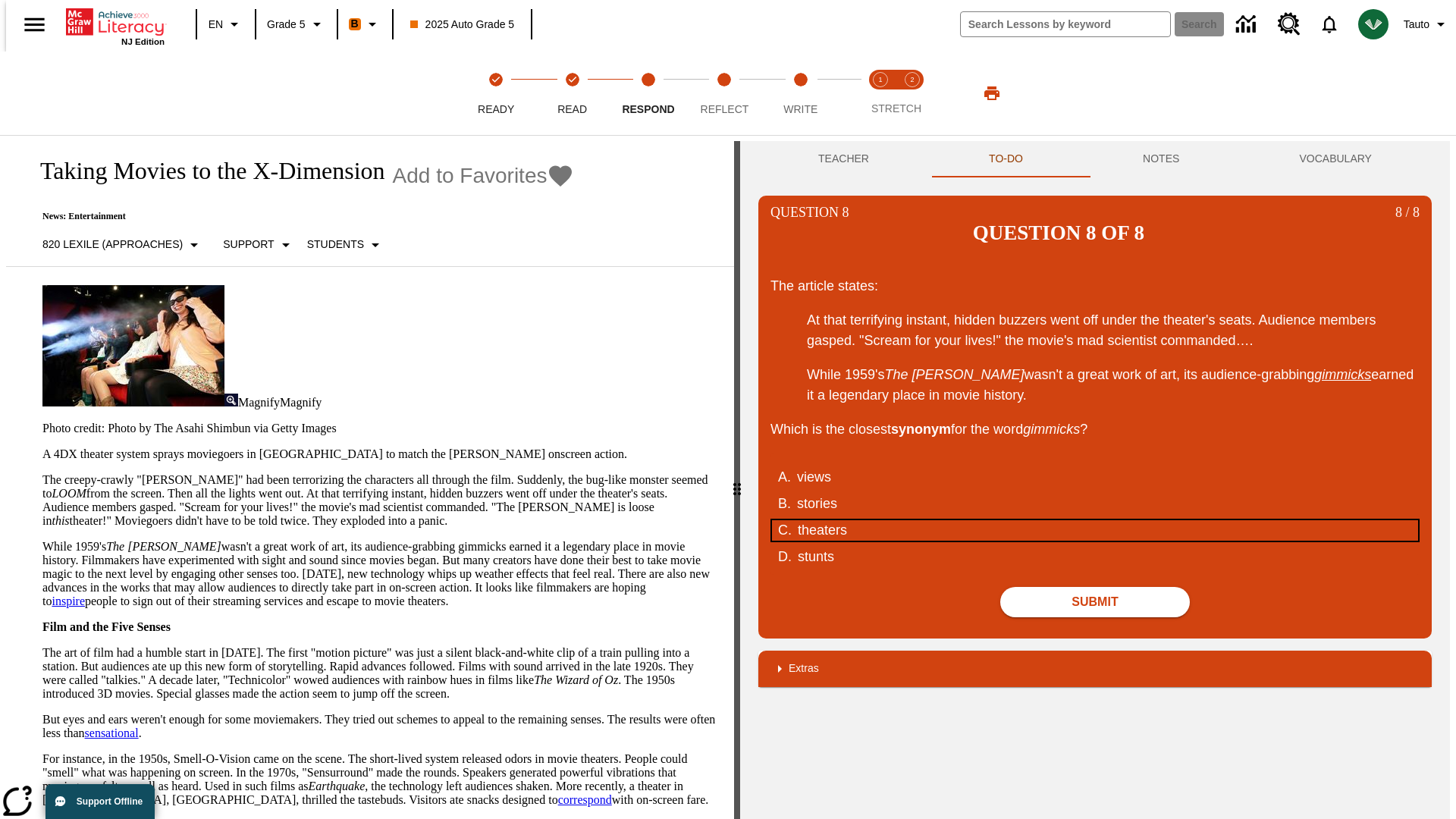
click at [1095, 520] on div "theaters" at bounding box center [1086, 530] width 576 height 21
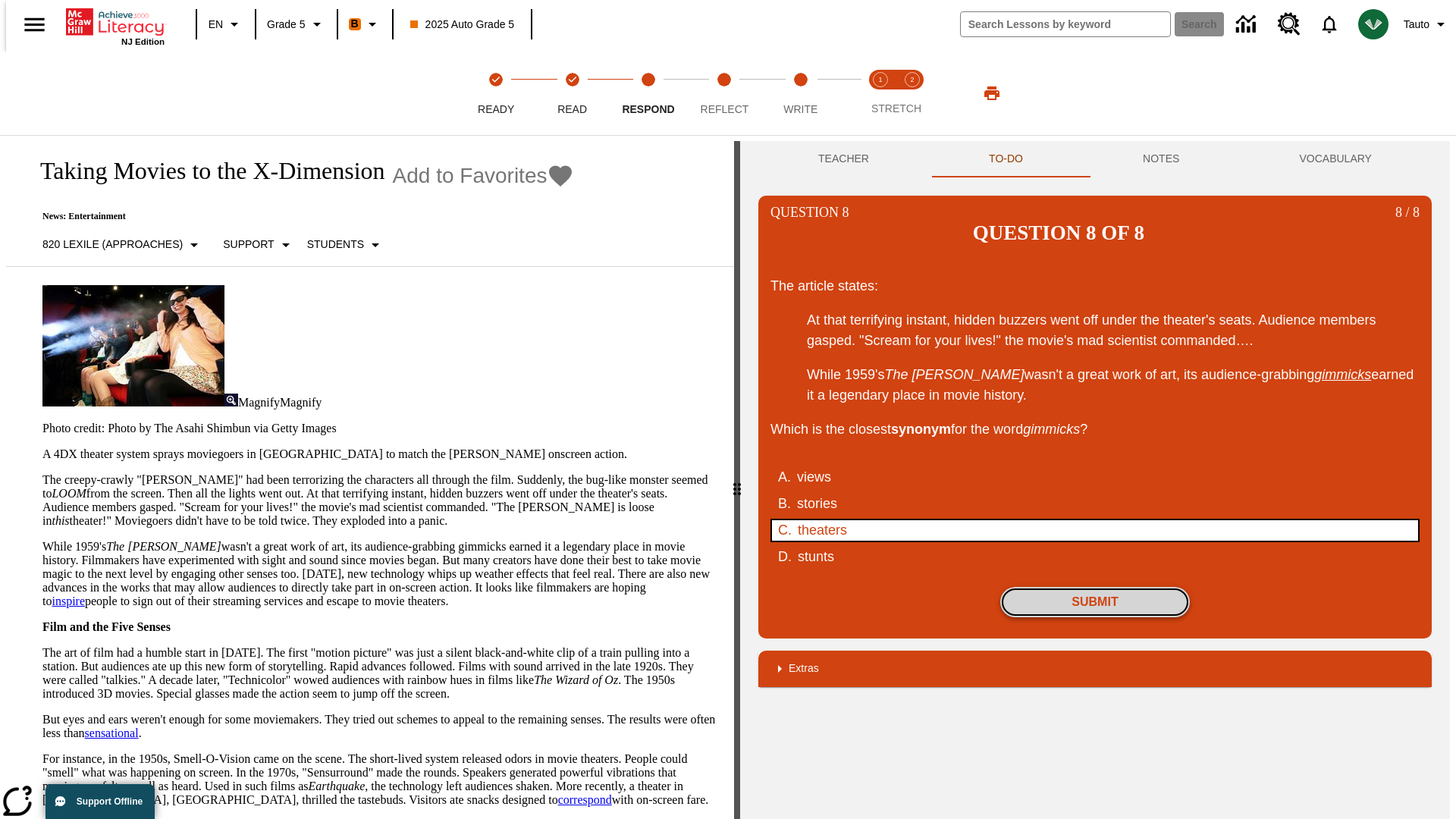
click at [1095, 587] on button "Submit" at bounding box center [1095, 602] width 189 height 30
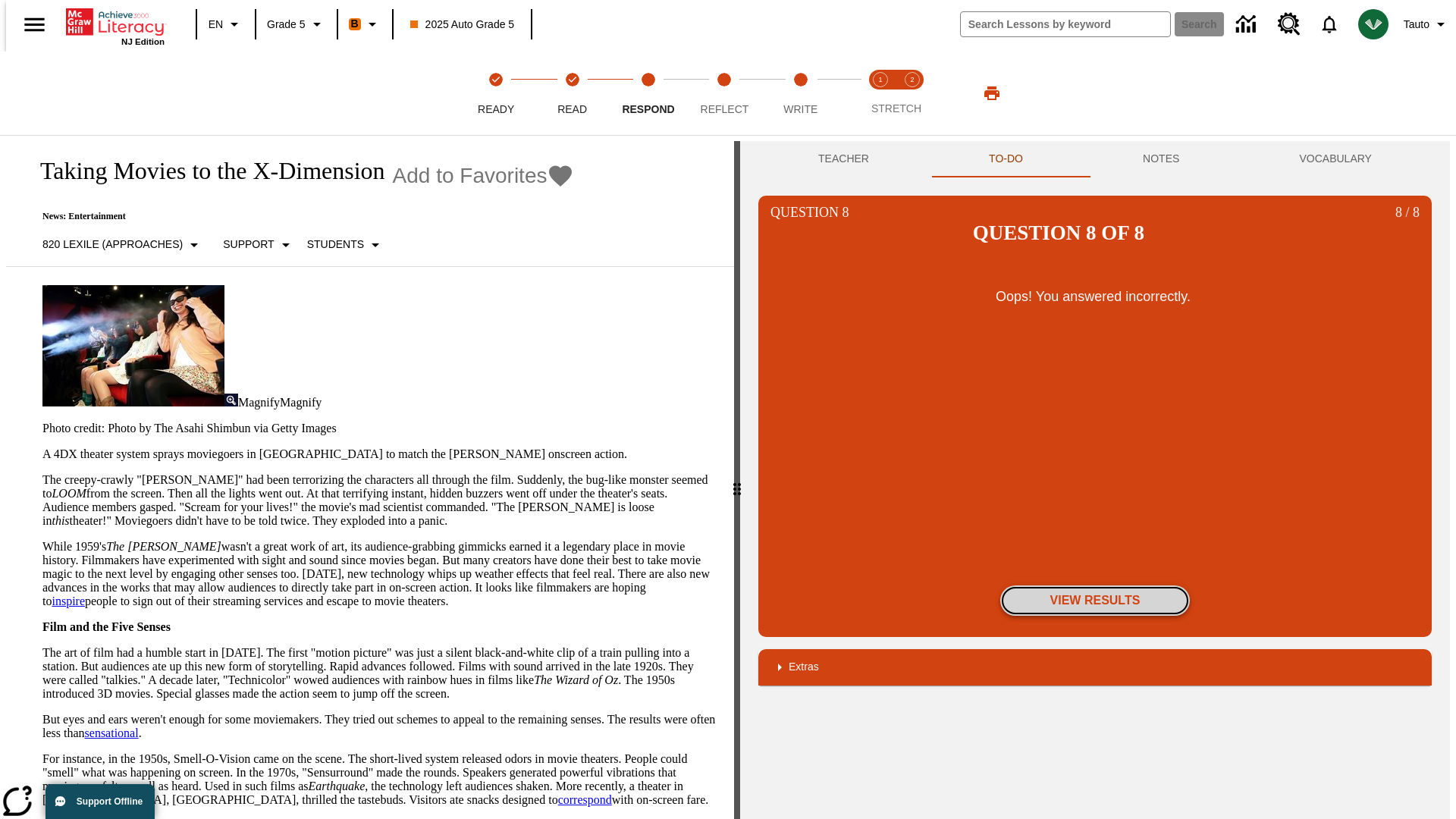
click at [1095, 586] on button "View Results" at bounding box center [1095, 601] width 189 height 30
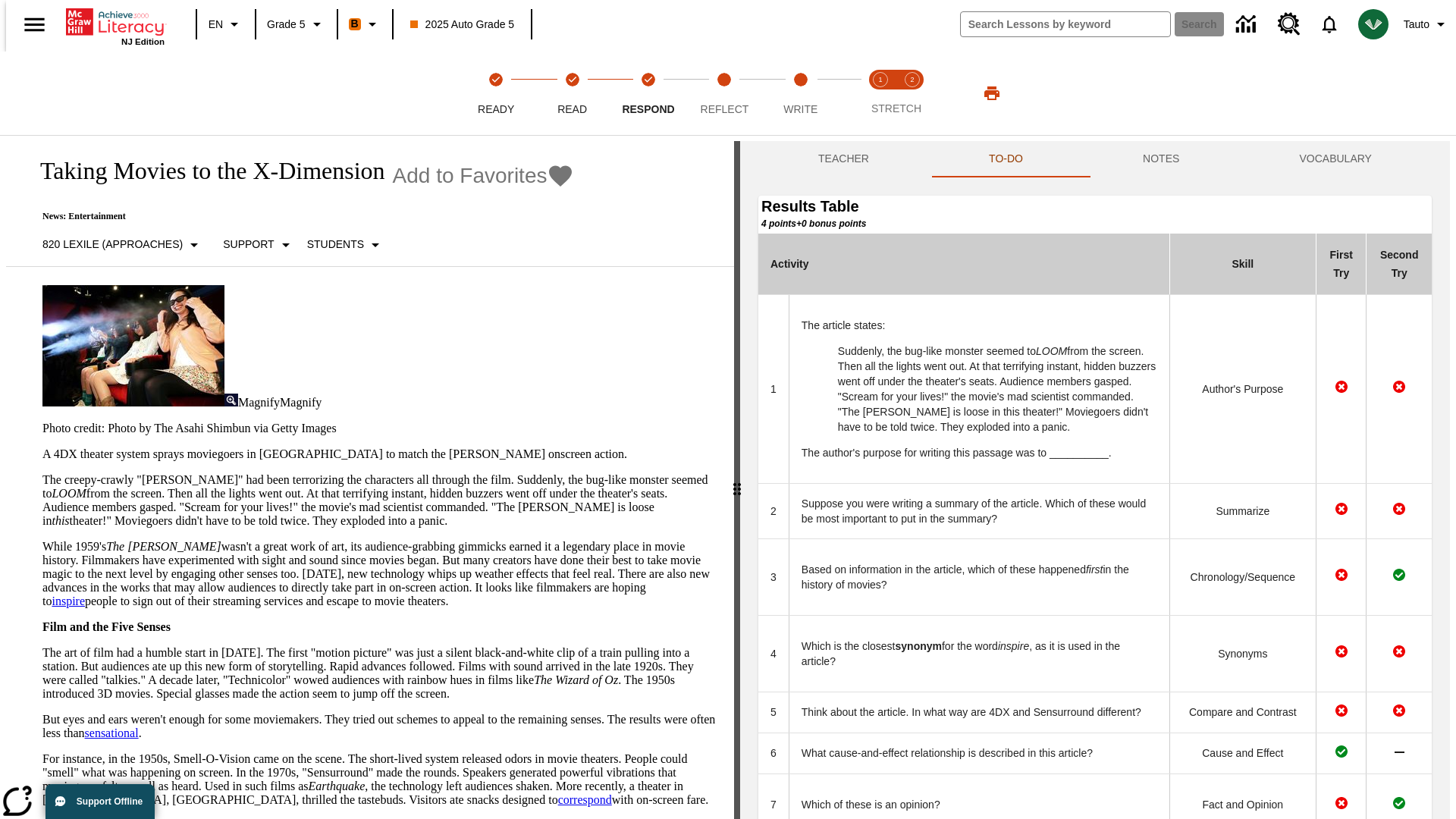
scroll to position [414, 0]
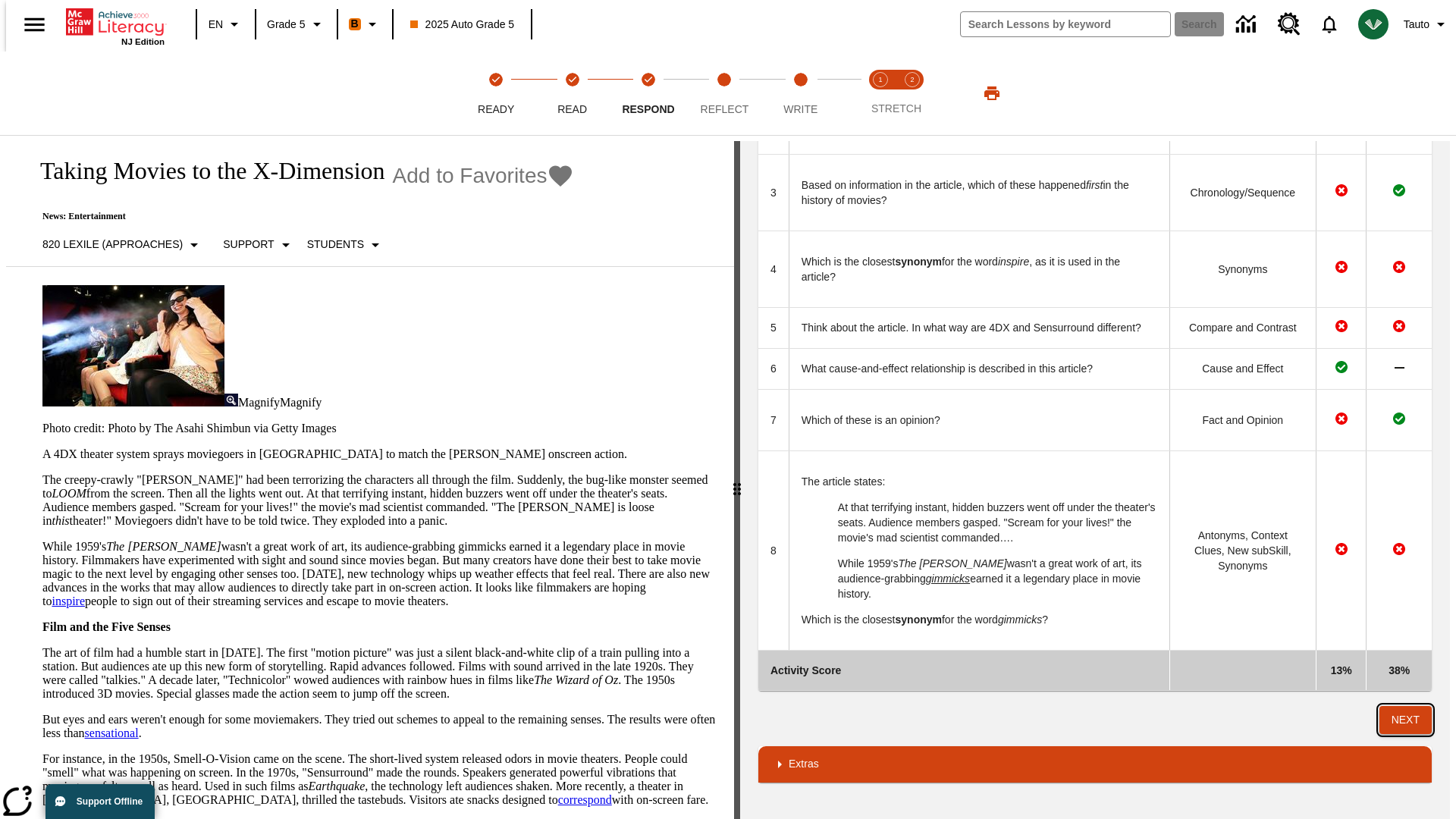
click at [1412, 720] on button "Next" at bounding box center [1405, 720] width 52 height 28
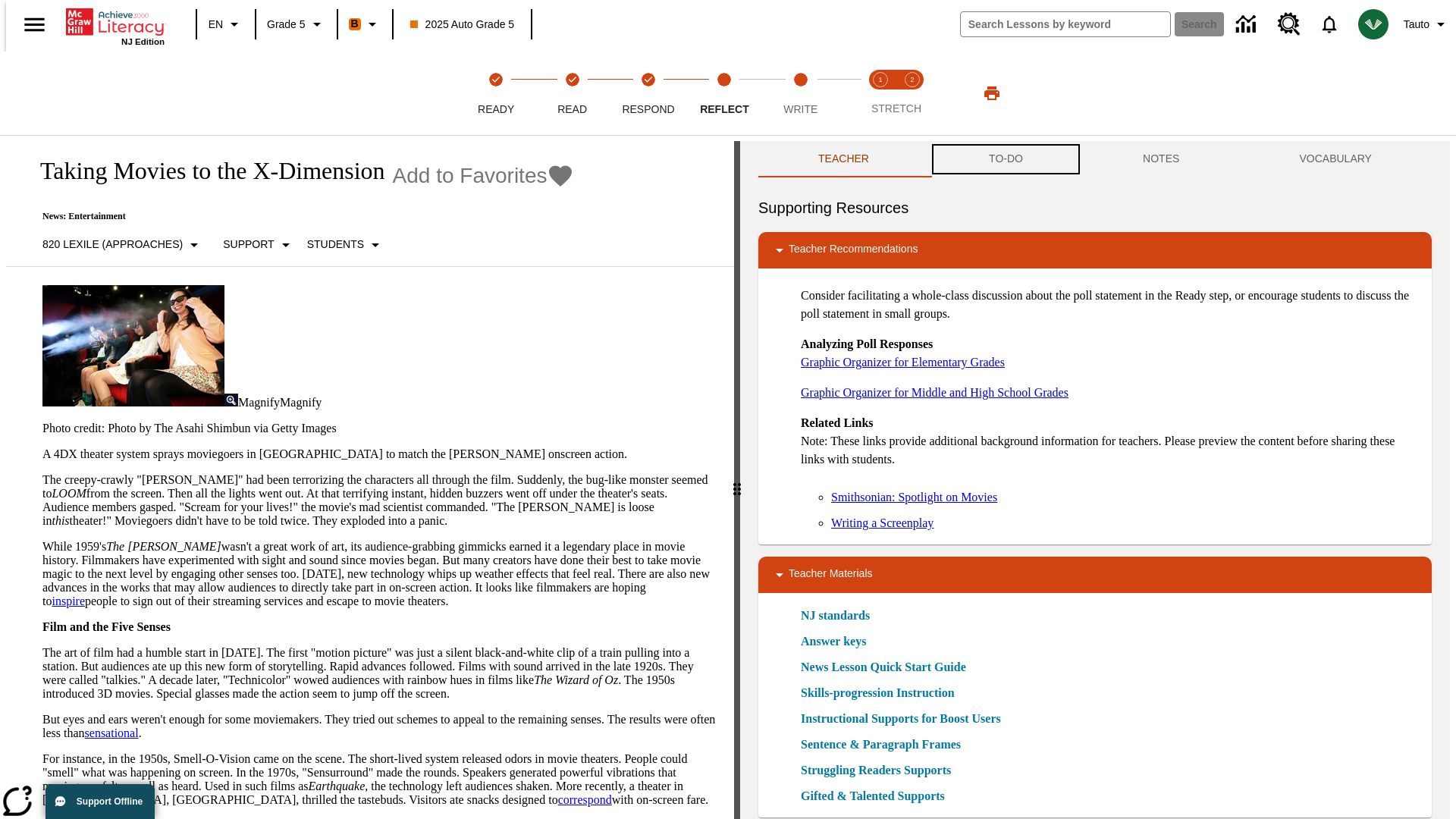
click at [1005, 159] on button "TO-DO" at bounding box center [1006, 160] width 154 height 37
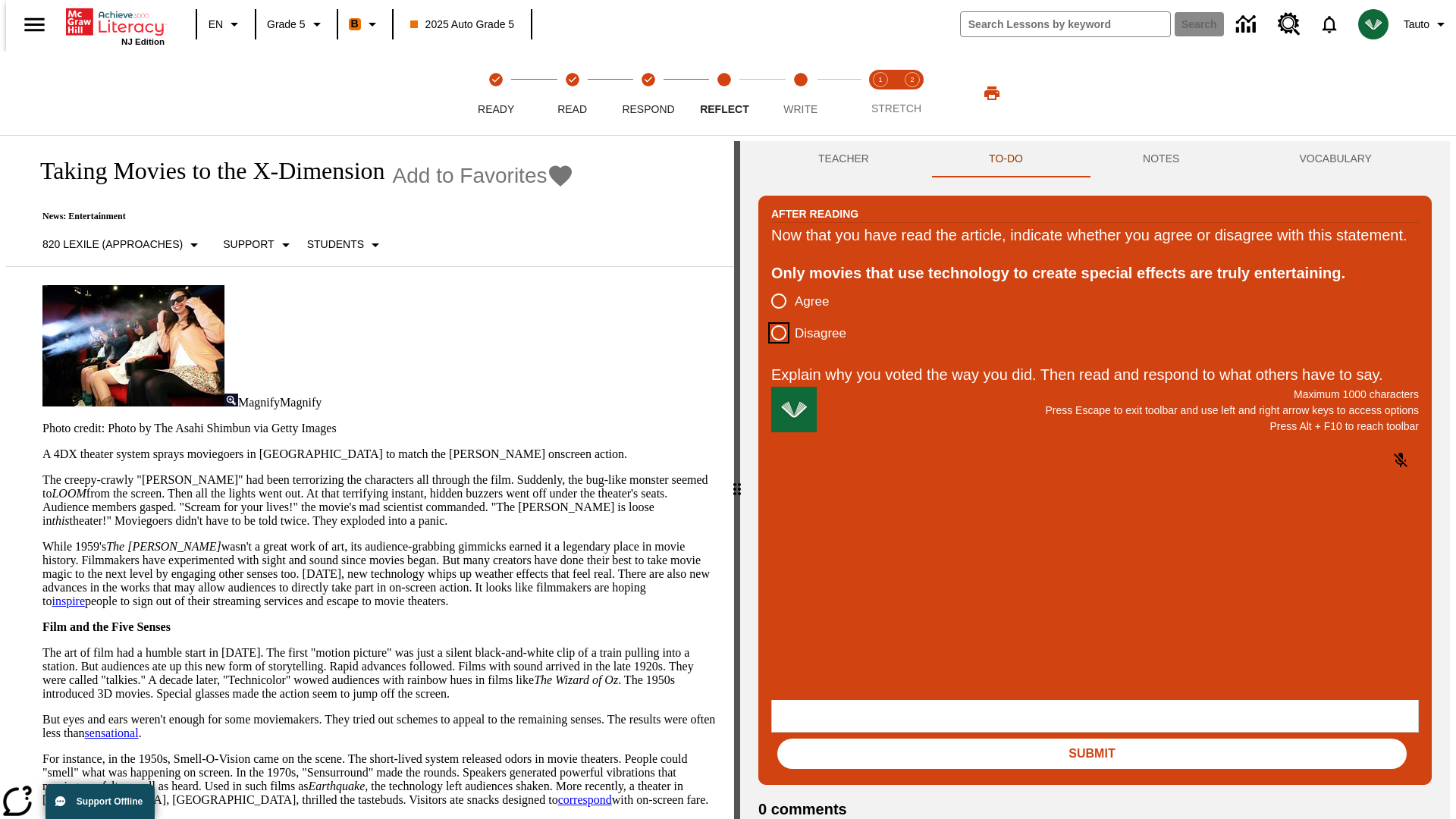
click at [772, 349] on input "Disagree" at bounding box center [779, 333] width 32 height 32
radio input "true"
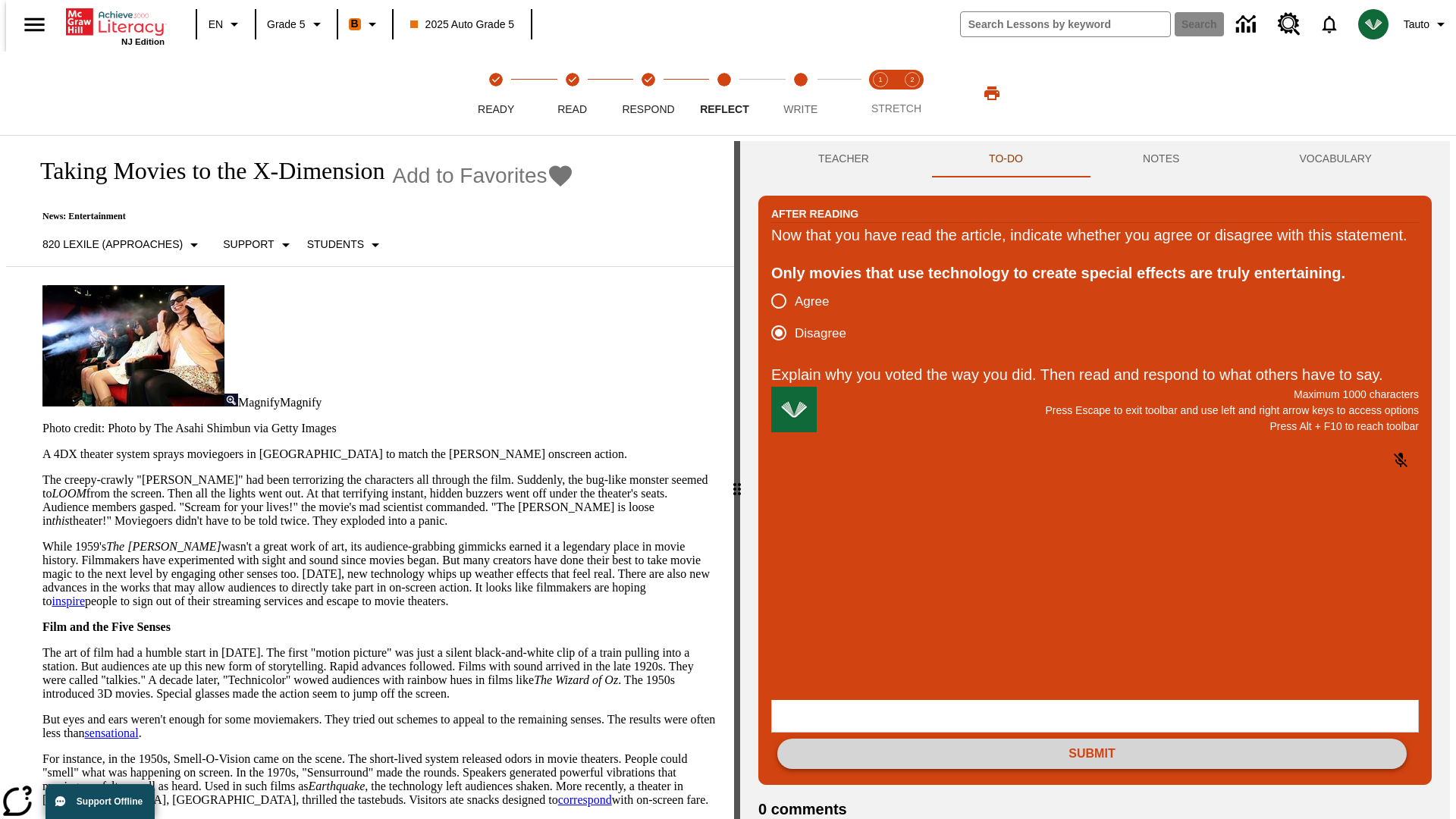
click at [1092, 739] on button "Submit" at bounding box center [1092, 754] width 630 height 30
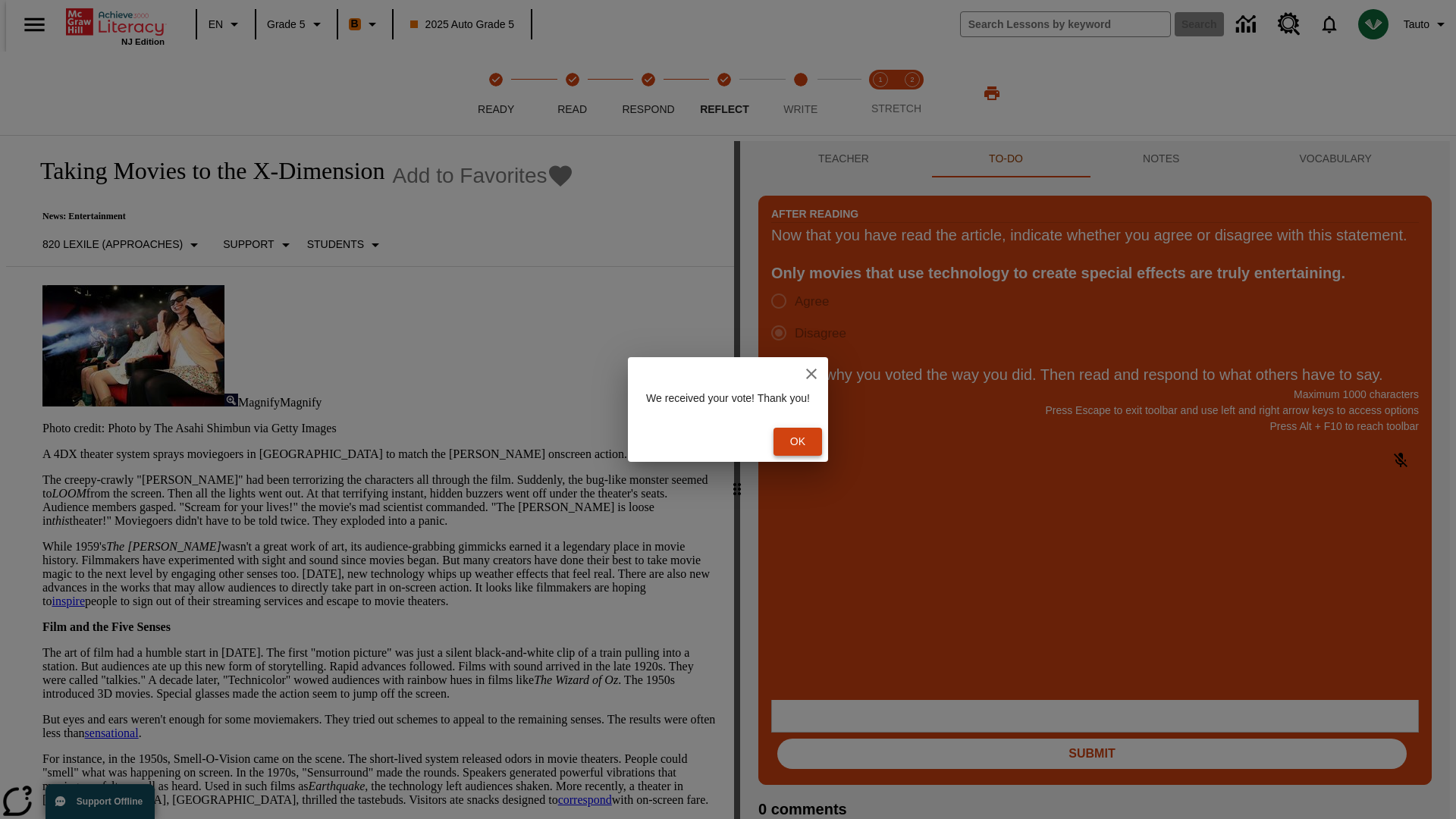
click at [805, 442] on button "Ok" at bounding box center [798, 442] width 49 height 28
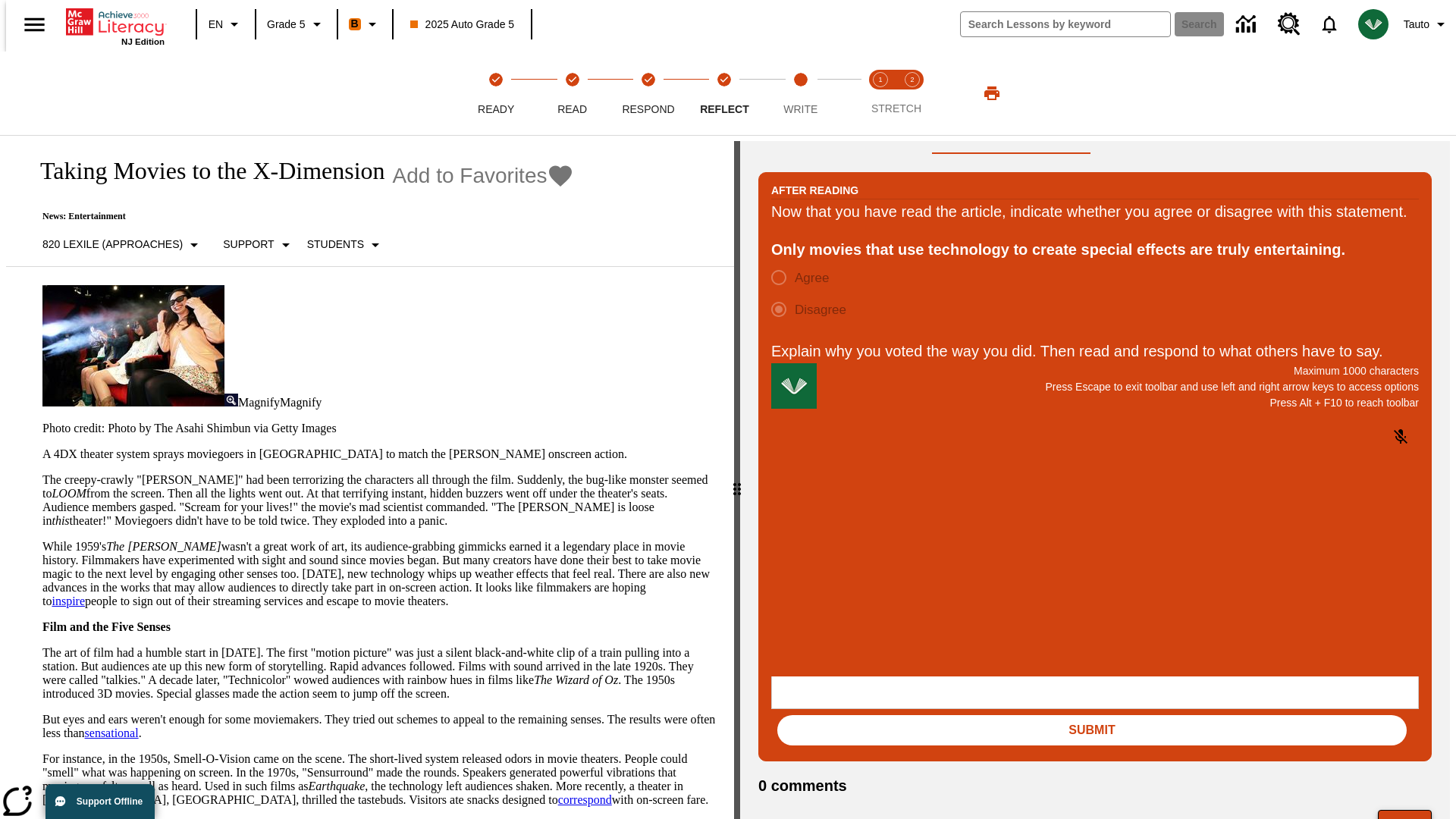
click at [1411, 810] on button "Next" at bounding box center [1404, 824] width 54 height 29
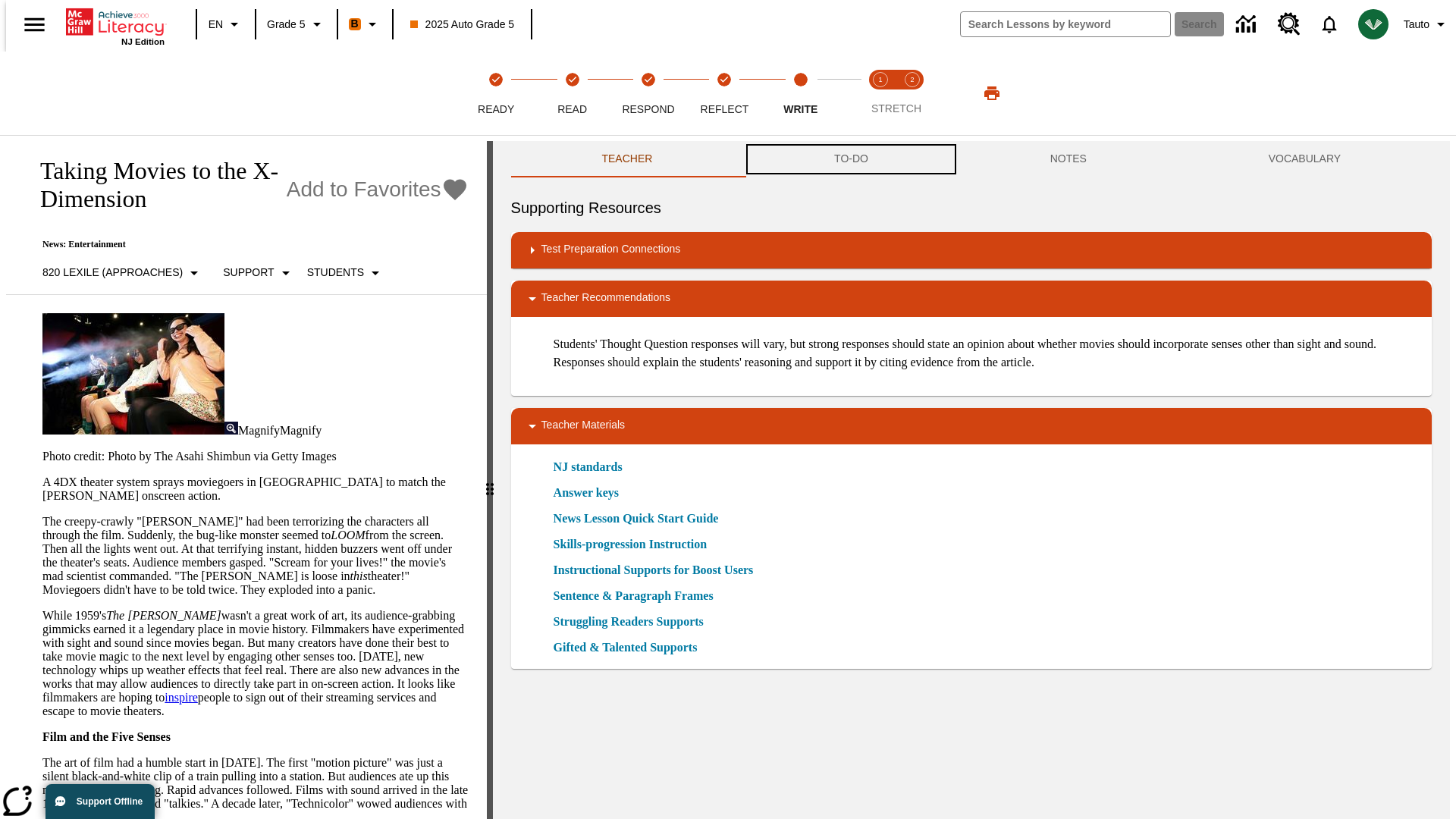
click at [850, 159] on button "TO-DO" at bounding box center [852, 160] width 216 height 37
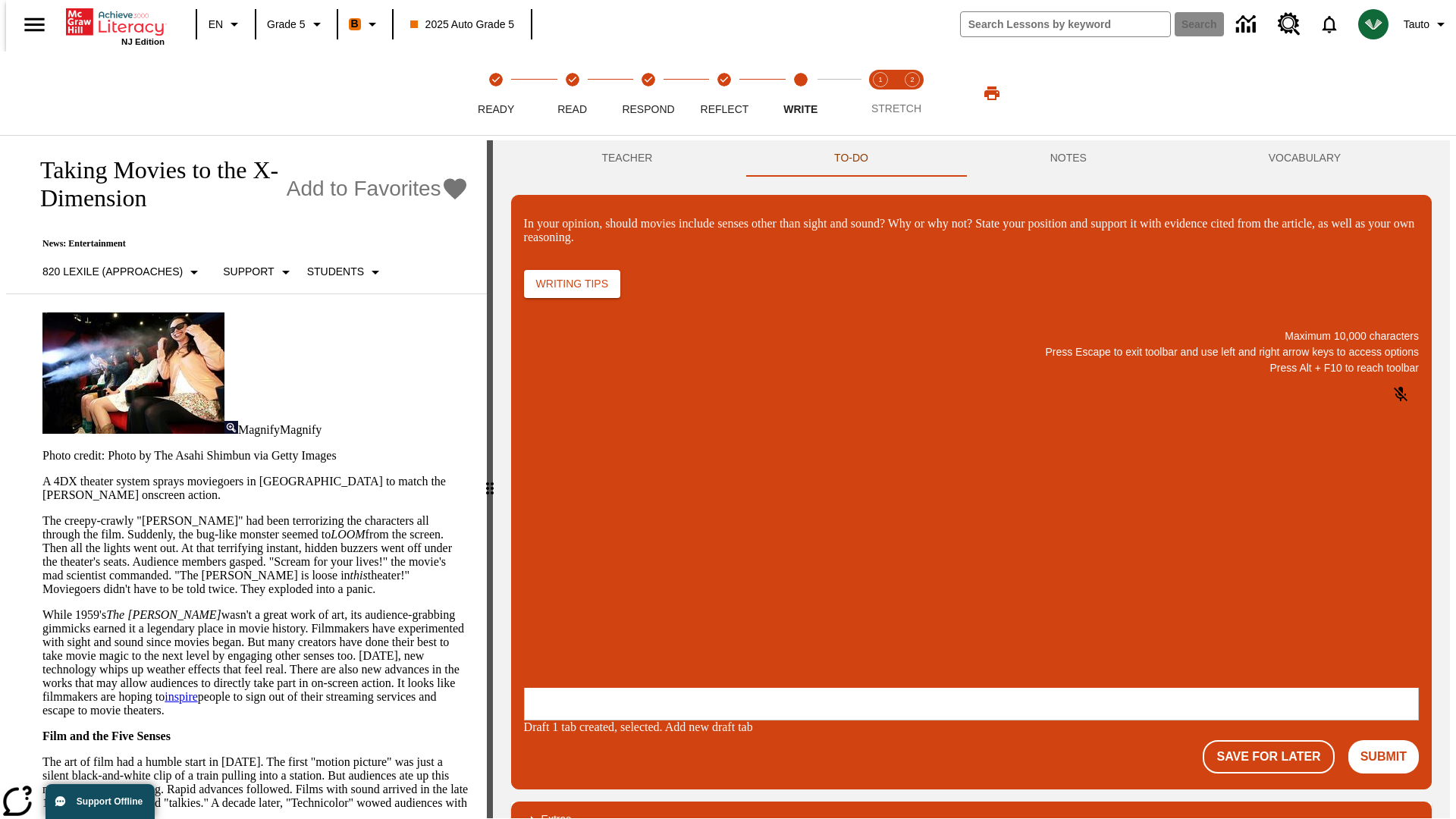
click at [745, 591] on p "\a\9In your opinion, should movies include senses other than sight and sound? W…" at bounding box center [636, 589] width 215 height 14
click at [1390, 741] on button "Submit" at bounding box center [1384, 757] width 71 height 33
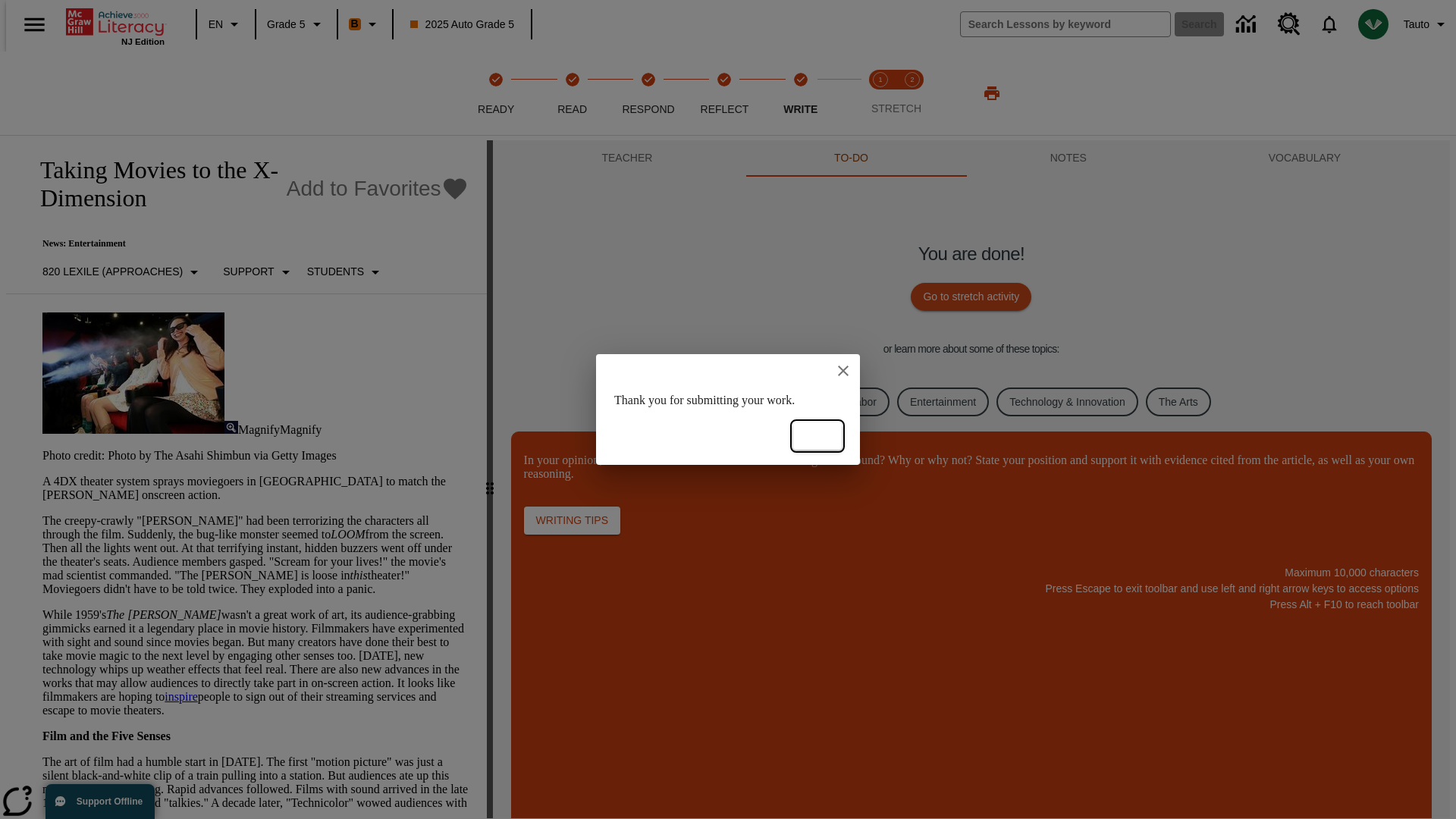
click at [817, 436] on button "Ok" at bounding box center [817, 436] width 49 height 28
click at [795, 402] on link "Business, Industry, and Labor" at bounding box center [807, 402] width 165 height 30
